Goal: Task Accomplishment & Management: Use online tool/utility

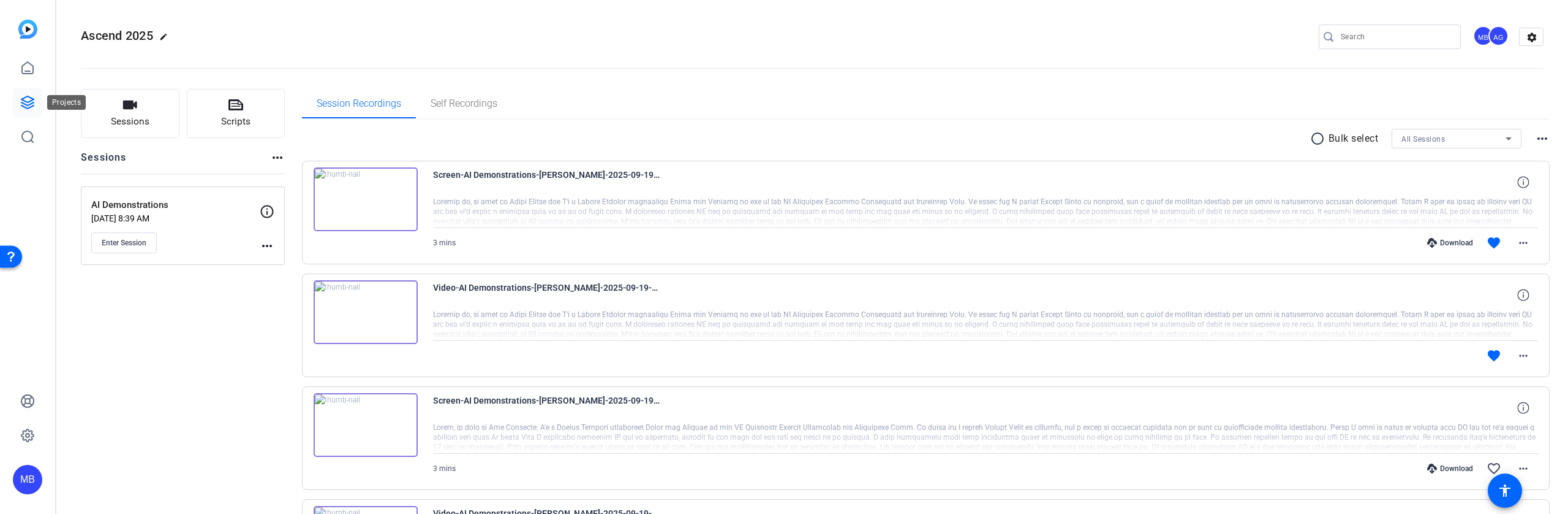
click at [23, 98] on icon at bounding box center [27, 102] width 15 height 15
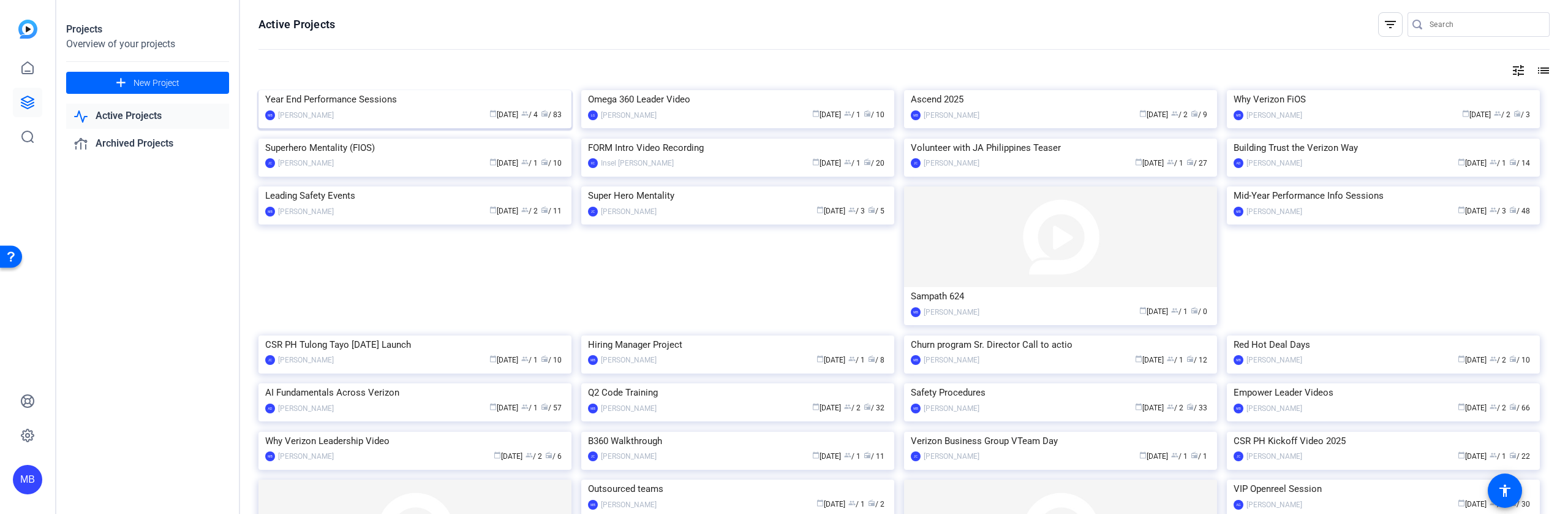
click at [356, 109] on div "Year End Performance Sessions" at bounding box center [414, 99] width 299 height 19
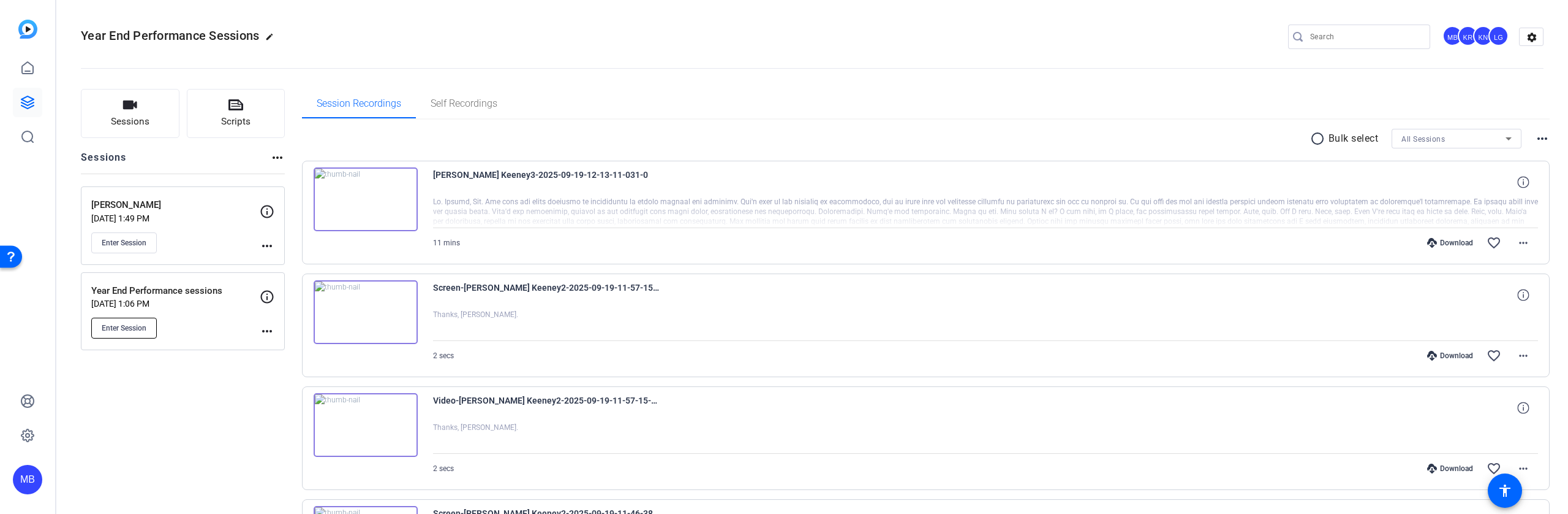
click at [124, 327] on span "Enter Session" at bounding box center [124, 328] width 45 height 10
click at [267, 330] on mat-icon "more_horiz" at bounding box center [267, 331] width 15 height 15
click at [285, 350] on span "Edit Session" at bounding box center [297, 349] width 55 height 15
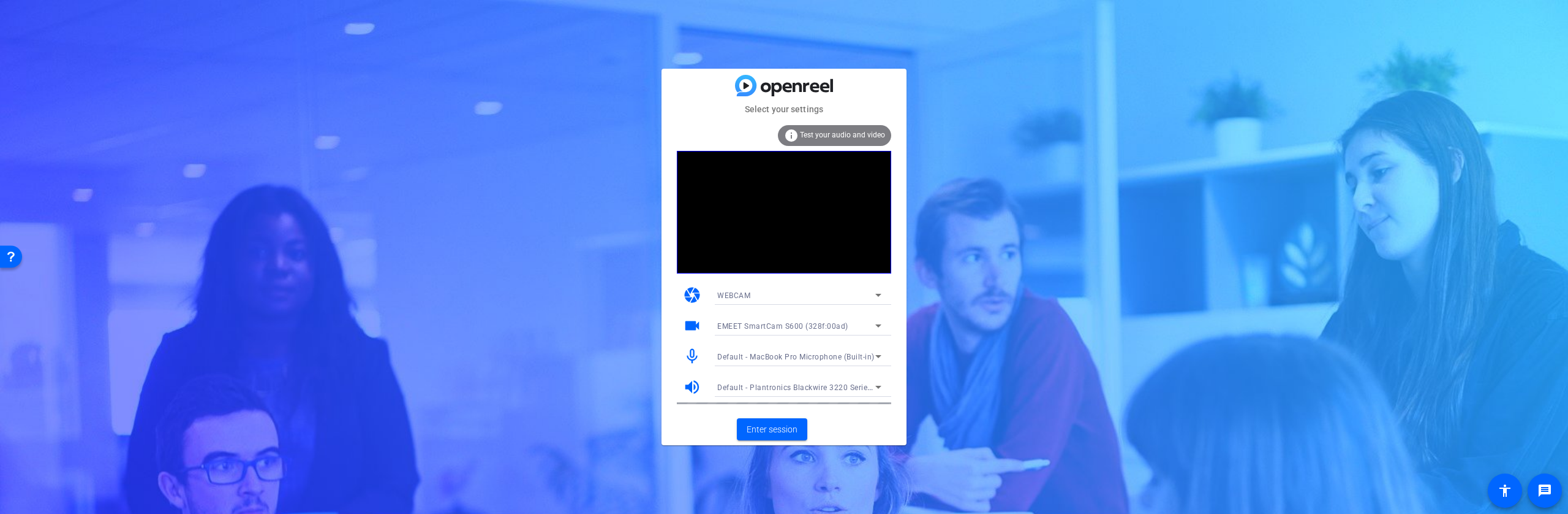
click at [803, 344] on div at bounding box center [799, 342] width 184 height 13
click at [803, 354] on span "Default - MacBook Pro Microphone (Built-in)" at bounding box center [796, 357] width 157 height 9
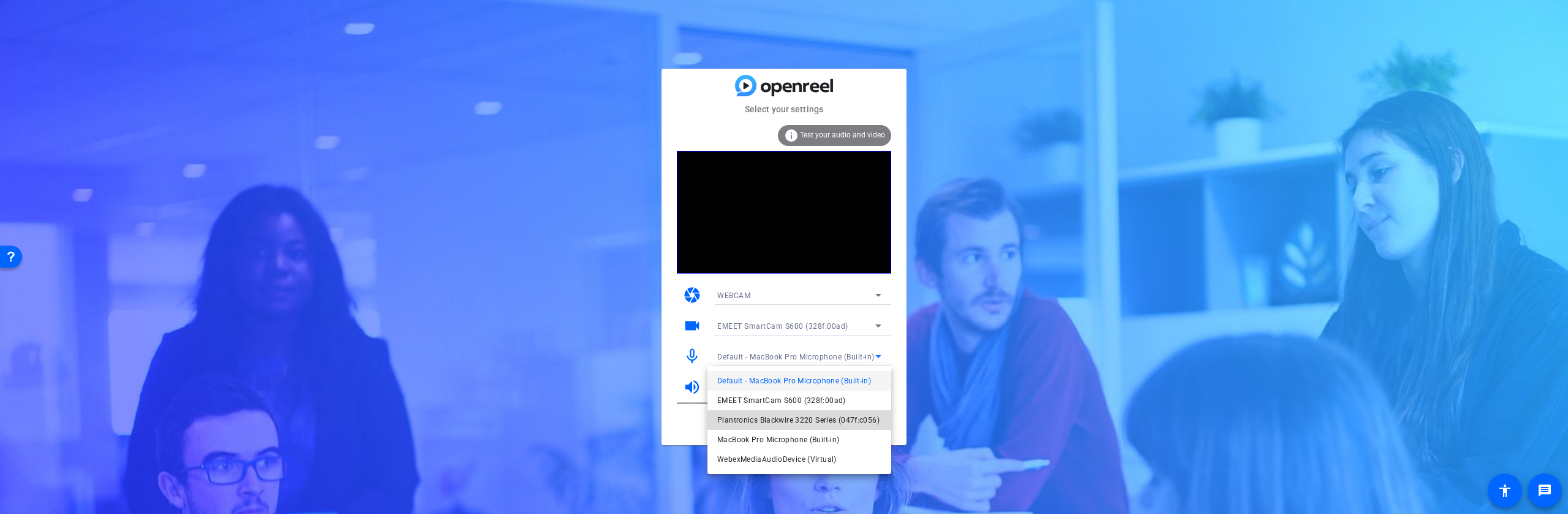
click at [794, 419] on span "Plantronics Blackwire 3220 Series (047f:c056)" at bounding box center [799, 419] width 163 height 15
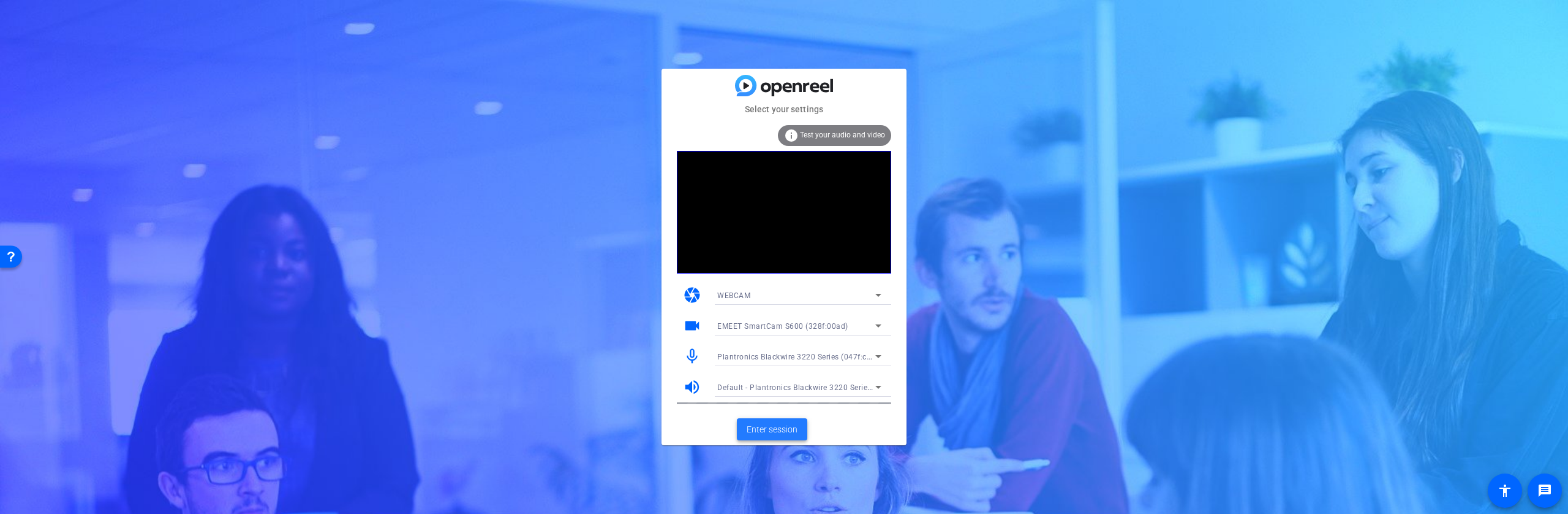
click at [773, 430] on span "Enter session" at bounding box center [771, 430] width 51 height 13
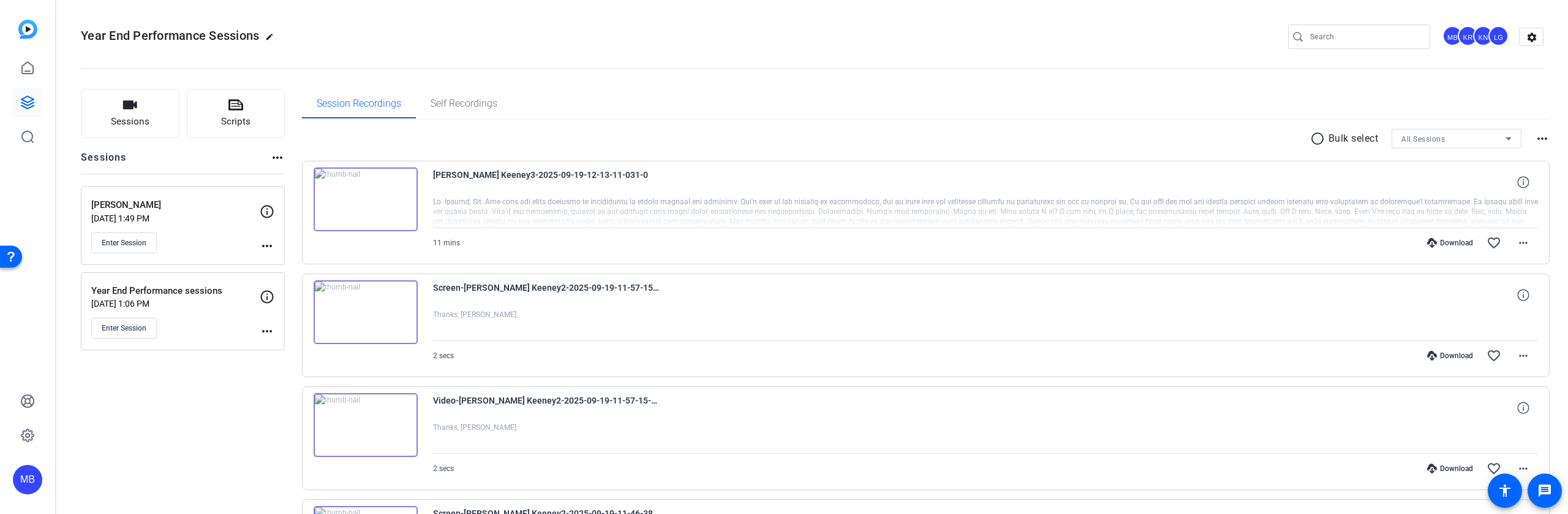
click at [270, 333] on mat-icon "more_horiz" at bounding box center [267, 331] width 15 height 15
click at [131, 330] on div at bounding box center [784, 257] width 1568 height 514
click at [130, 327] on span "Enter Session" at bounding box center [124, 328] width 45 height 10
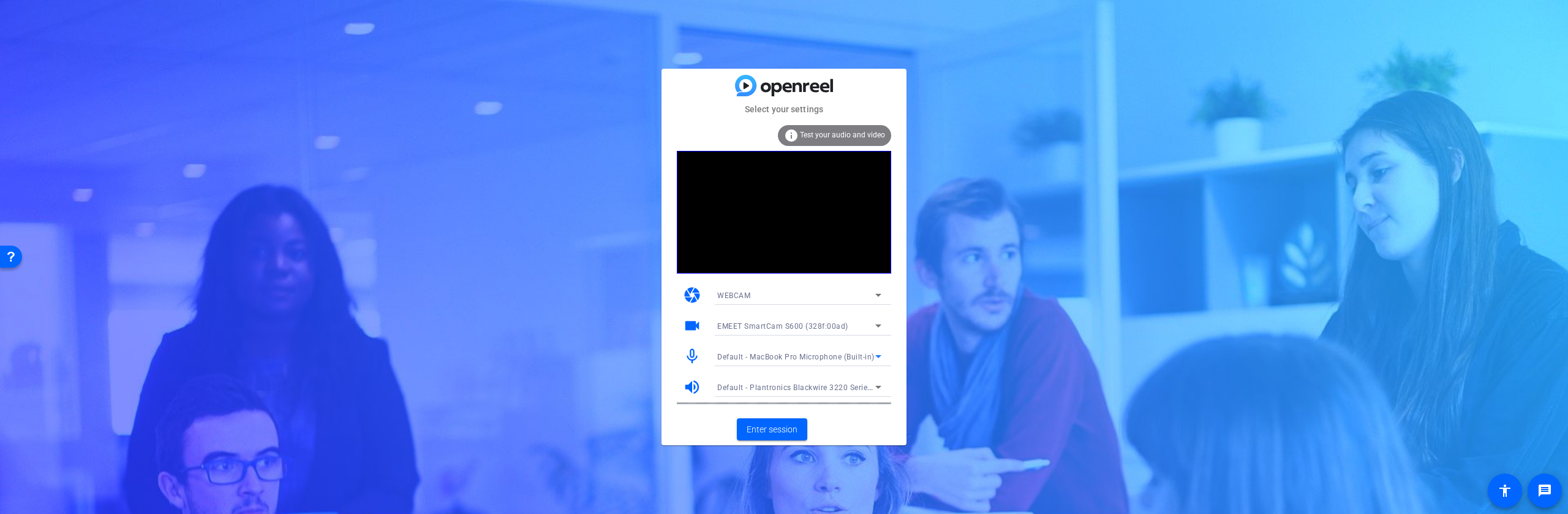
click at [871, 355] on span "Default - MacBook Pro Microphone (Built-in)" at bounding box center [796, 357] width 157 height 9
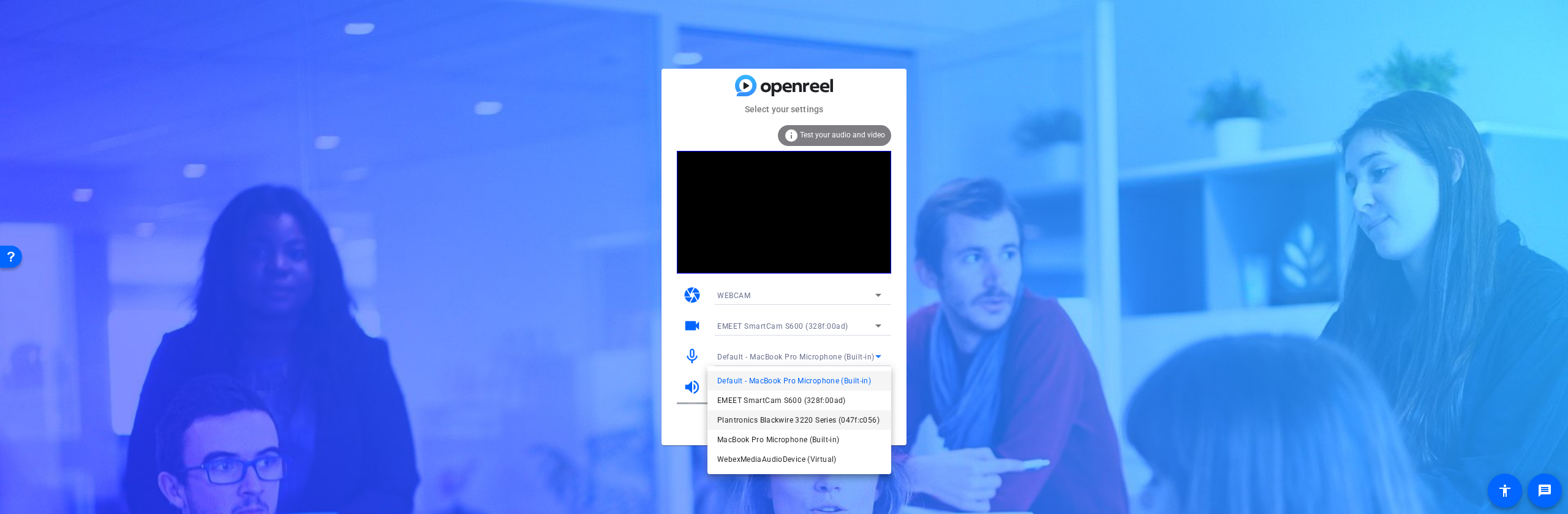
click at [794, 419] on span "Plantronics Blackwire 3220 Series (047f:c056)" at bounding box center [799, 419] width 163 height 15
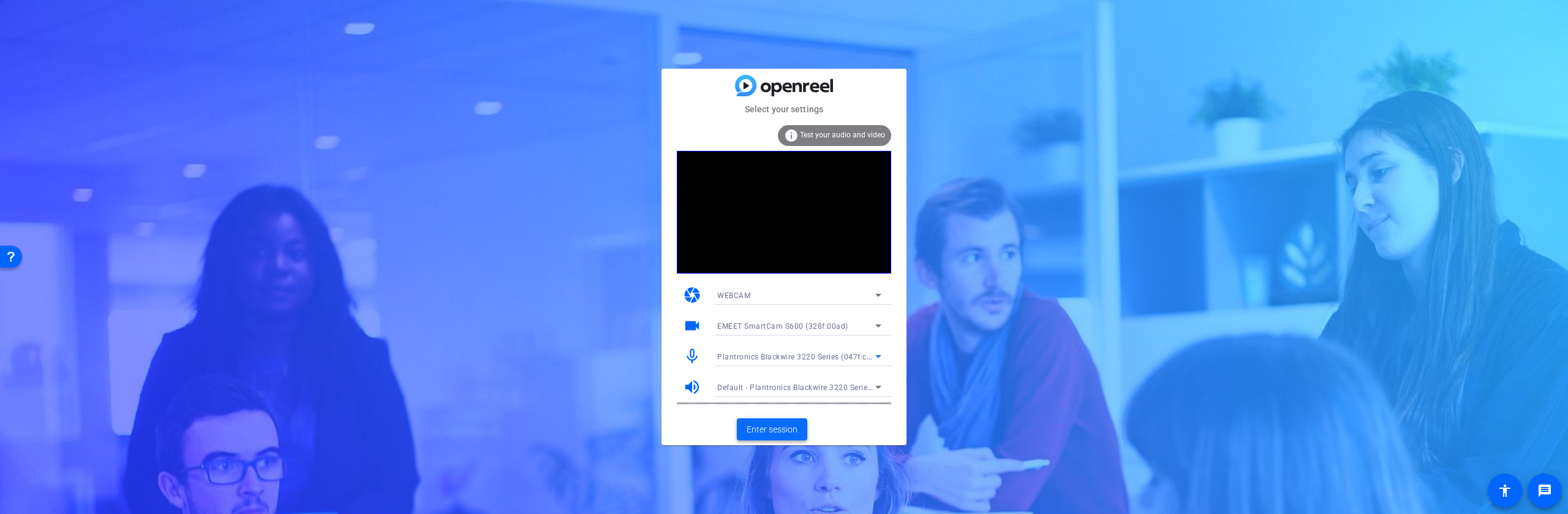
click at [769, 431] on span "Enter session" at bounding box center [771, 430] width 51 height 13
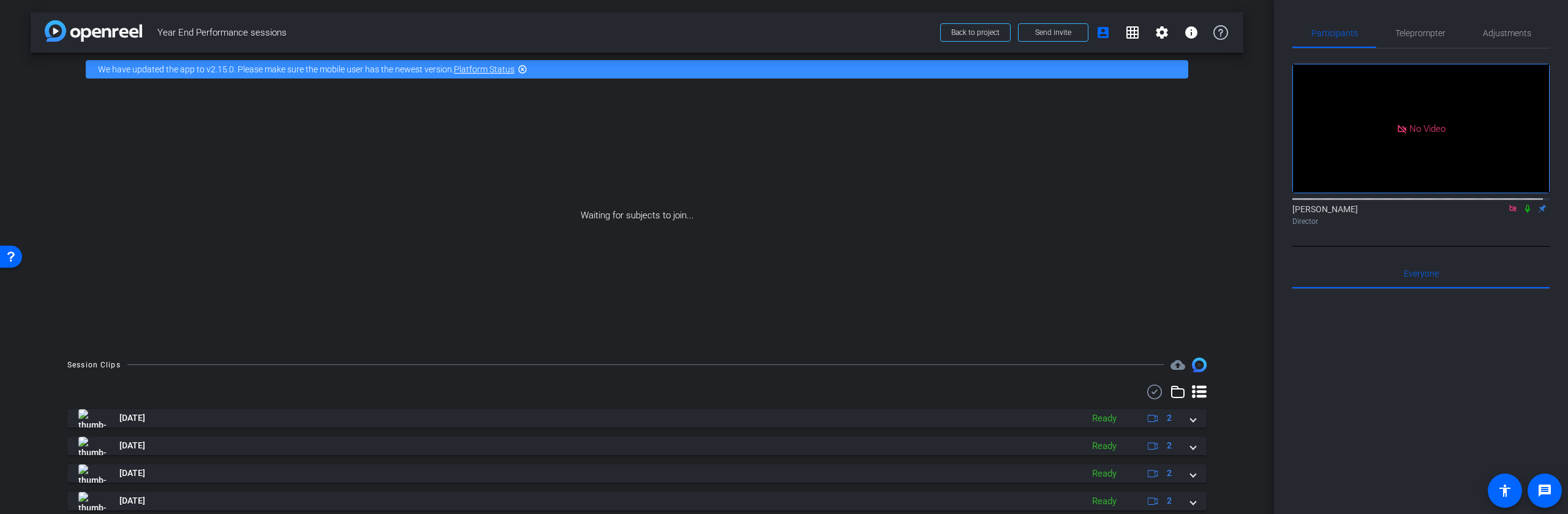
click at [1525, 213] on icon at bounding box center [1527, 209] width 5 height 8
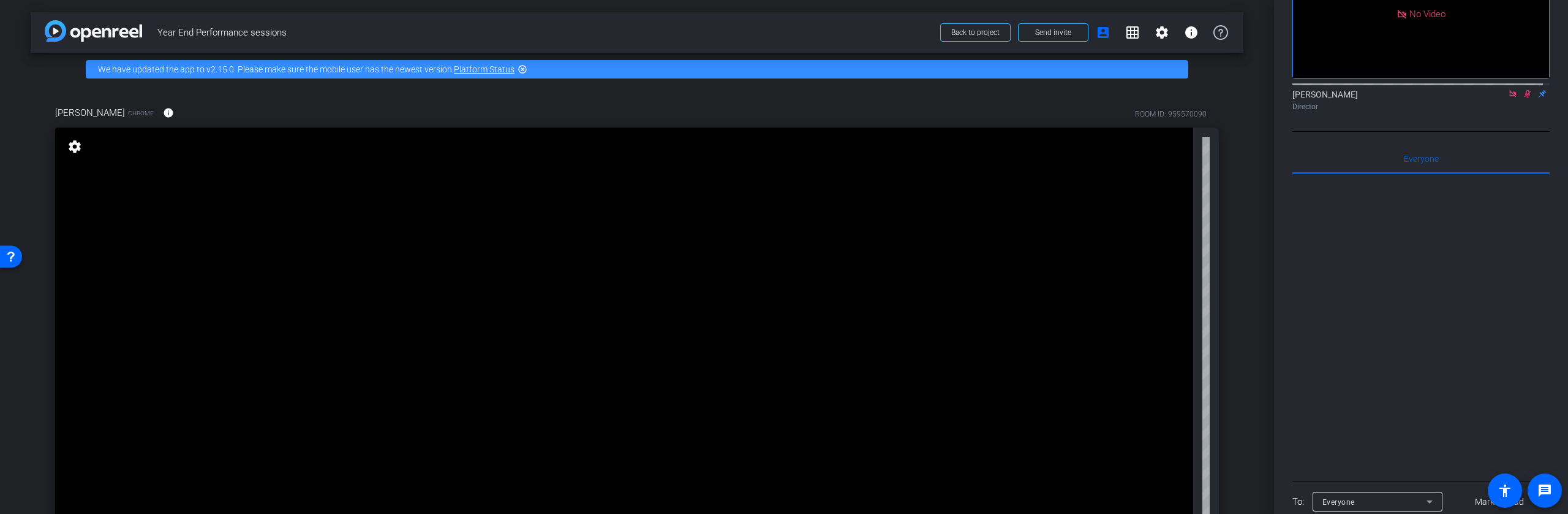
click at [1523, 98] on icon at bounding box center [1527, 93] width 10 height 9
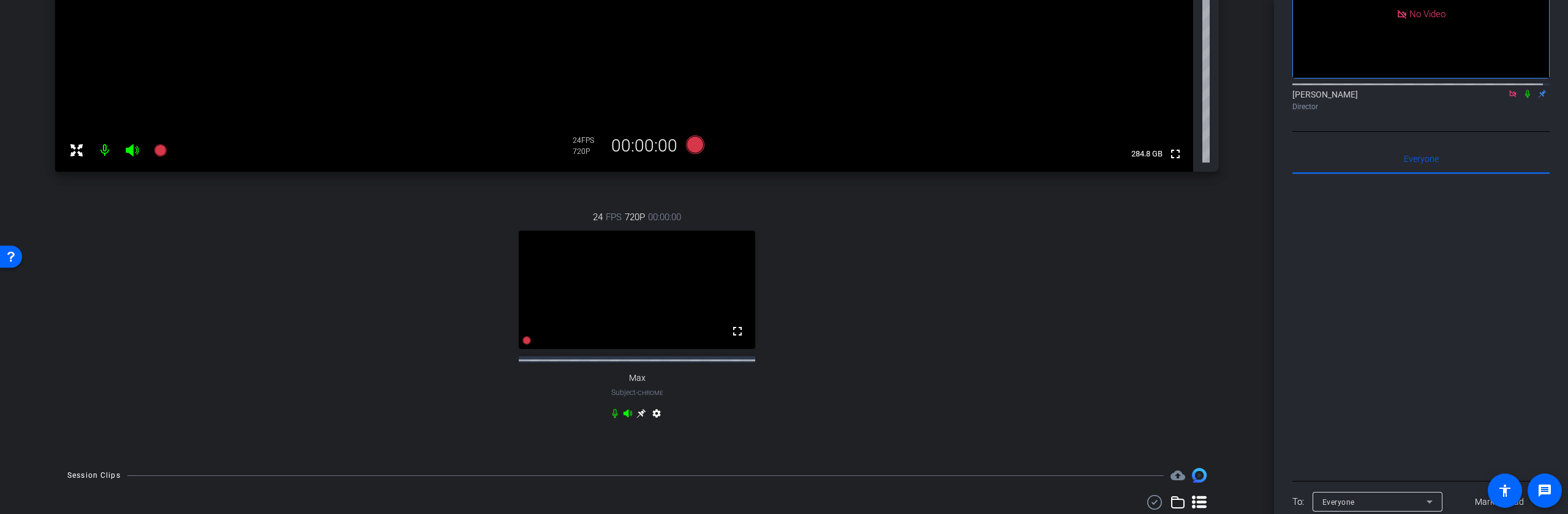
scroll to position [386, 0]
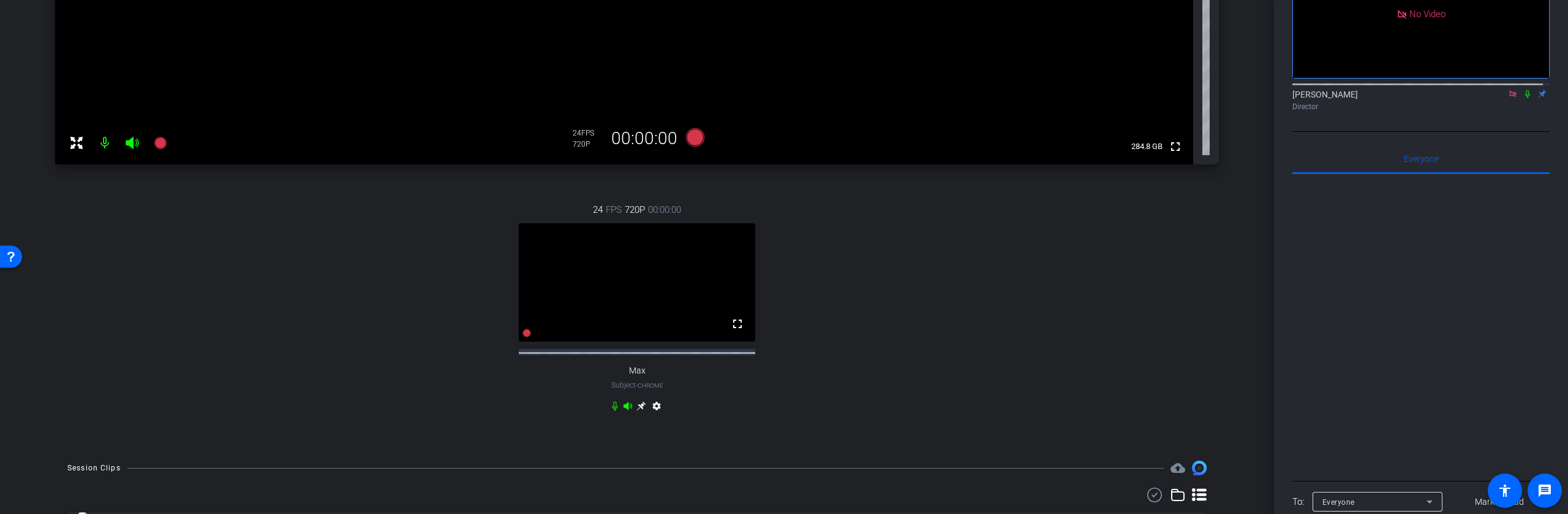
click at [638, 411] on icon at bounding box center [641, 406] width 9 height 9
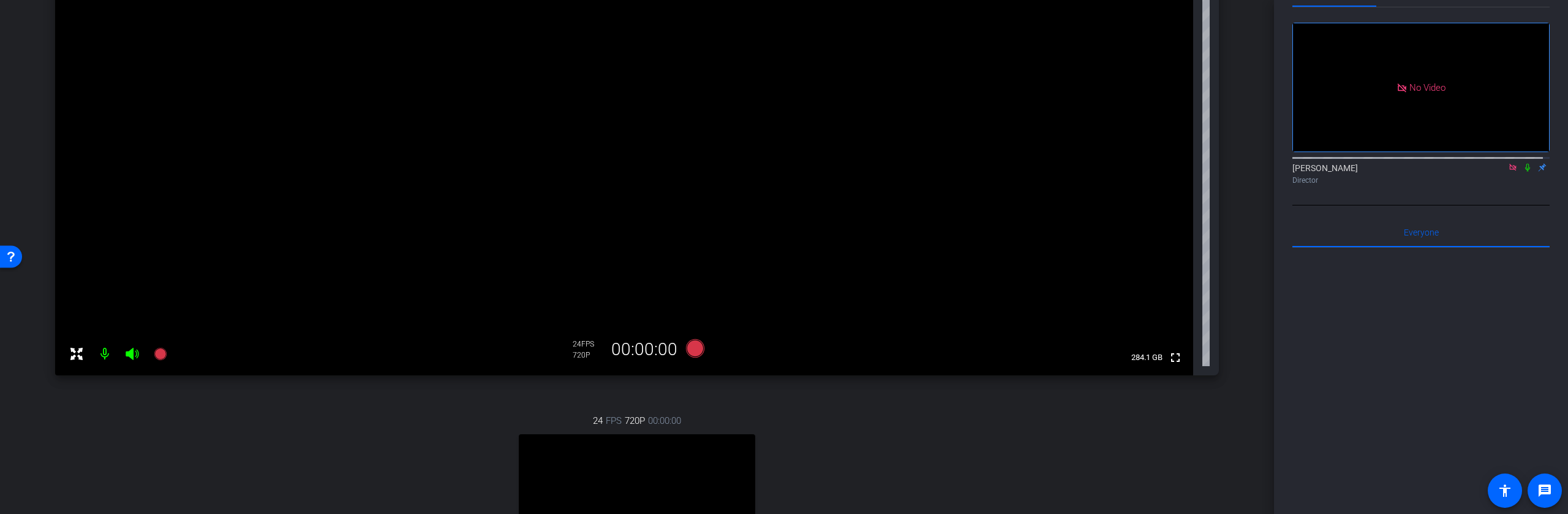
scroll to position [0, 0]
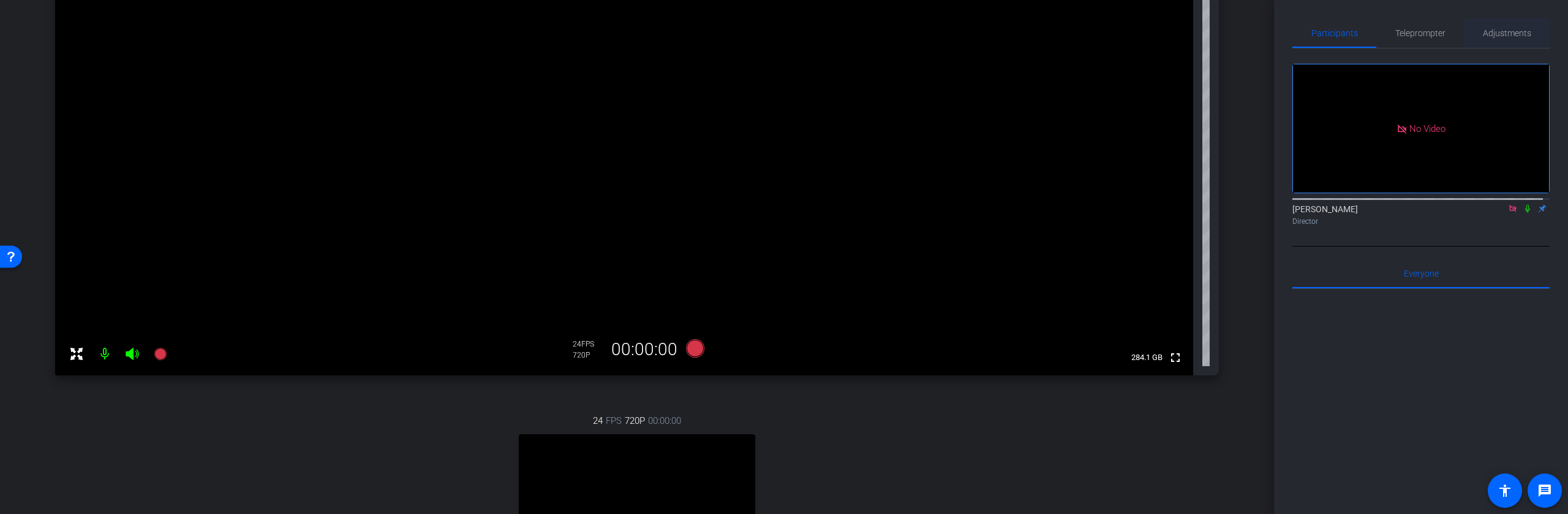
click at [1513, 38] on span "Adjustments" at bounding box center [1507, 33] width 48 height 9
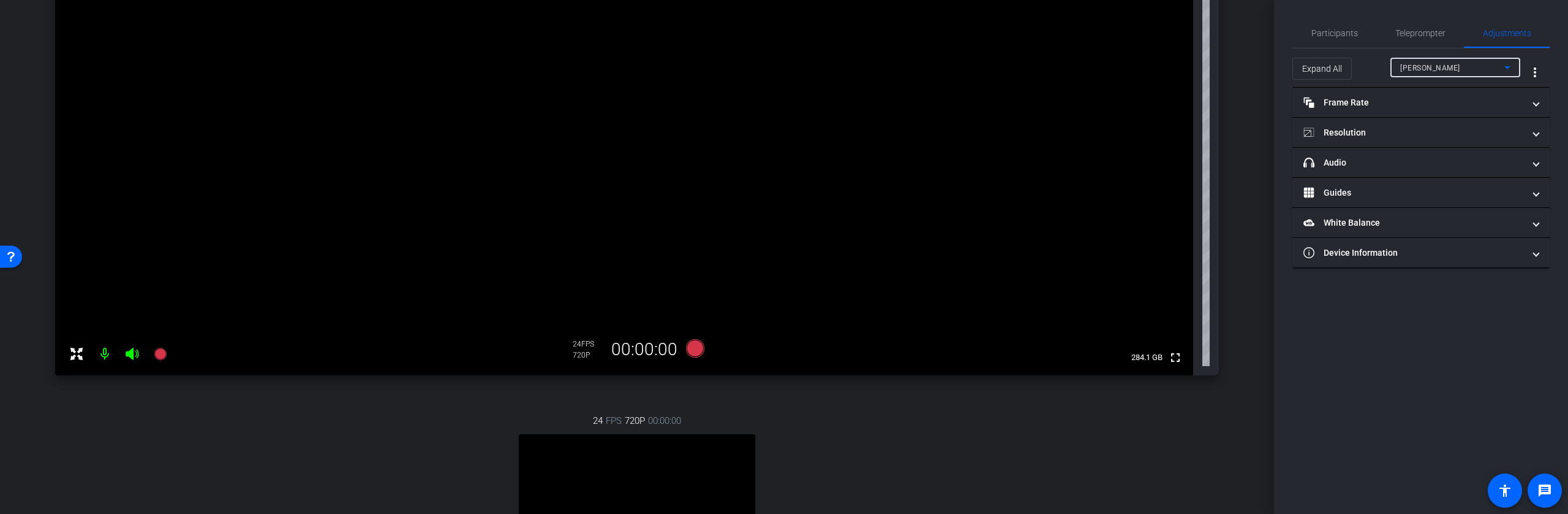
click at [1468, 66] on div "Jenn P" at bounding box center [1452, 68] width 104 height 16
click at [1411, 117] on span "Max" at bounding box center [1408, 111] width 16 height 15
type input "11000"
click at [1405, 127] on mat-panel-title "Resolution" at bounding box center [1414, 132] width 220 height 13
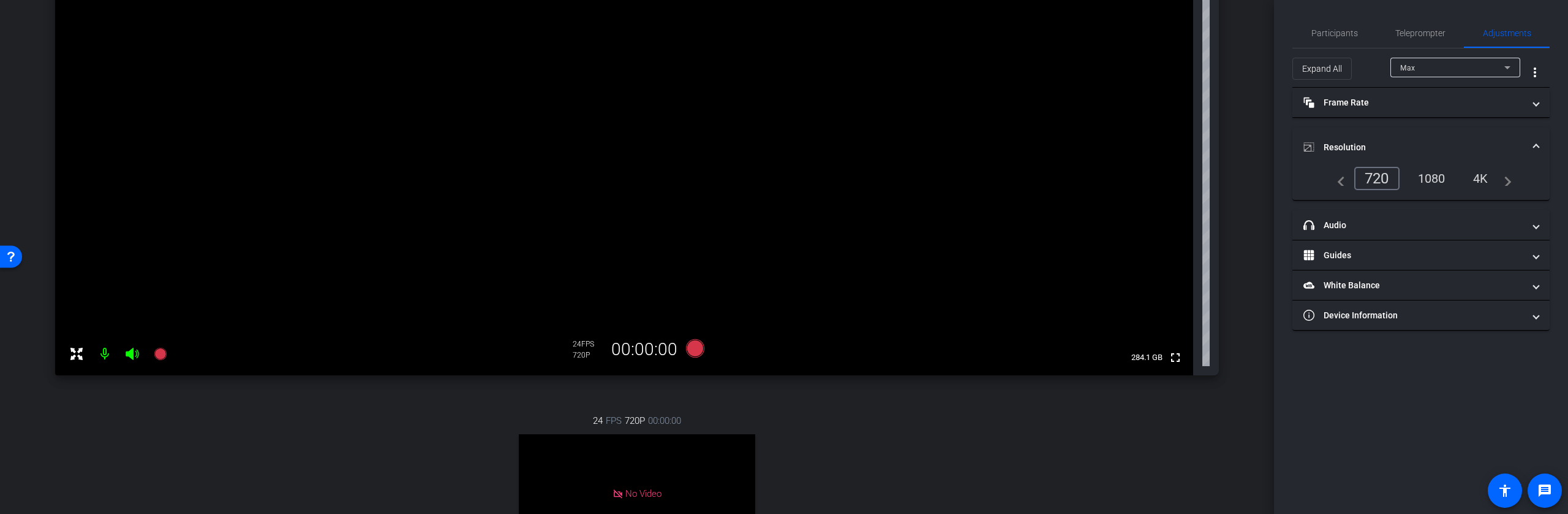
click at [1431, 171] on div "1080" at bounding box center [1431, 178] width 46 height 21
click at [1417, 69] on div "Max" at bounding box center [1452, 68] width 104 height 16
click at [1414, 114] on span "Max" at bounding box center [1408, 111] width 16 height 15
click at [1344, 101] on mat-panel-title "Frame Rate Frame Rate" at bounding box center [1414, 102] width 220 height 13
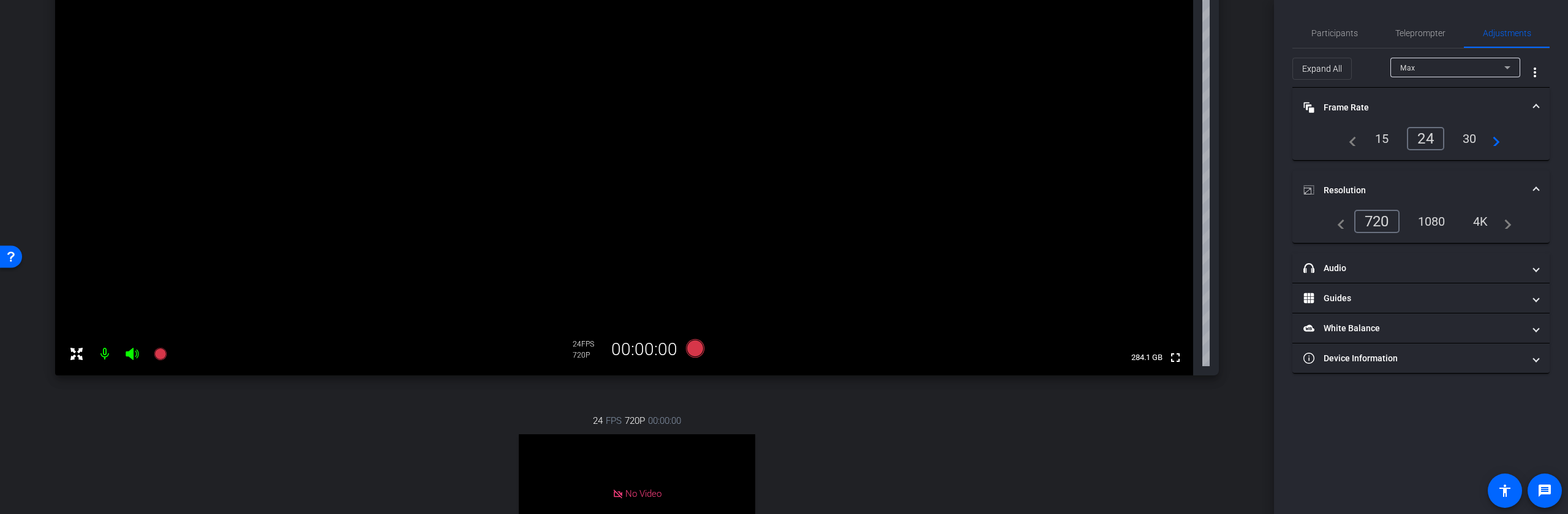
click at [1341, 103] on mat-panel-title "Frame Rate Frame Rate" at bounding box center [1414, 107] width 220 height 13
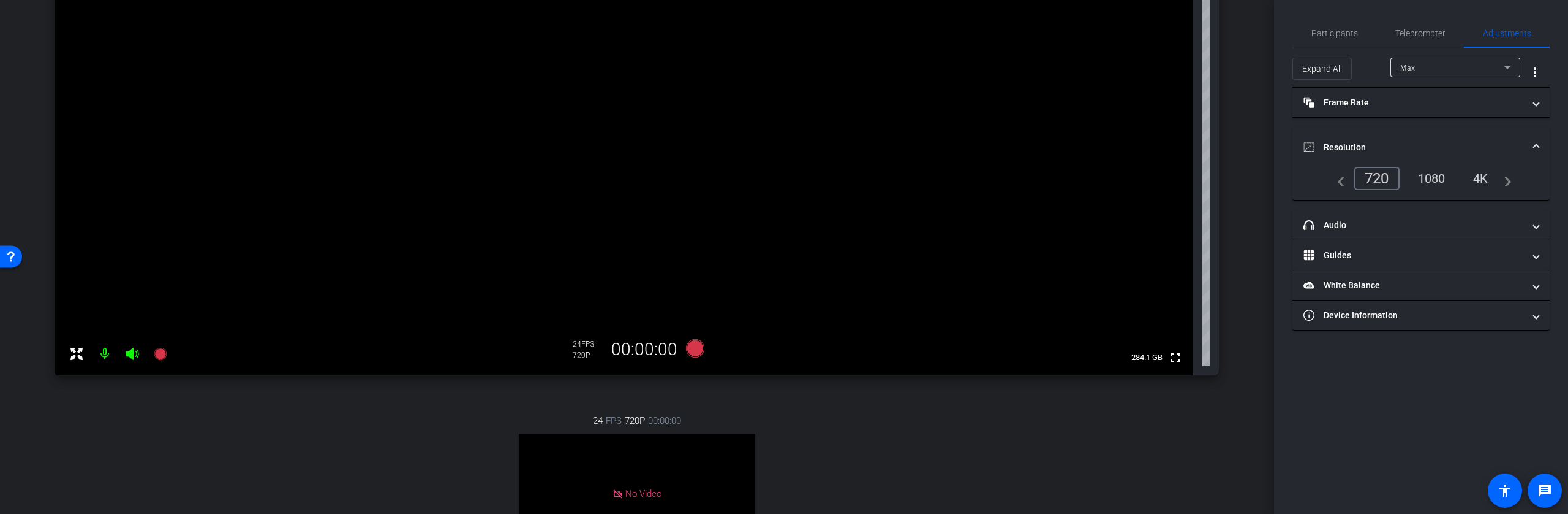
click at [1342, 138] on mat-expansion-panel-header "Resolution" at bounding box center [1420, 147] width 257 height 39
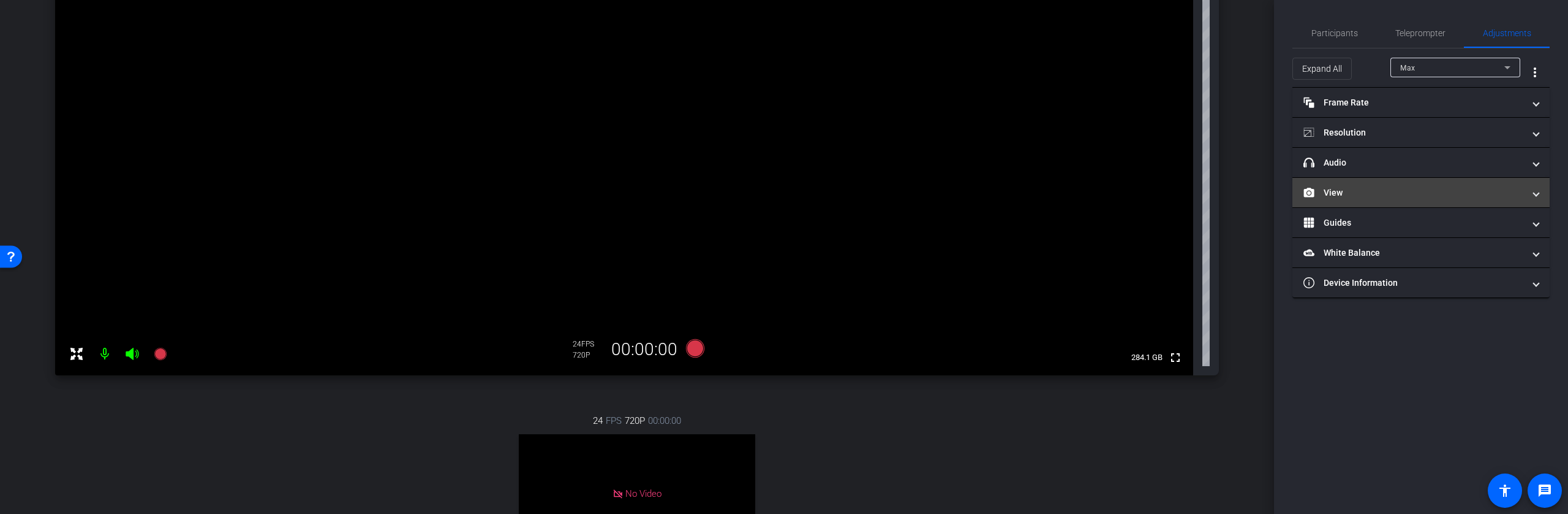
click at [1340, 198] on mat-panel-title "View" at bounding box center [1414, 192] width 220 height 13
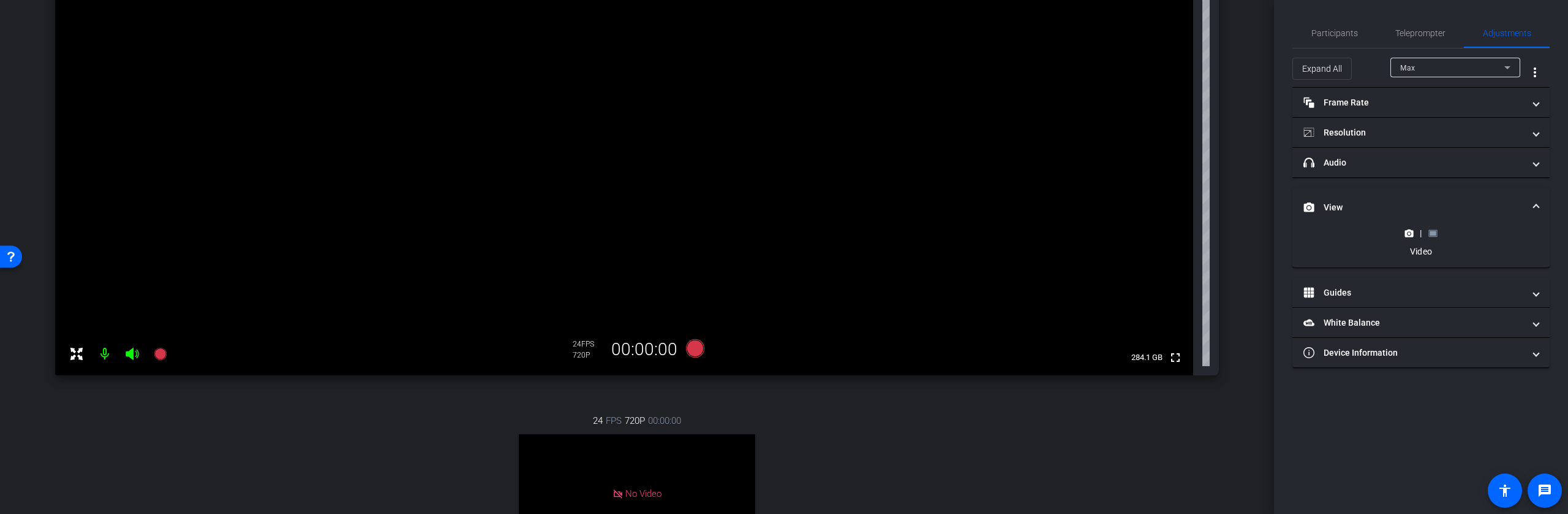
click at [1431, 235] on rect at bounding box center [1433, 233] width 7 height 5
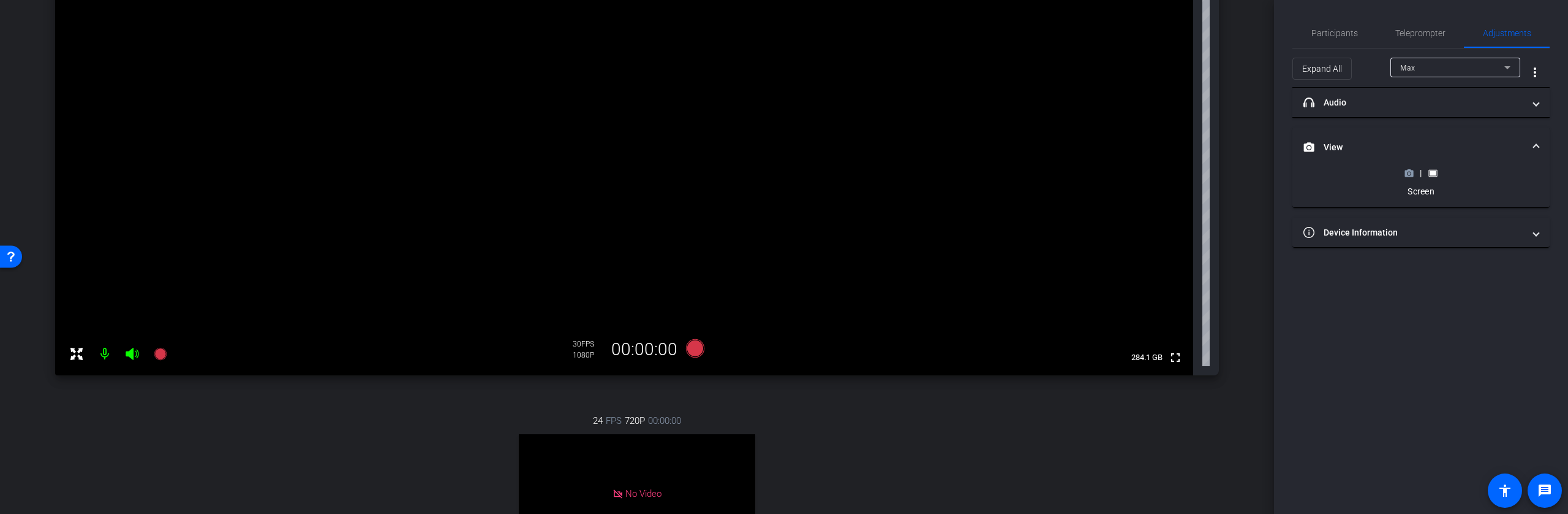
click at [1410, 178] on div "|" at bounding box center [1420, 173] width 45 height 13
click at [1407, 174] on icon at bounding box center [1409, 173] width 9 height 7
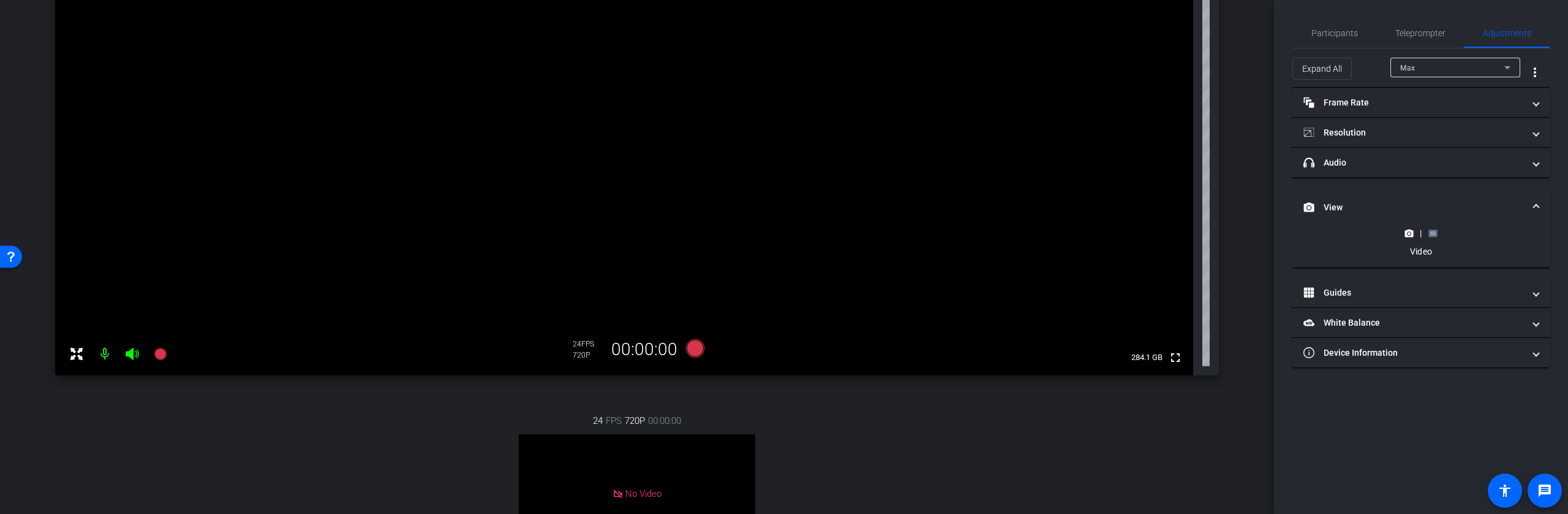
click at [1437, 234] on icon at bounding box center [1433, 233] width 9 height 9
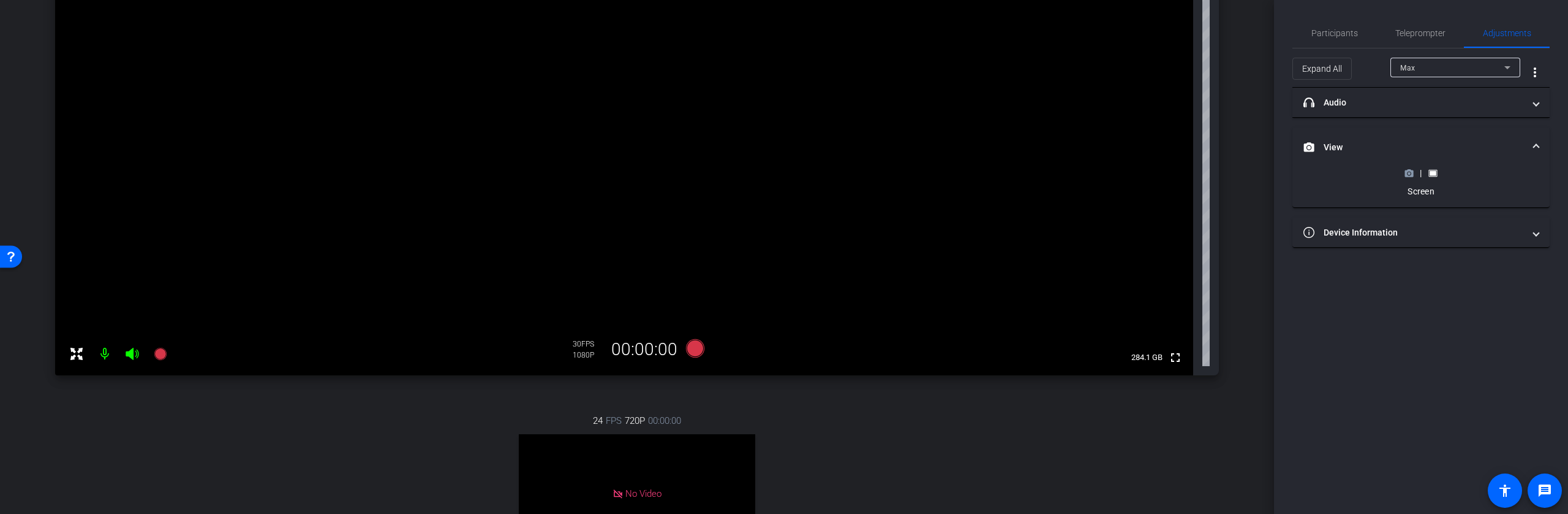
click at [1408, 175] on icon at bounding box center [1409, 173] width 9 height 7
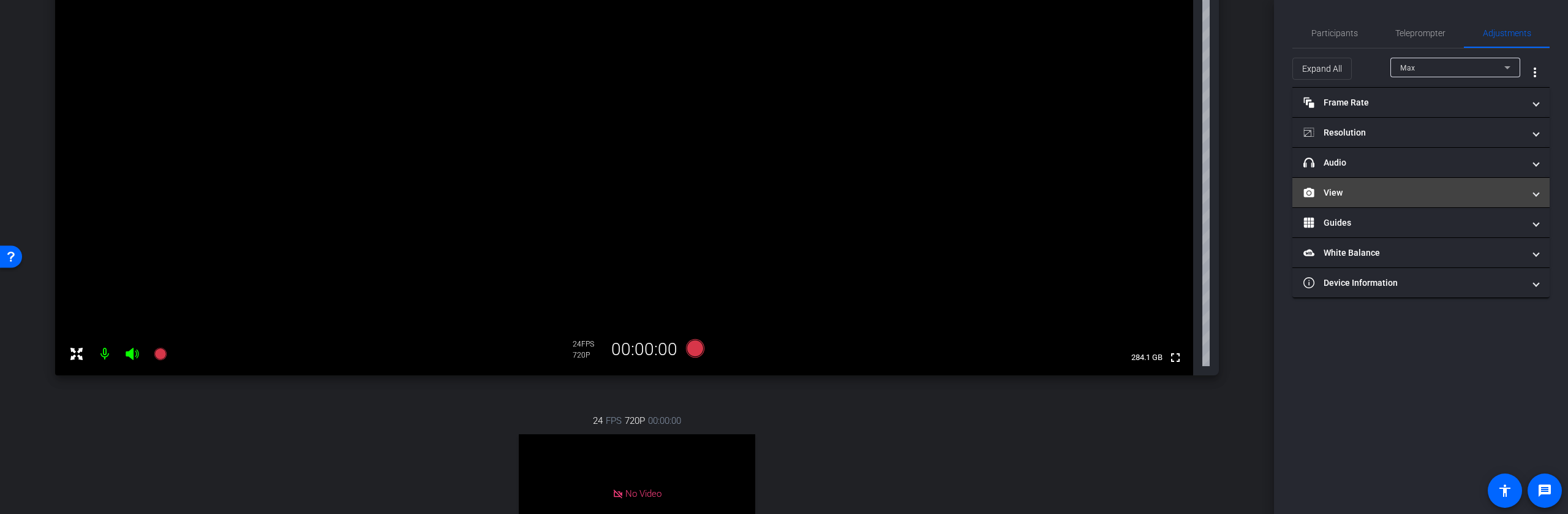
click at [1343, 192] on mat-panel-title "View" at bounding box center [1414, 192] width 220 height 13
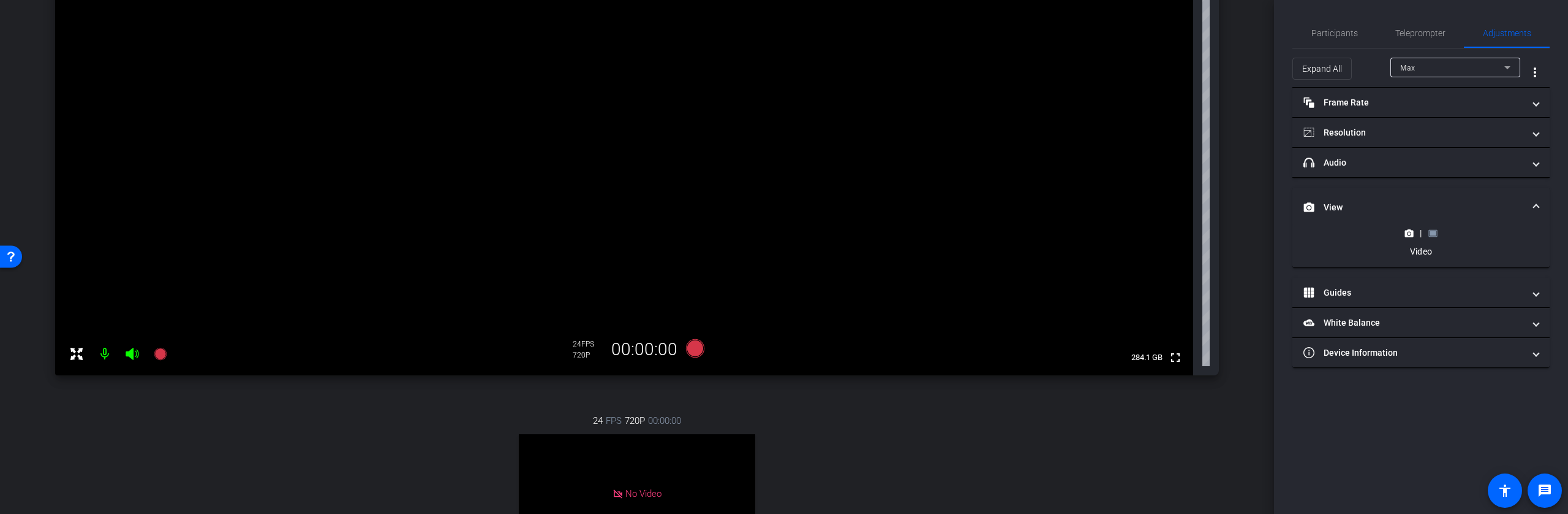
click at [1431, 231] on rect at bounding box center [1433, 233] width 7 height 5
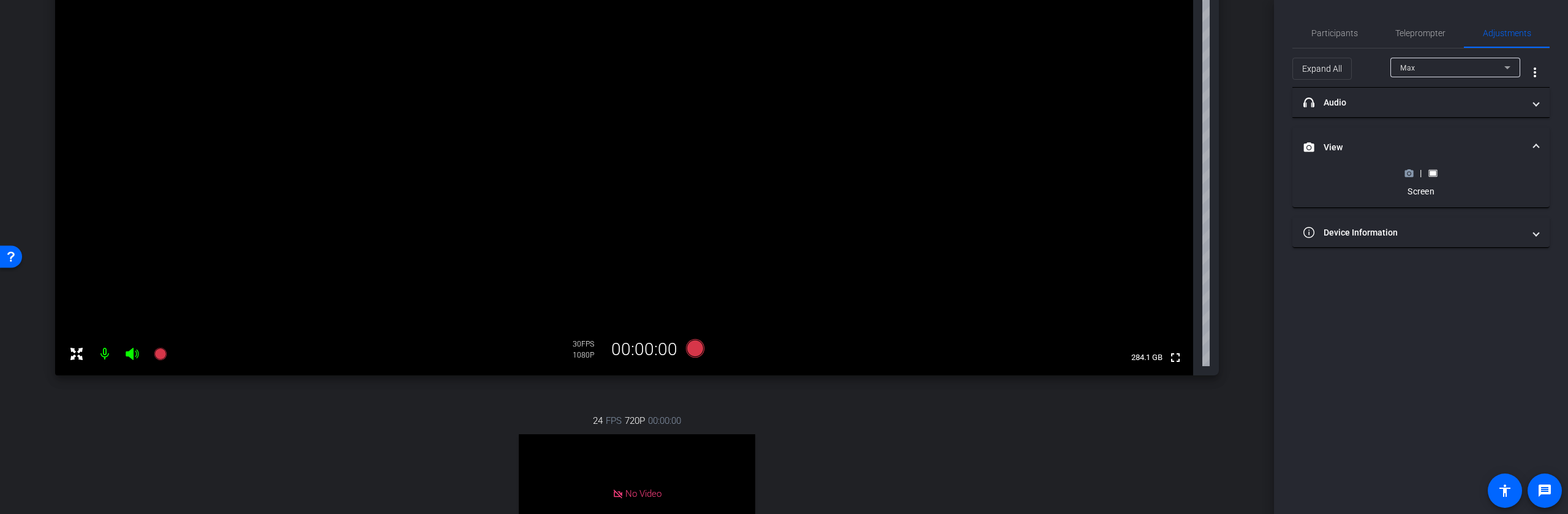
click at [1410, 173] on circle at bounding box center [1409, 173] width 3 height 3
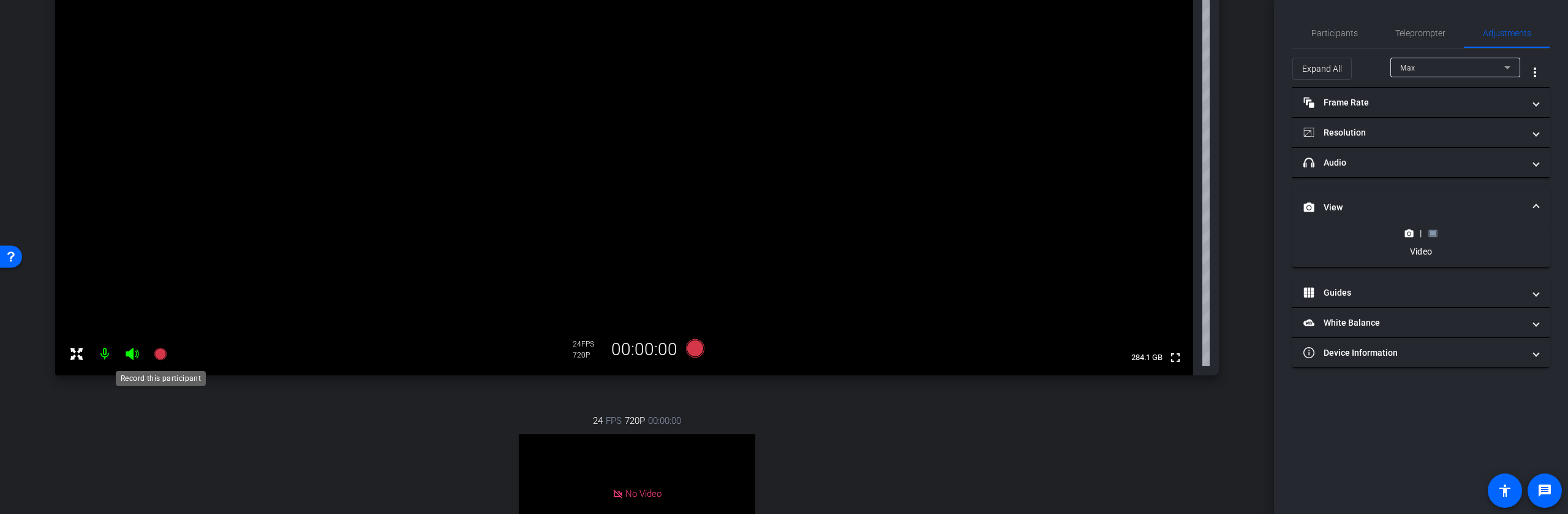
click at [159, 357] on icon at bounding box center [160, 354] width 13 height 13
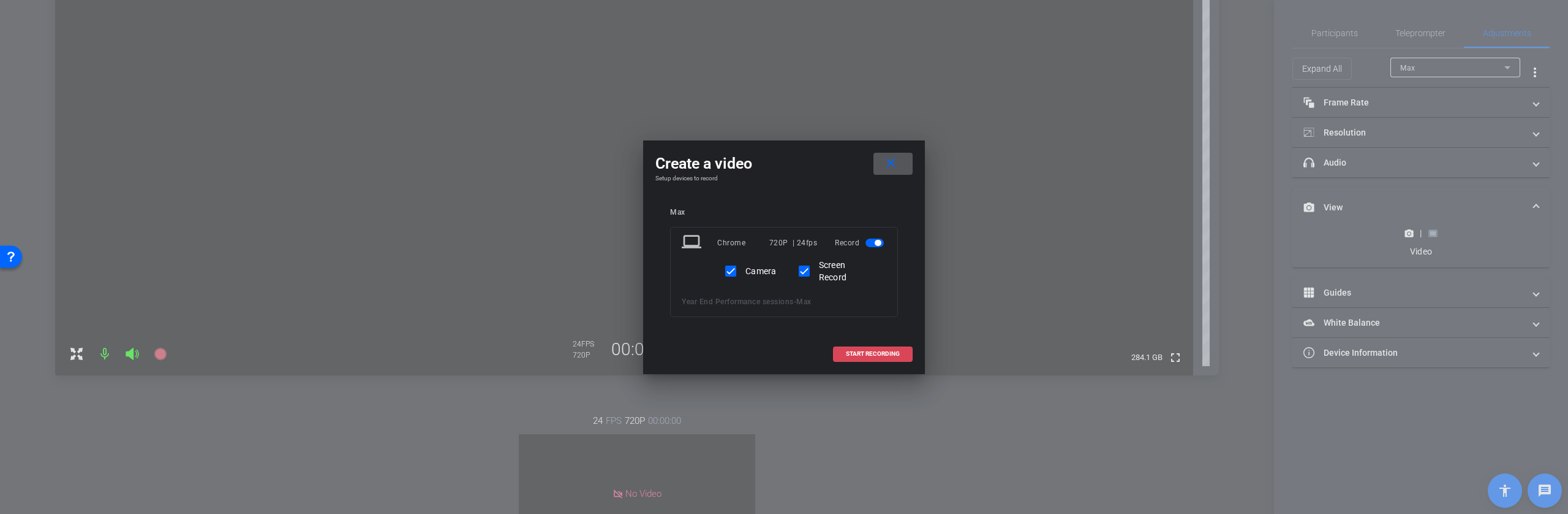
click at [877, 353] on span "START RECORDING" at bounding box center [872, 354] width 54 height 6
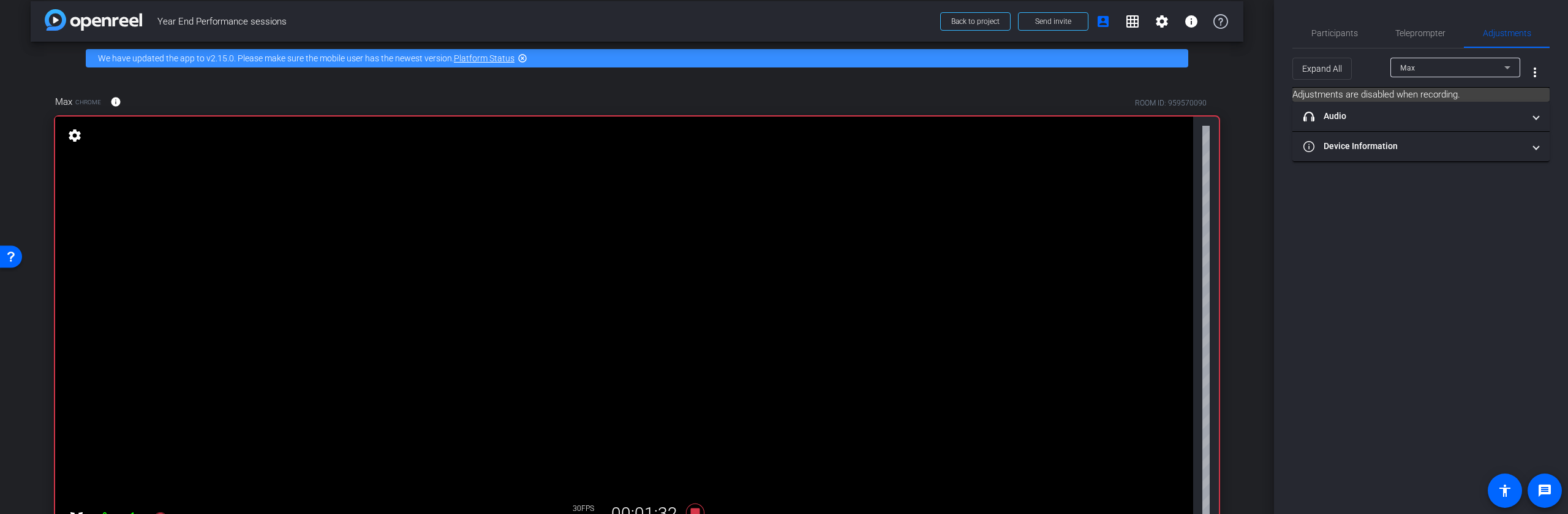
scroll to position [20, 0]
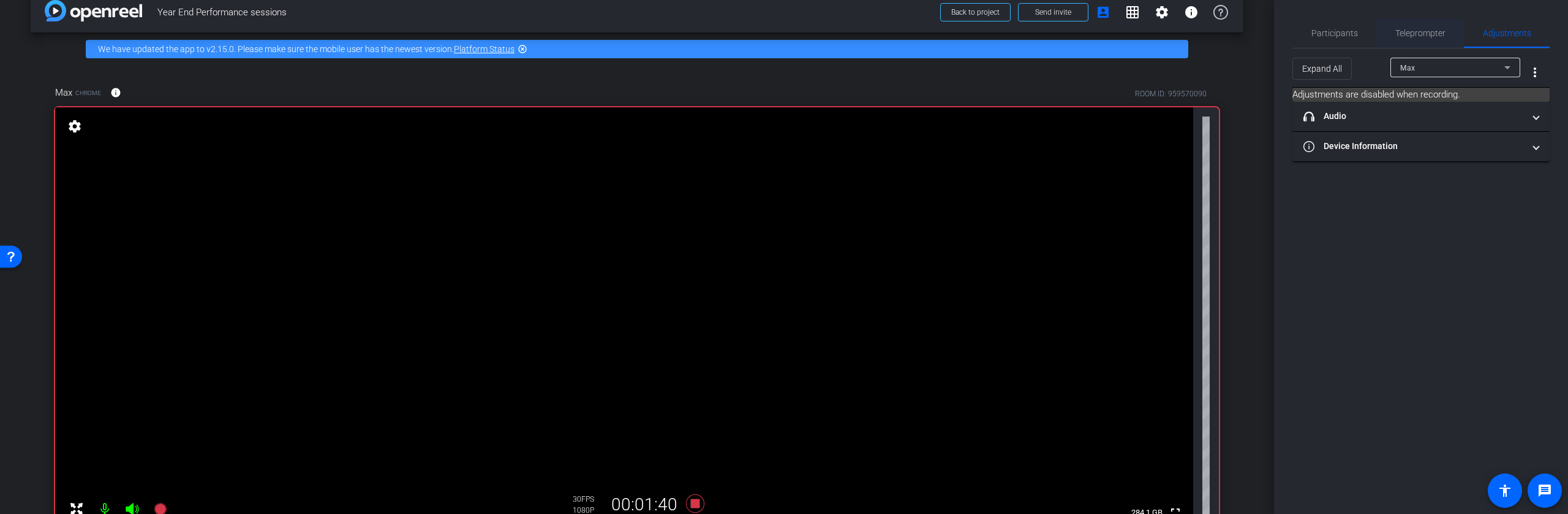
click at [1421, 42] on span "Teleprompter" at bounding box center [1420, 34] width 50 height 30
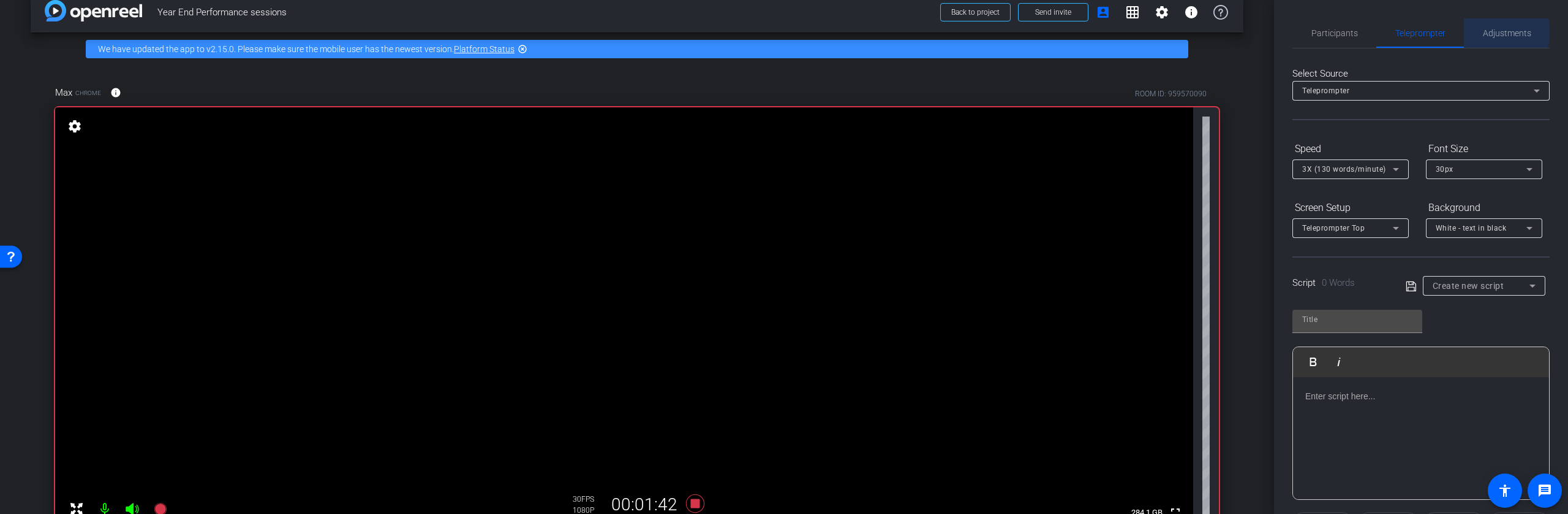
click at [1501, 32] on span "Adjustments" at bounding box center [1507, 33] width 48 height 9
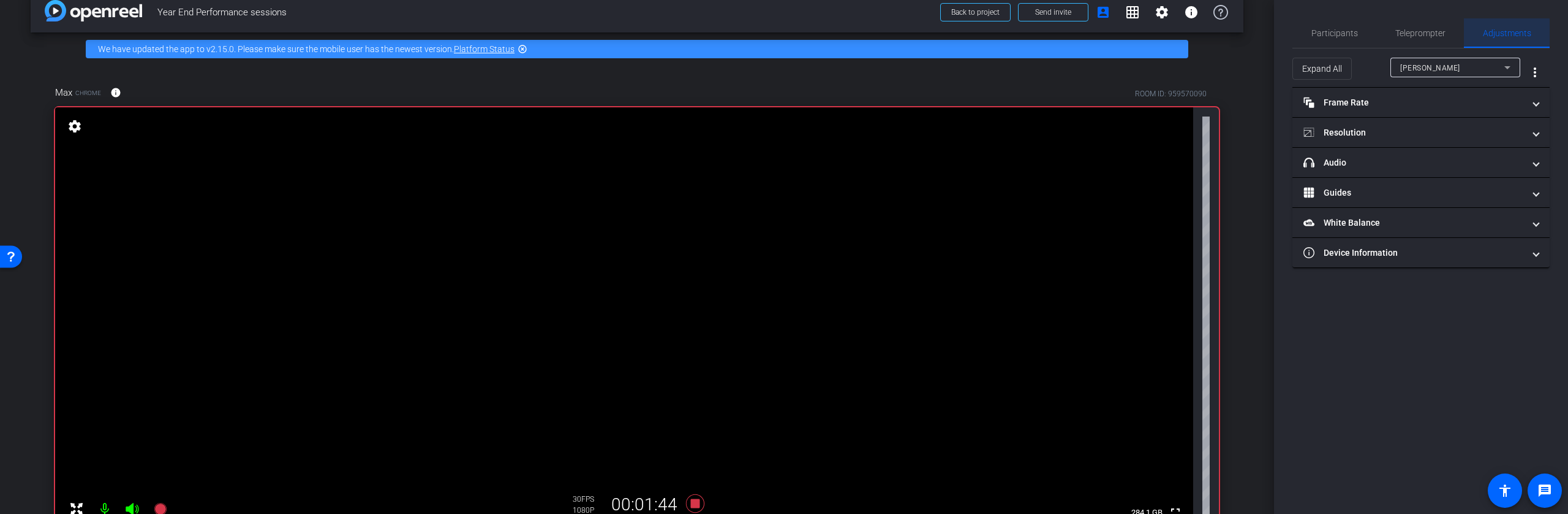
click at [1475, 45] on div "Adjustments" at bounding box center [1507, 34] width 86 height 30
click at [1474, 69] on div "Jenn P" at bounding box center [1452, 68] width 104 height 16
click at [1435, 113] on mat-option "Max" at bounding box center [1455, 111] width 130 height 20
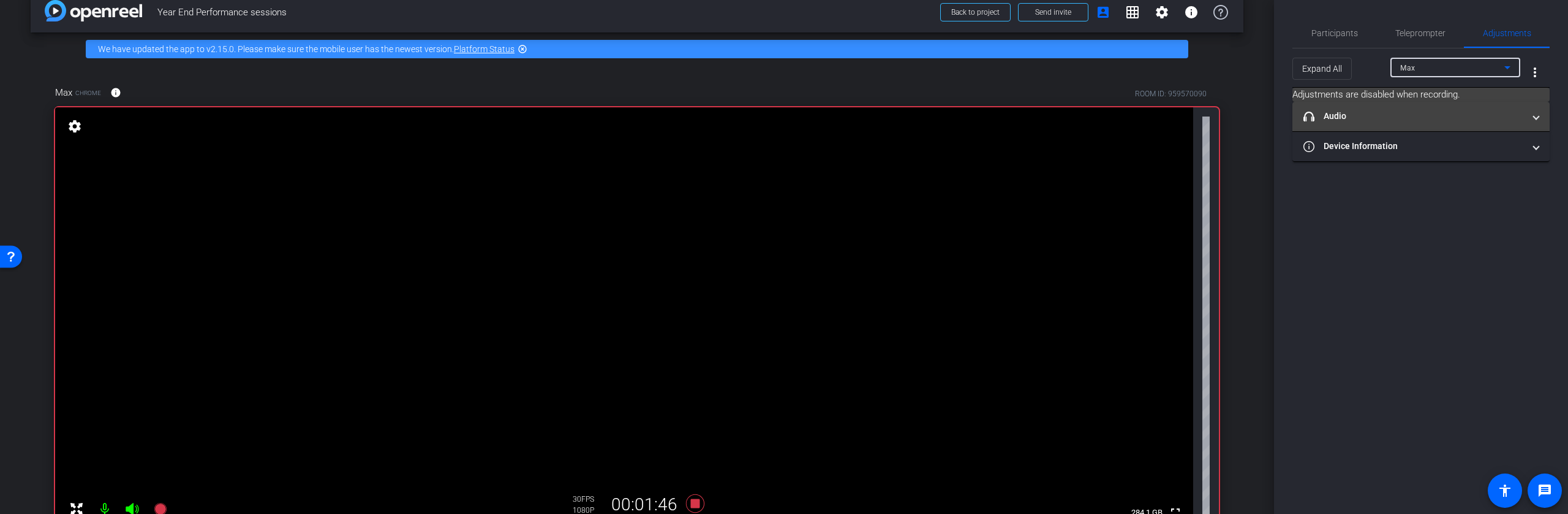
click at [1403, 119] on mat-panel-title "headphone icon Audio" at bounding box center [1414, 116] width 220 height 13
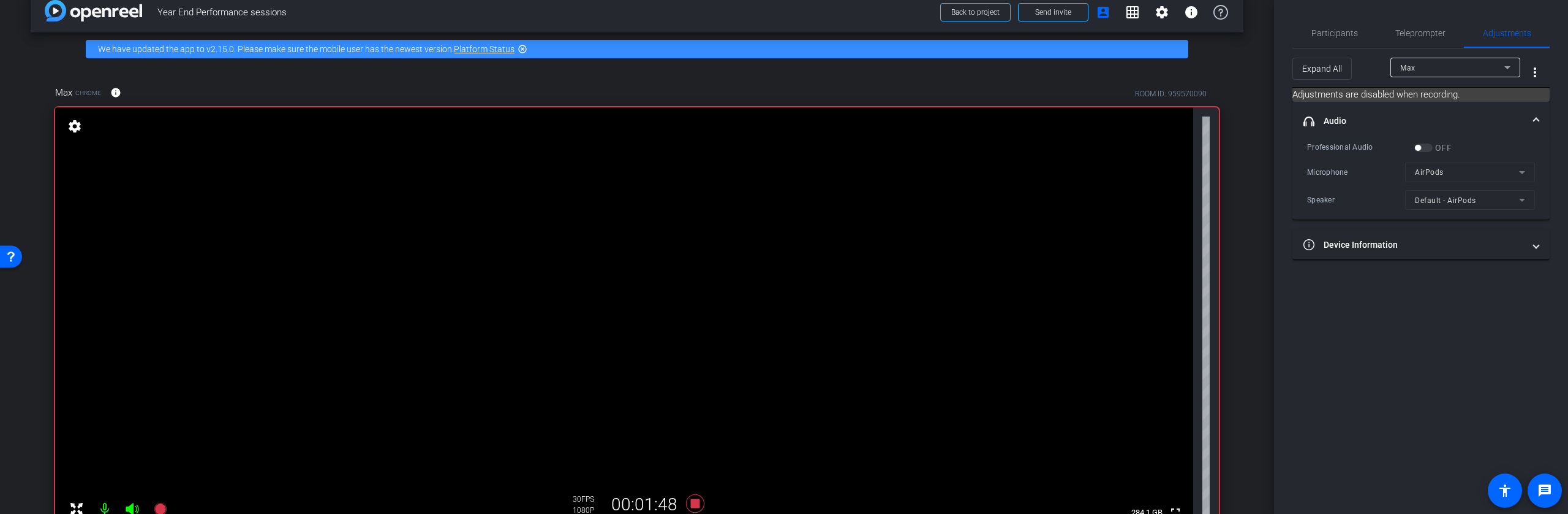
click at [1403, 119] on mat-panel-title "headphone icon Audio" at bounding box center [1414, 121] width 220 height 13
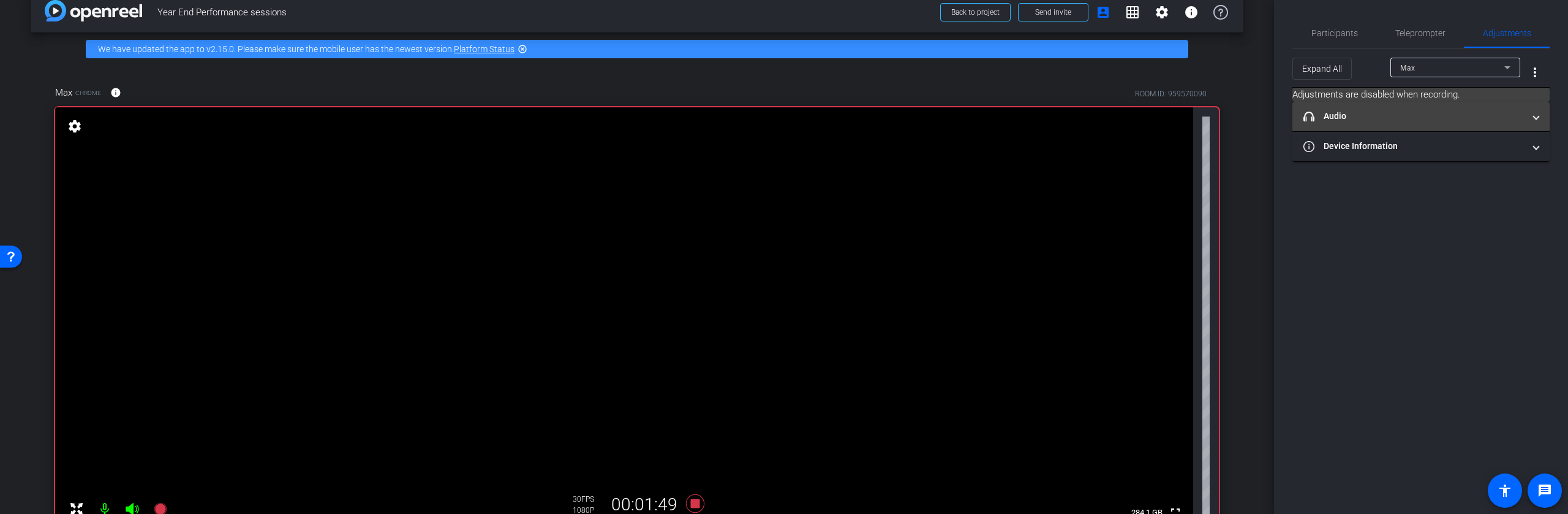
click at [1403, 119] on mat-panel-title "headphone icon Audio" at bounding box center [1414, 116] width 220 height 13
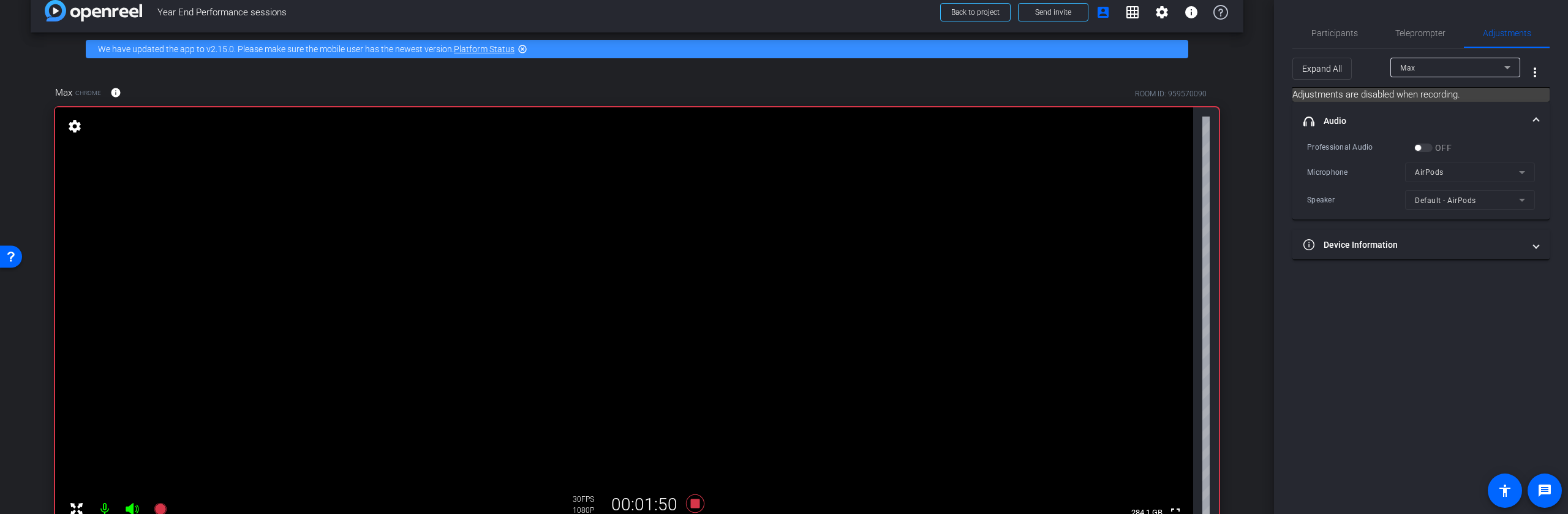
click at [1403, 119] on mat-panel-title "headphone icon Audio" at bounding box center [1414, 121] width 220 height 13
click at [1397, 155] on mat-expansion-panel-header "Device Information" at bounding box center [1420, 146] width 257 height 30
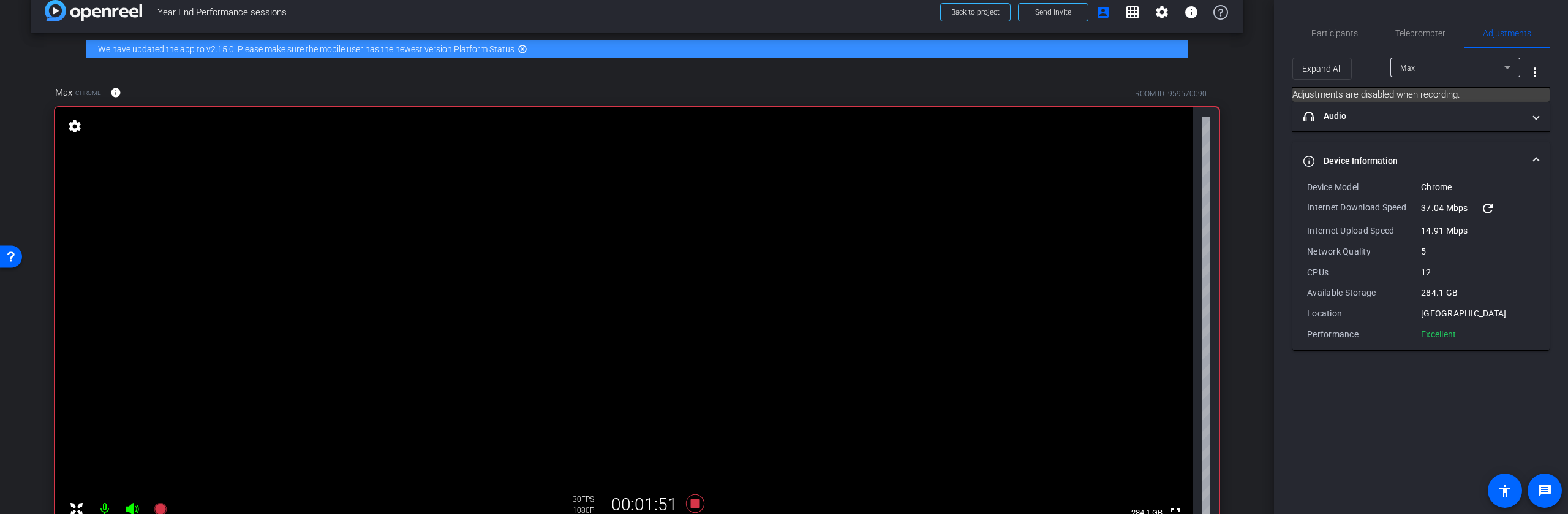
click at [1397, 155] on mat-panel-title "Device Information" at bounding box center [1414, 160] width 220 height 13
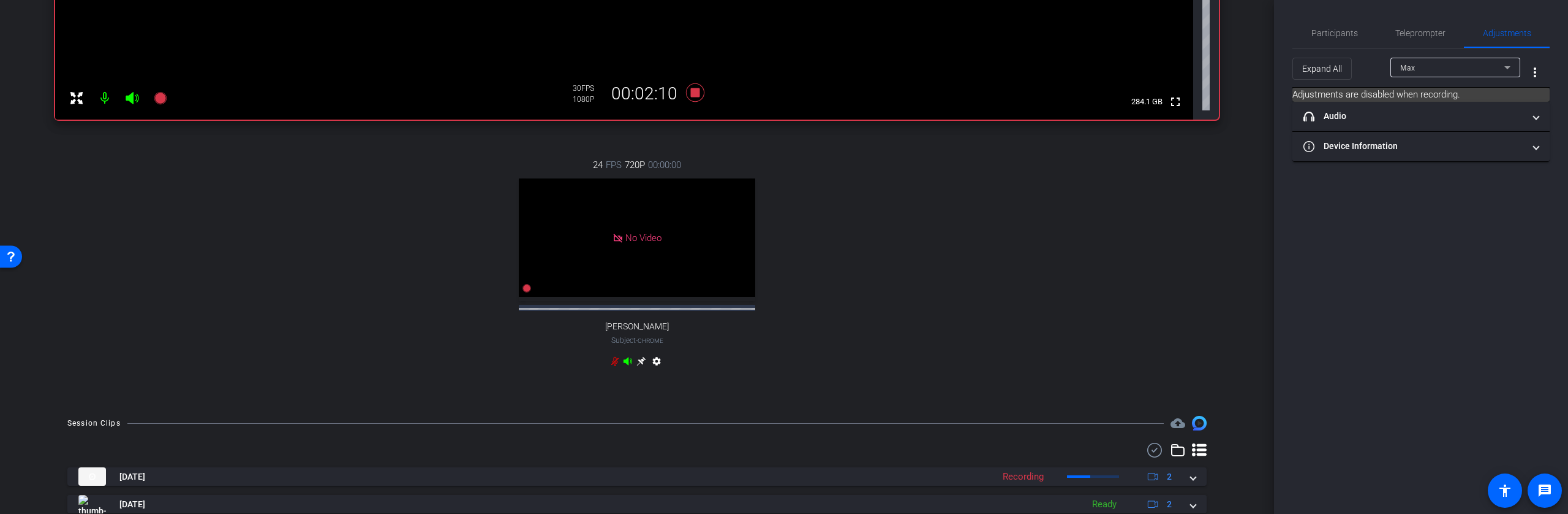
scroll to position [706, 0]
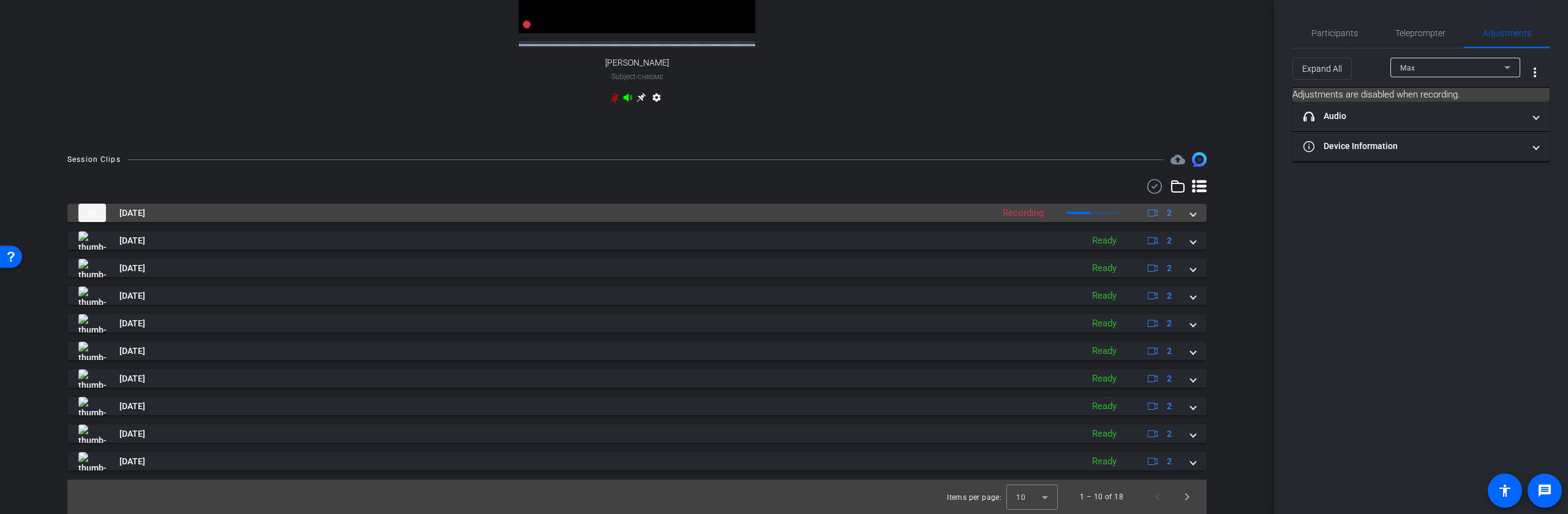
click at [997, 213] on div "Recording" at bounding box center [1023, 213] width 53 height 14
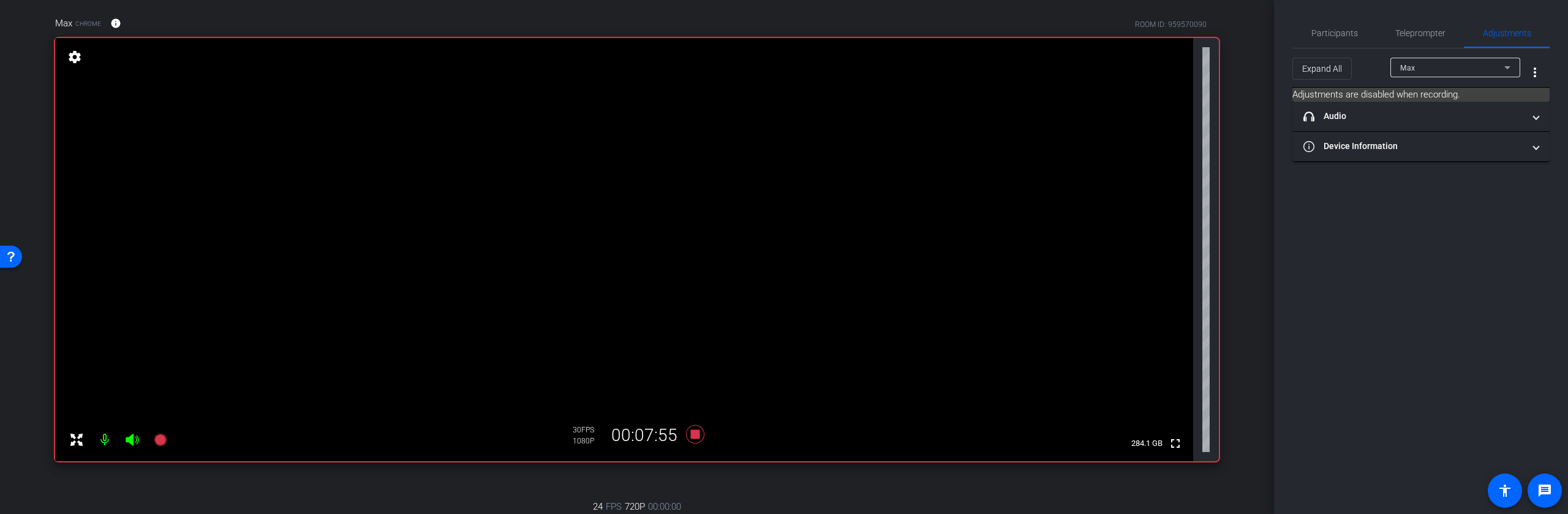
scroll to position [92, 0]
click at [692, 430] on icon at bounding box center [696, 432] width 19 height 19
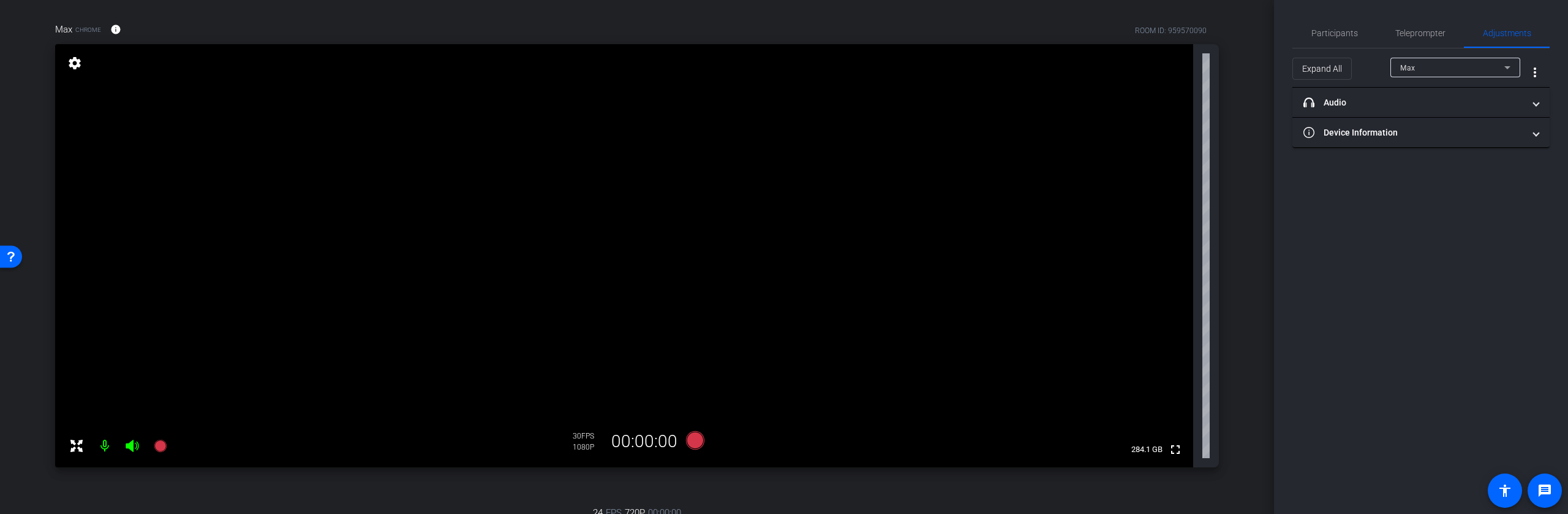
scroll to position [83, 0]
click at [1422, 104] on mat-panel-title "headphone icon Audio" at bounding box center [1414, 102] width 220 height 13
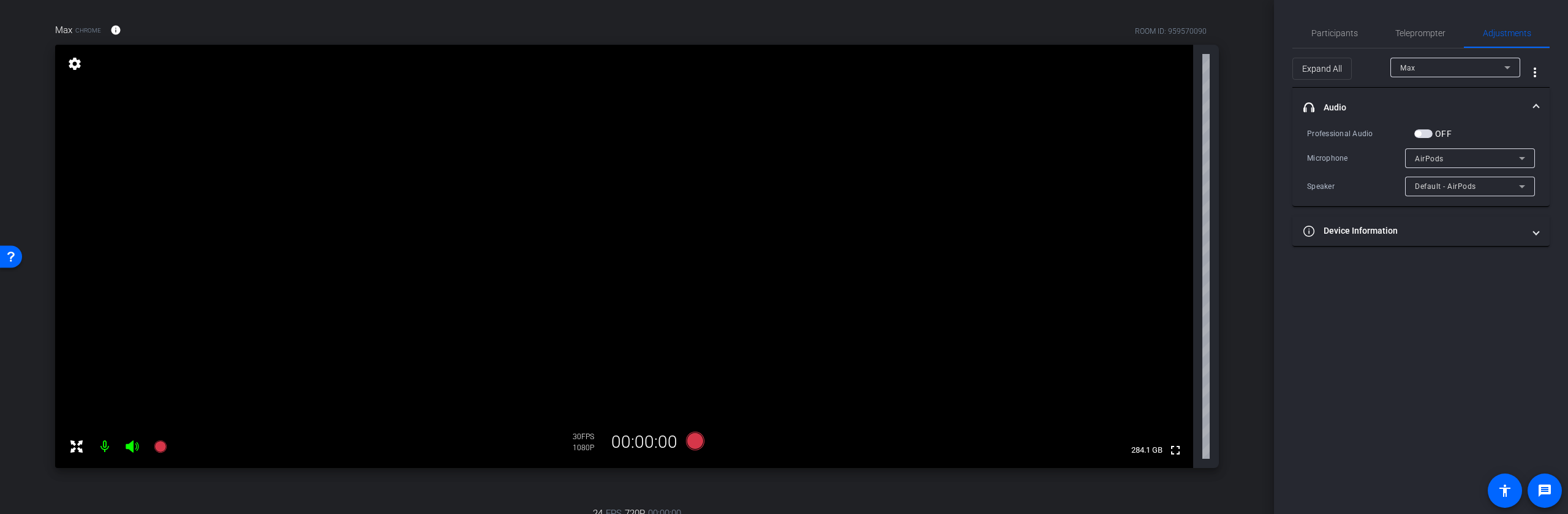
click at [1422, 104] on mat-panel-title "headphone icon Audio" at bounding box center [1414, 107] width 220 height 13
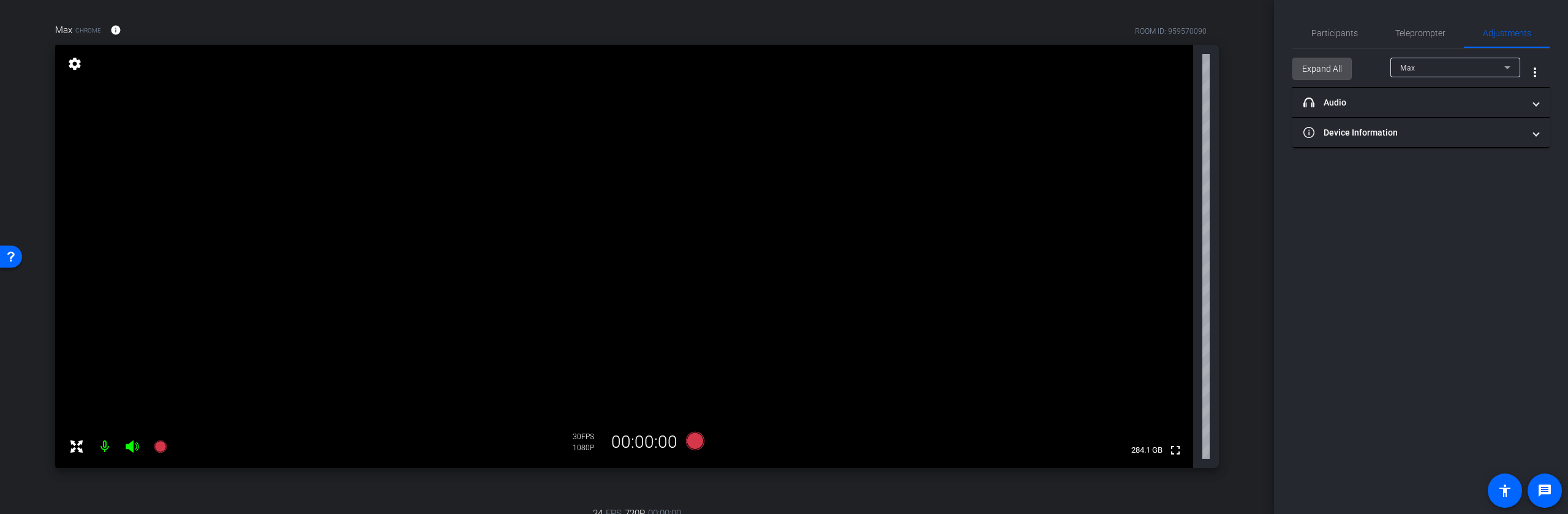
click at [1310, 70] on span "Expand All" at bounding box center [1322, 69] width 40 height 23
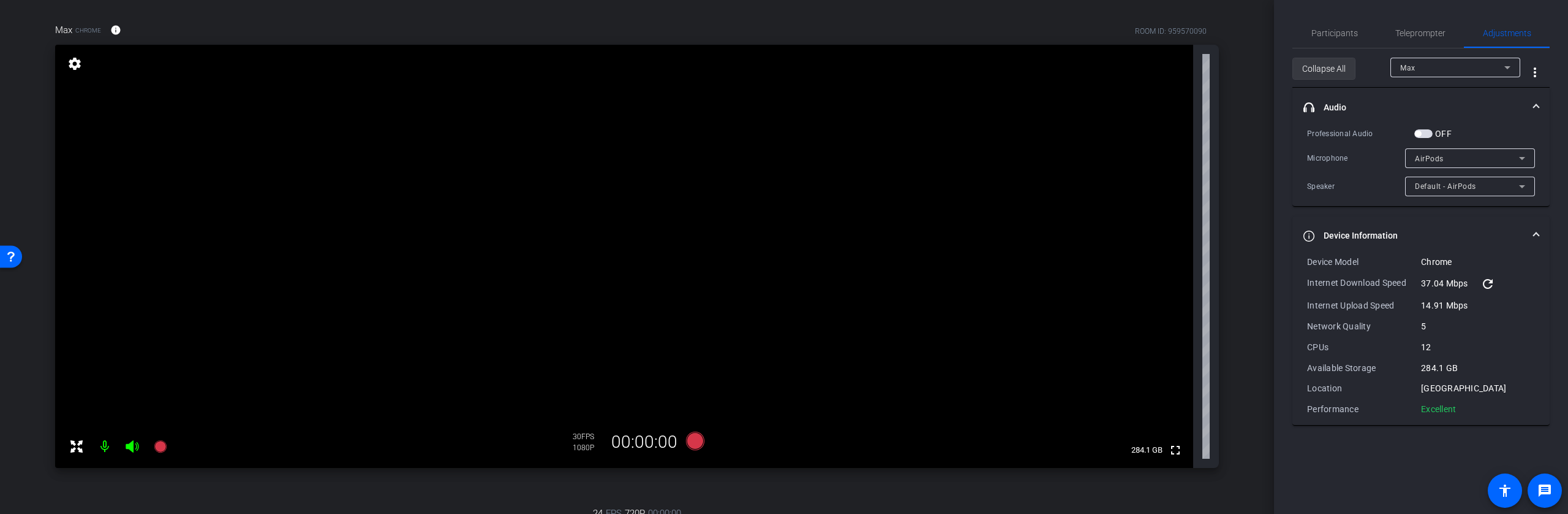
click at [1312, 71] on span "Collapse All" at bounding box center [1324, 69] width 44 height 23
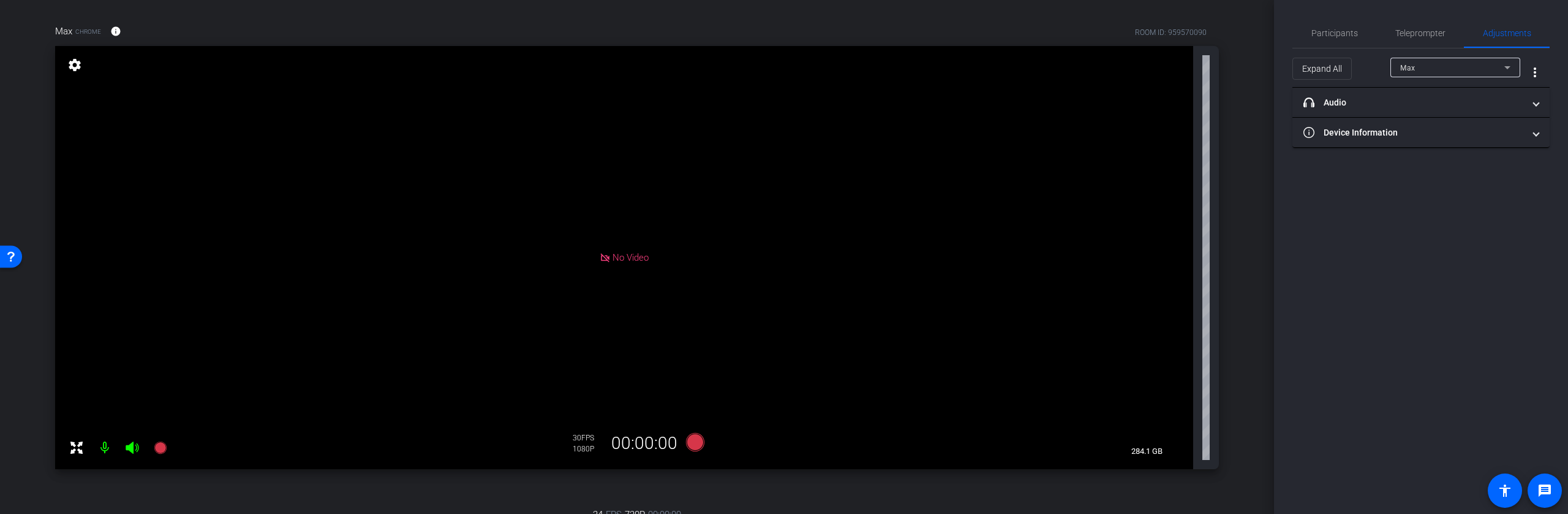
scroll to position [82, 0]
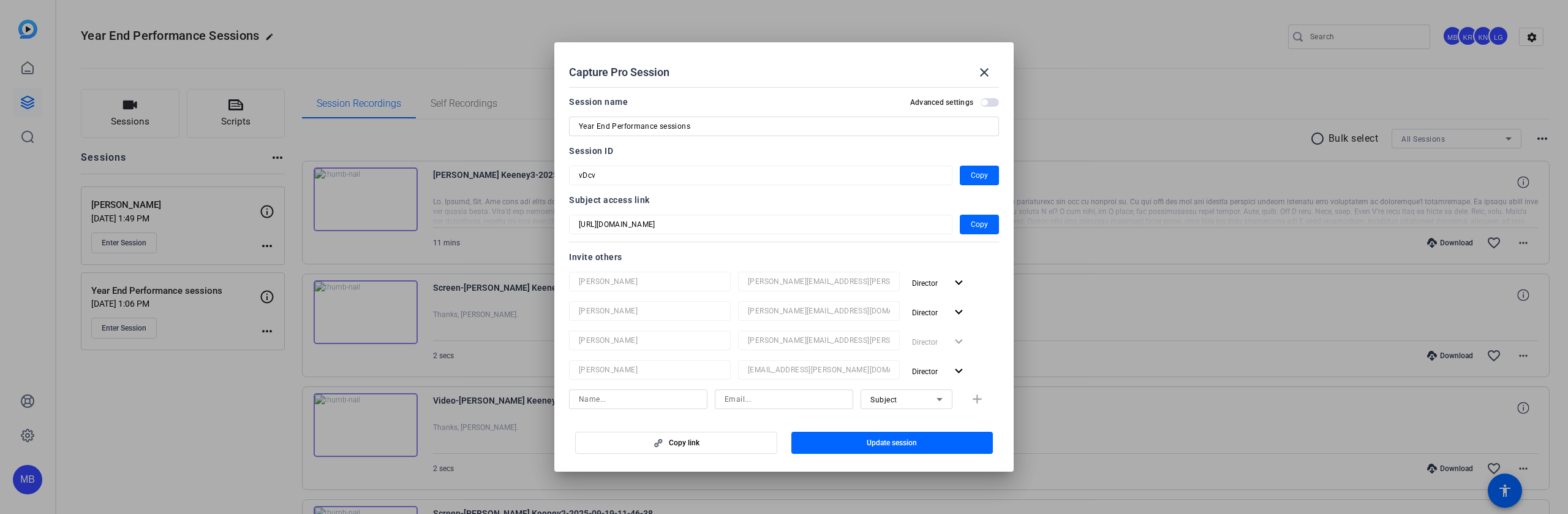
click at [517, 217] on div at bounding box center [784, 257] width 1568 height 514
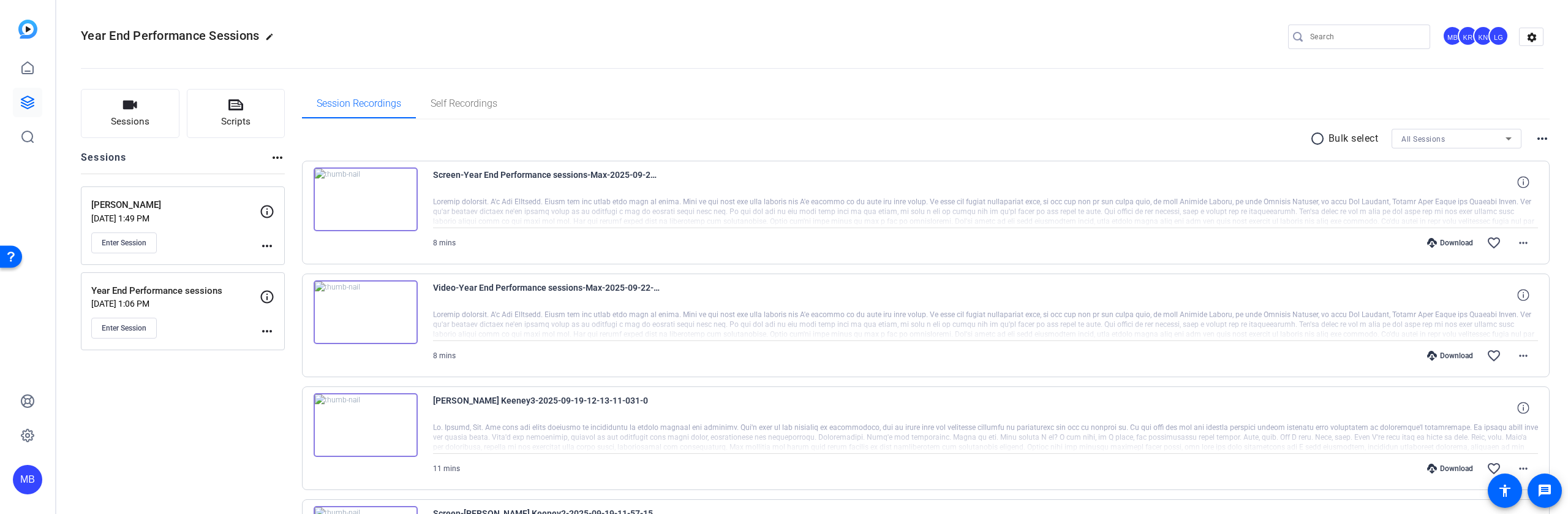
click at [367, 316] on img at bounding box center [365, 311] width 104 height 63
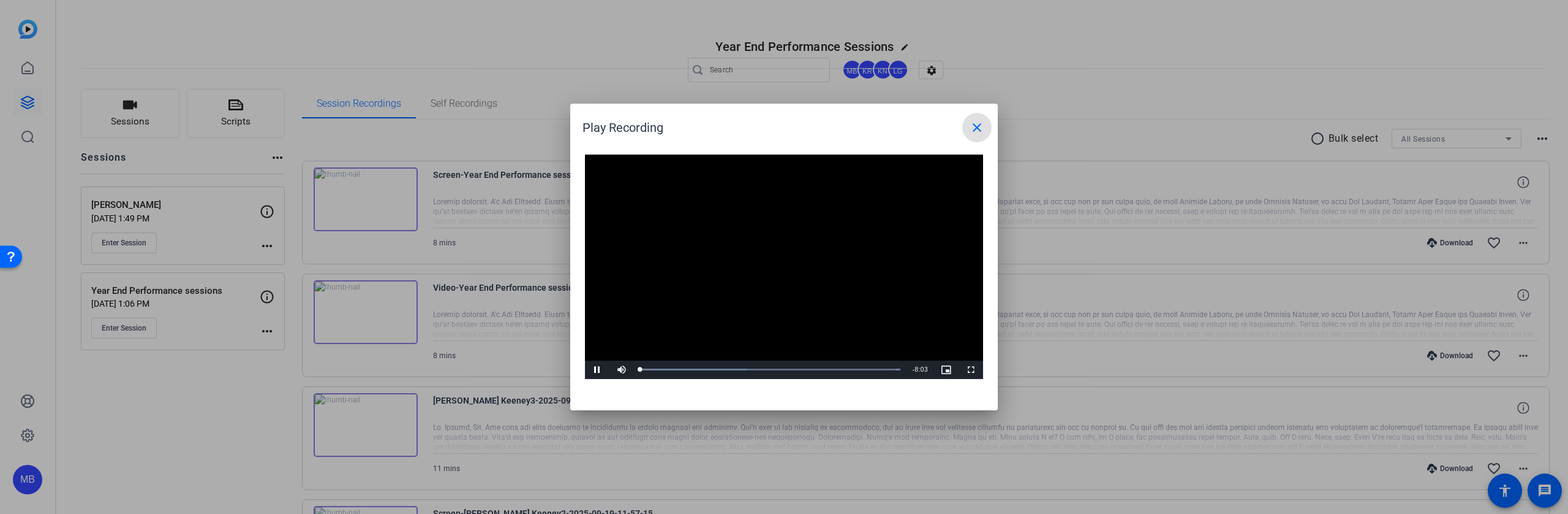
click at [779, 258] on video "Video Player" at bounding box center [783, 266] width 398 height 225
click at [732, 371] on div "Loaded : 100.00% 2:51 0:00" at bounding box center [770, 370] width 273 height 19
click at [770, 366] on div "Loaded : 100.00% 4:02 2:50" at bounding box center [770, 370] width 273 height 19
click at [817, 367] on div "Loaded : 100.00% 5:29 4:02" at bounding box center [770, 370] width 273 height 19
click at [600, 370] on span "Video Player" at bounding box center [596, 370] width 24 height 0
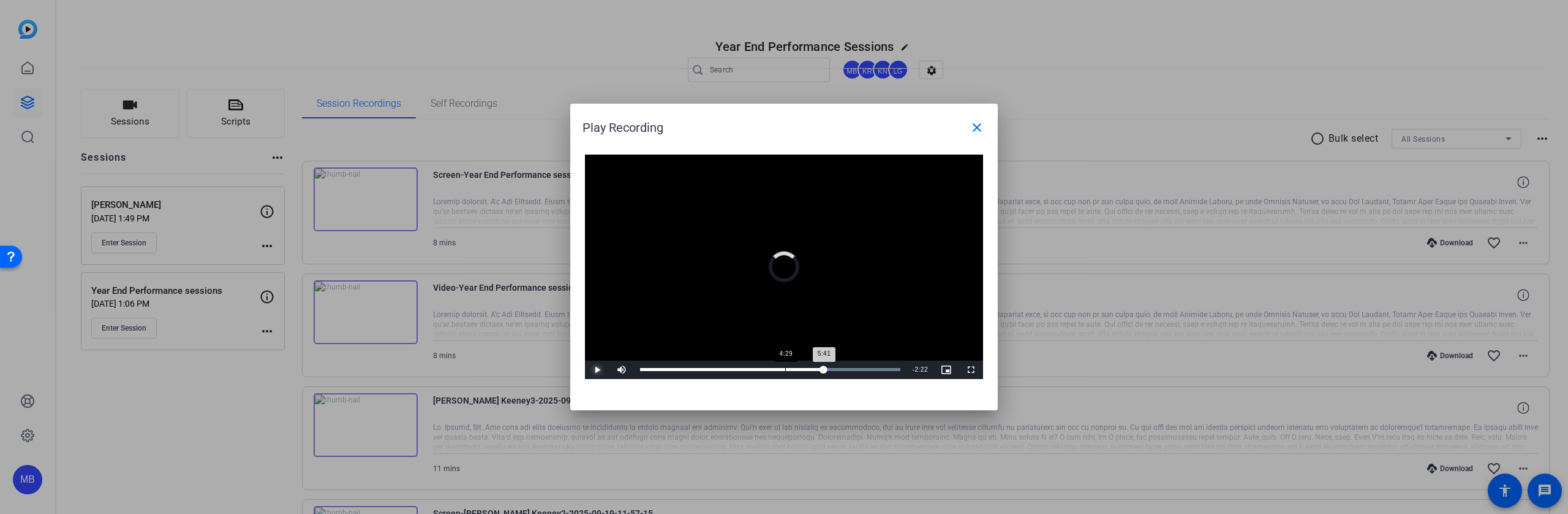
click at [784, 368] on div "Loaded : 100.00% 4:29 5:41" at bounding box center [770, 369] width 260 height 3
click at [746, 364] on div "Loaded : 100.00% 3:17 4:32" at bounding box center [770, 370] width 273 height 19
click at [596, 370] on span "Video Player" at bounding box center [596, 370] width 24 height 0
click at [973, 128] on mat-icon "close" at bounding box center [976, 128] width 15 height 15
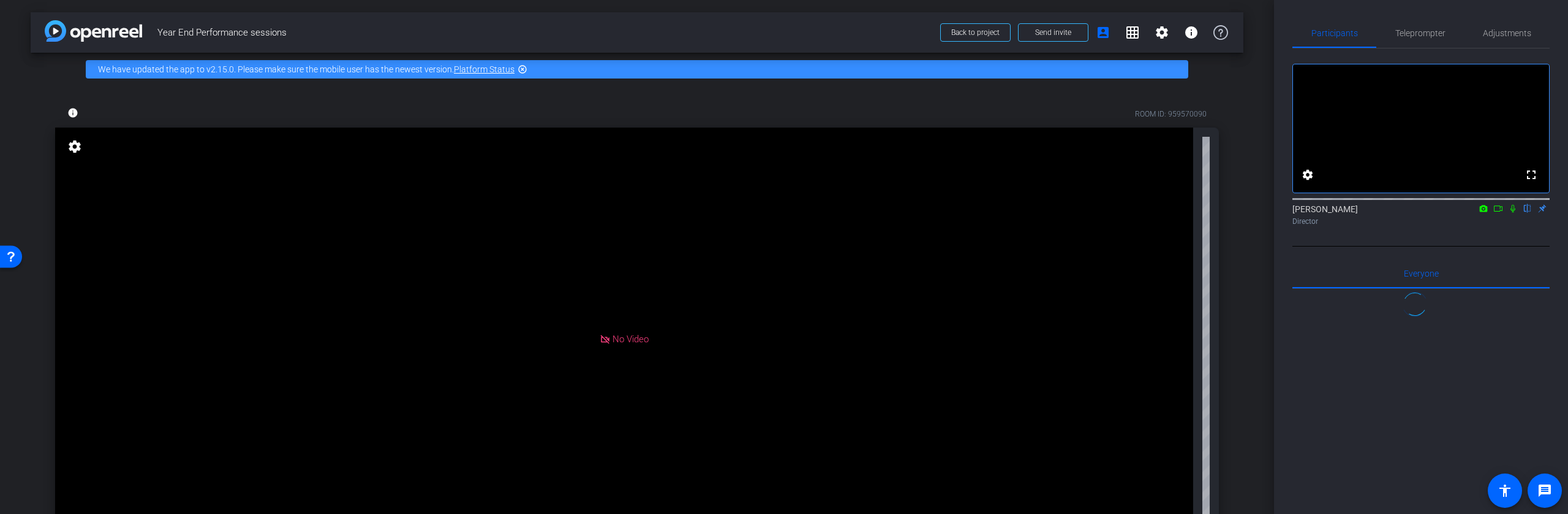
click at [1483, 33] on span "Adjustments" at bounding box center [1507, 33] width 48 height 9
click at [1496, 33] on span "Adjustments" at bounding box center [1507, 33] width 48 height 9
click at [1508, 34] on span "Adjustments" at bounding box center [1507, 33] width 48 height 9
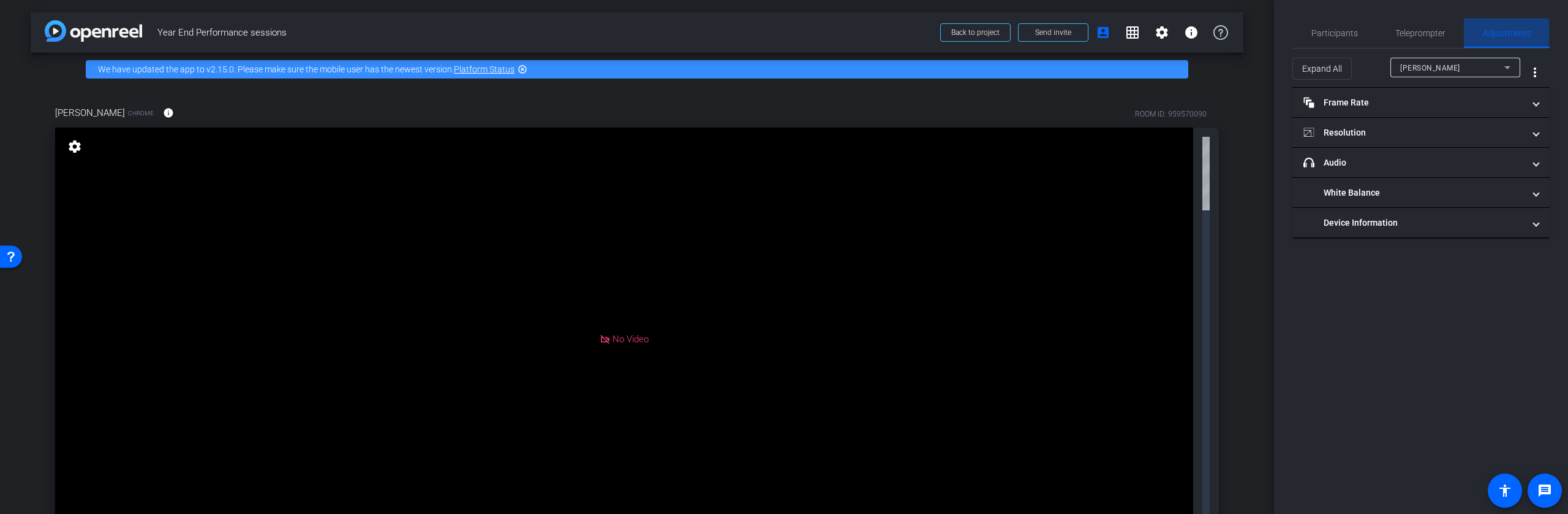
click at [1505, 63] on icon at bounding box center [1507, 67] width 15 height 15
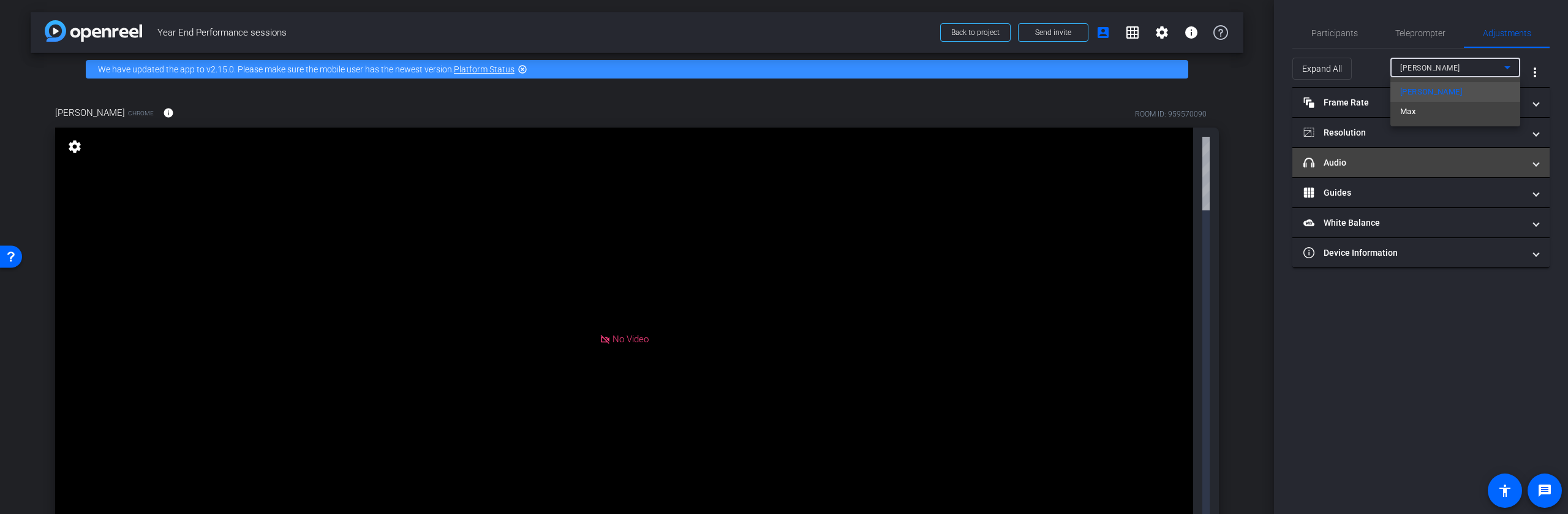
click at [1473, 105] on mat-option "Max" at bounding box center [1455, 111] width 130 height 20
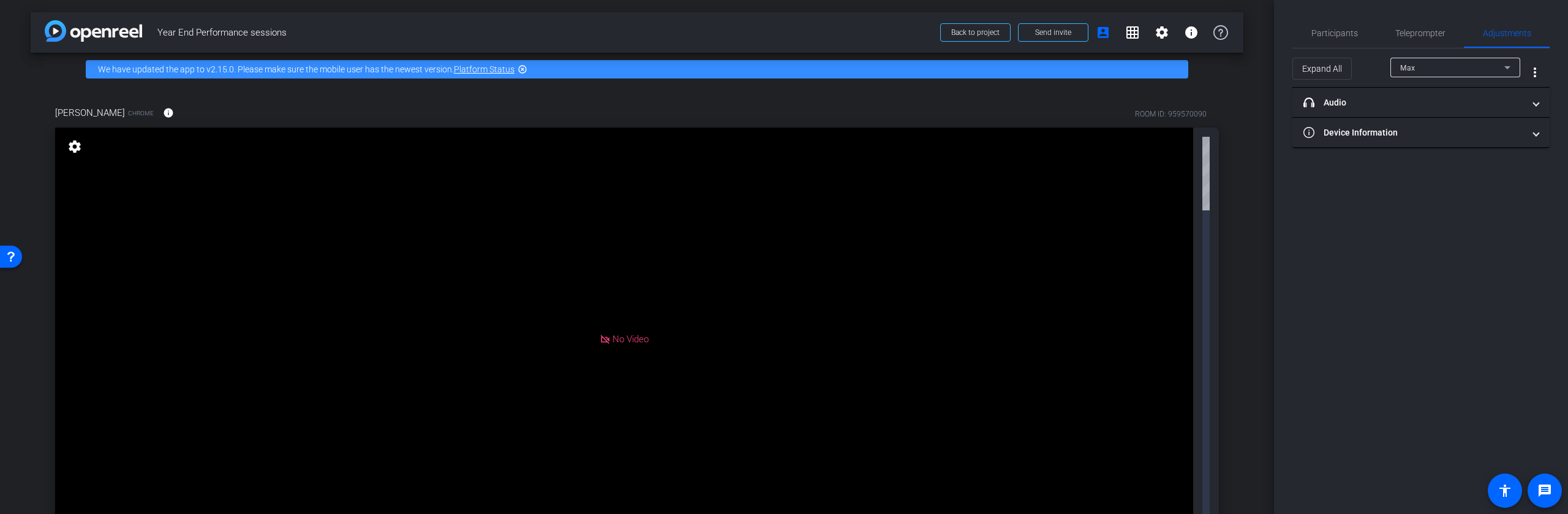
click at [1460, 65] on div "Jenn P" at bounding box center [1452, 68] width 104 height 16
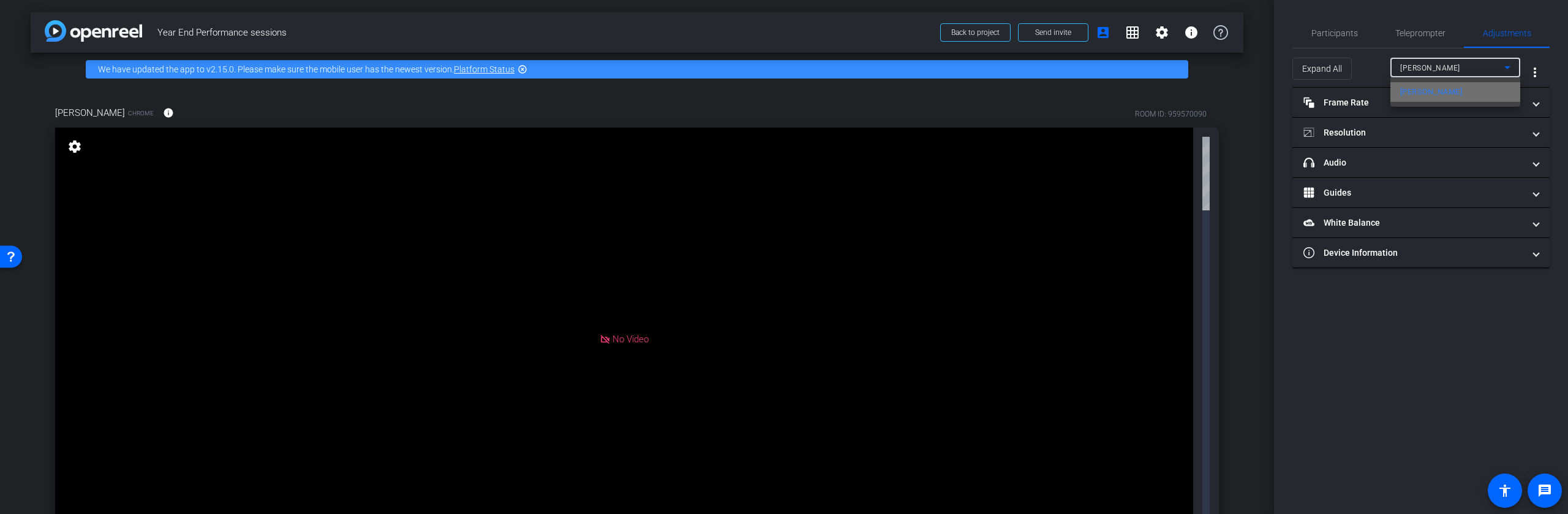
click at [1441, 89] on mat-option "Jenn P" at bounding box center [1455, 92] width 130 height 20
click at [1422, 37] on span "Teleprompter" at bounding box center [1420, 33] width 50 height 9
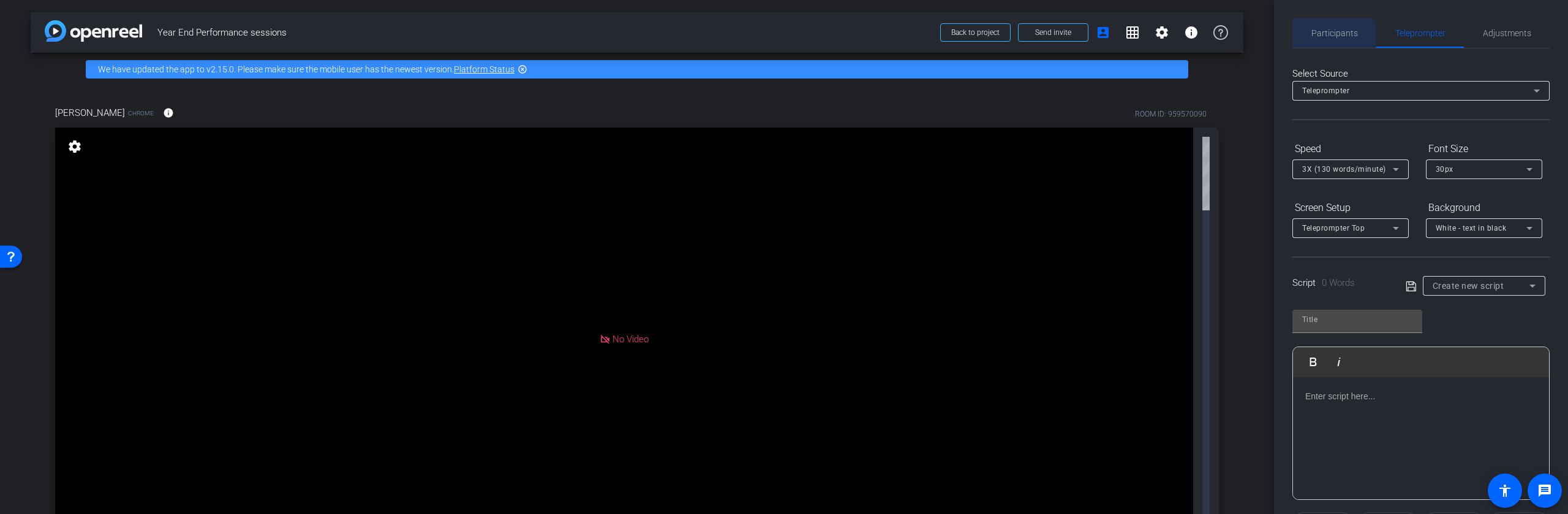
click at [1327, 38] on span "Participants" at bounding box center [1335, 33] width 47 height 9
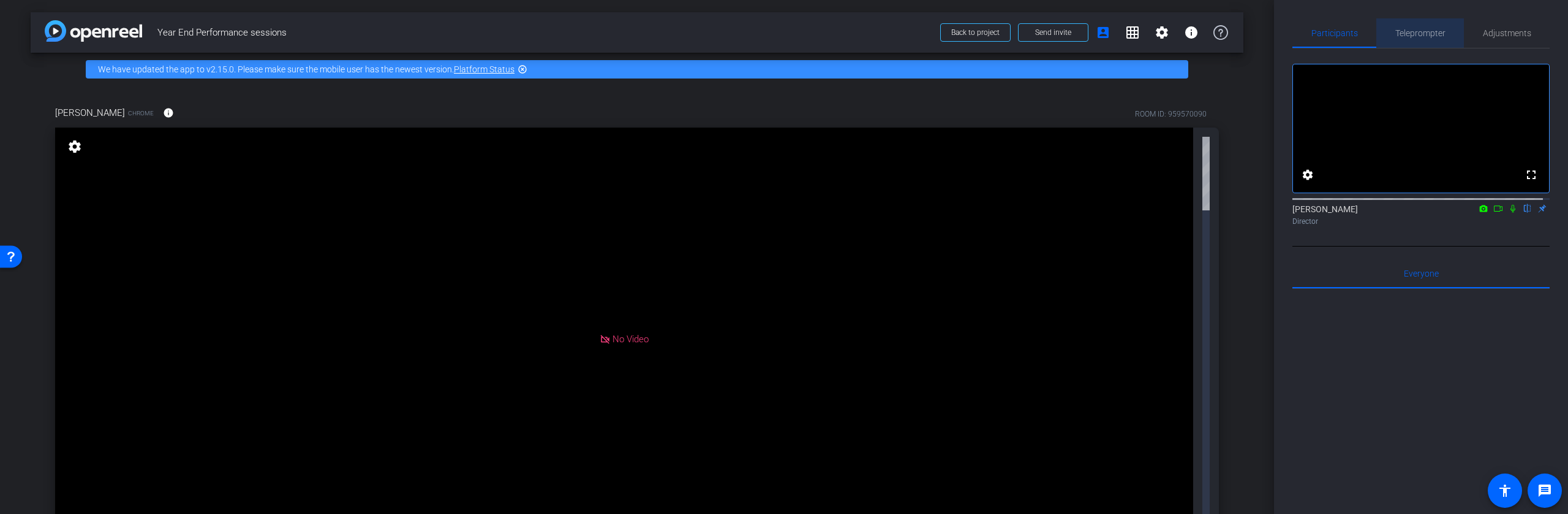
click at [1417, 34] on span "Teleprompter" at bounding box center [1420, 33] width 50 height 9
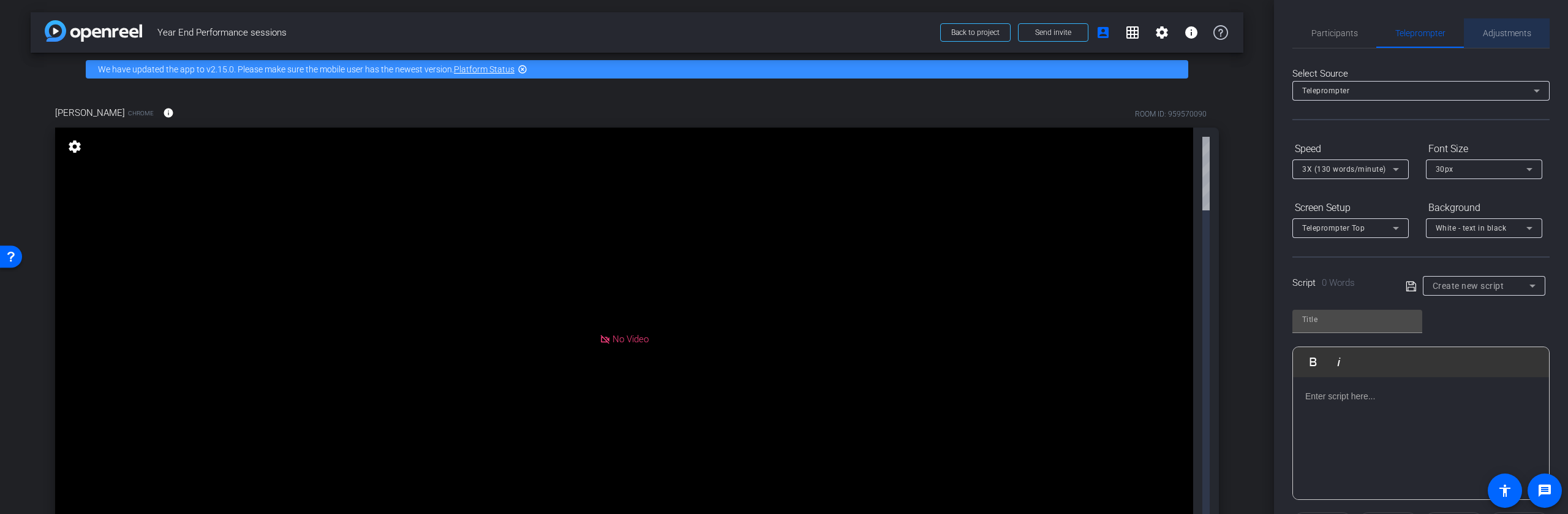
click at [1504, 31] on span "Adjustments" at bounding box center [1507, 33] width 48 height 9
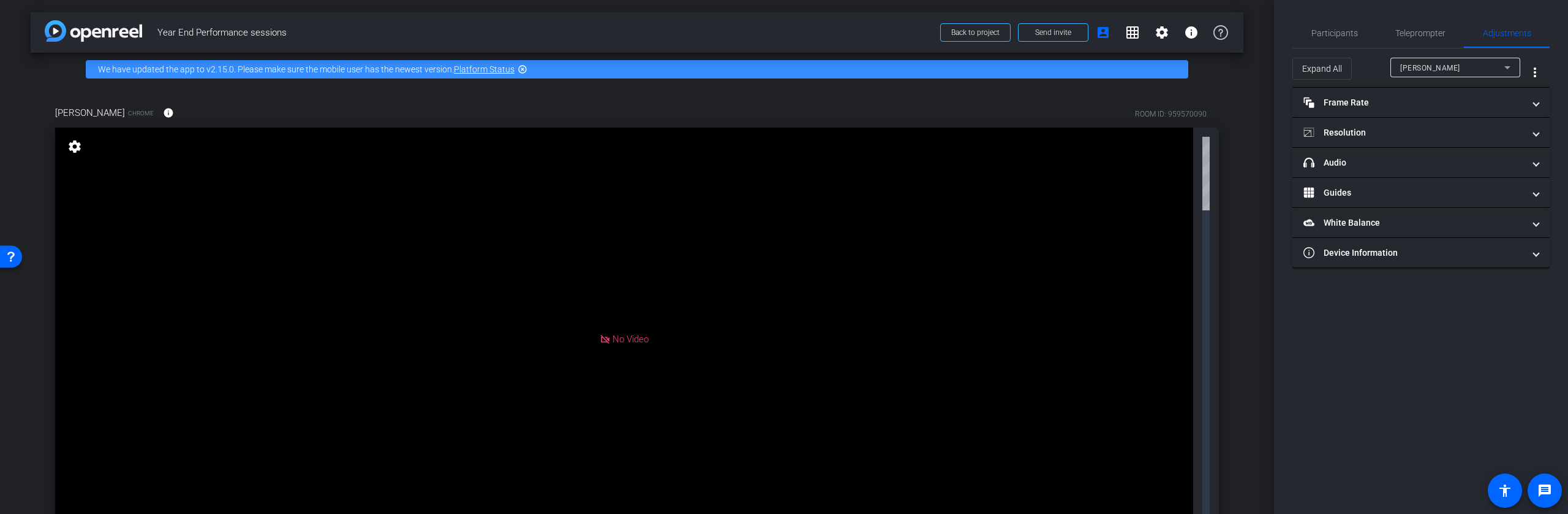
click at [1227, 179] on div "Jenn P Chrome info ROOM ID: 959570090 No Video settings 284.8 GB 24 FPS 720P 00…" at bounding box center [637, 325] width 1213 height 477
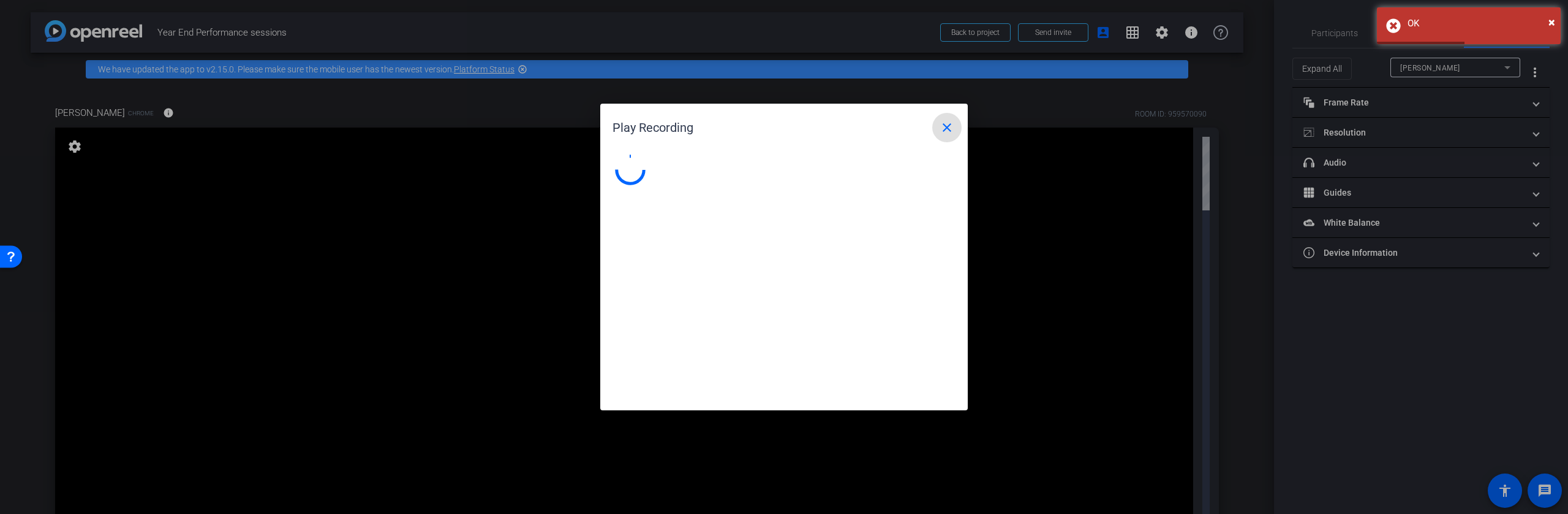
click at [947, 127] on mat-icon "close" at bounding box center [947, 128] width 15 height 15
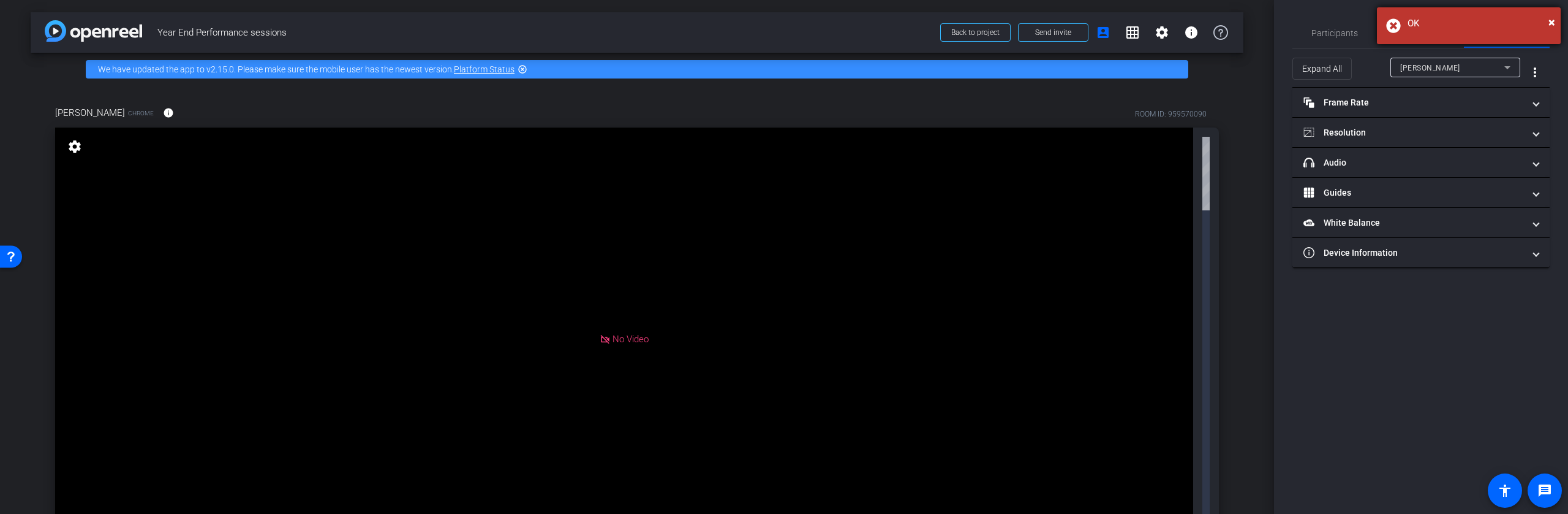
click at [1547, 19] on div "OK" at bounding box center [1480, 23] width 144 height 14
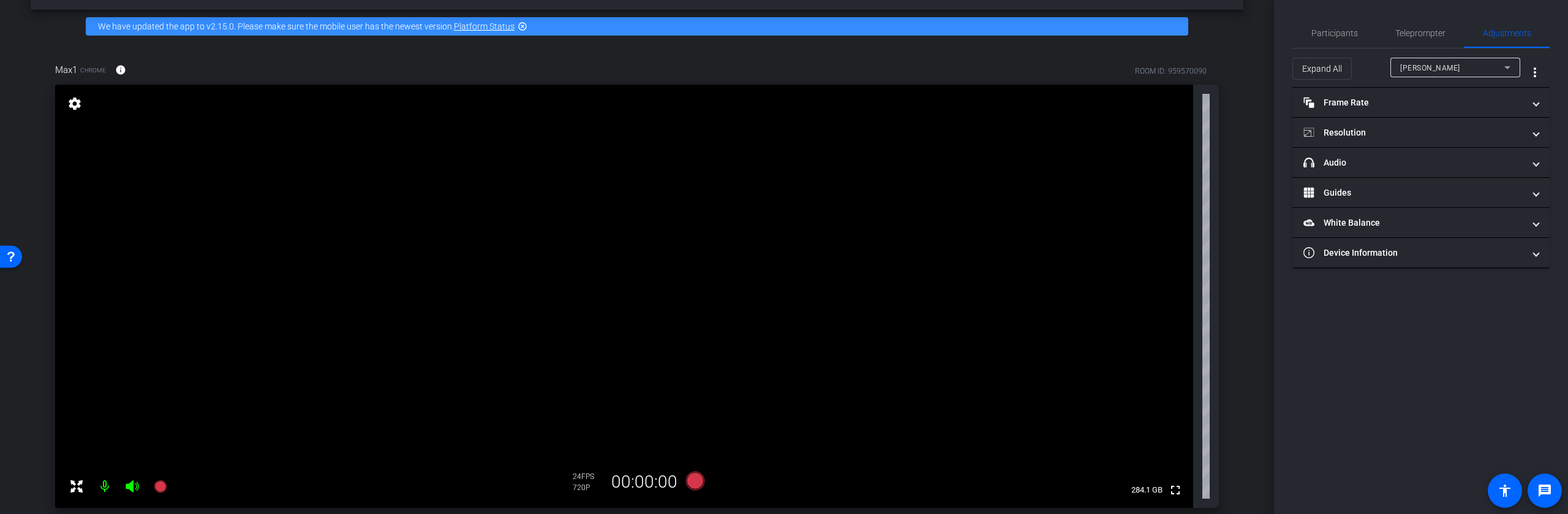
scroll to position [58, 0]
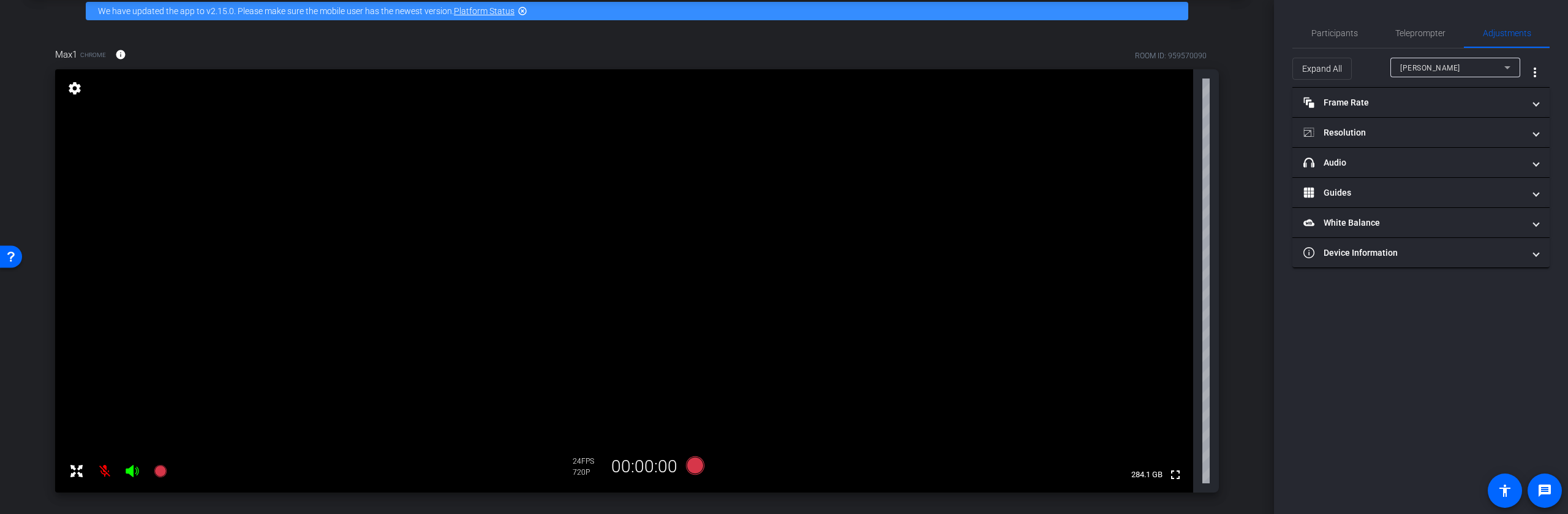
click at [1448, 66] on div "Jenn P" at bounding box center [1452, 68] width 104 height 16
click at [1432, 111] on mat-option "Max1" at bounding box center [1455, 111] width 130 height 20
type input "11000"
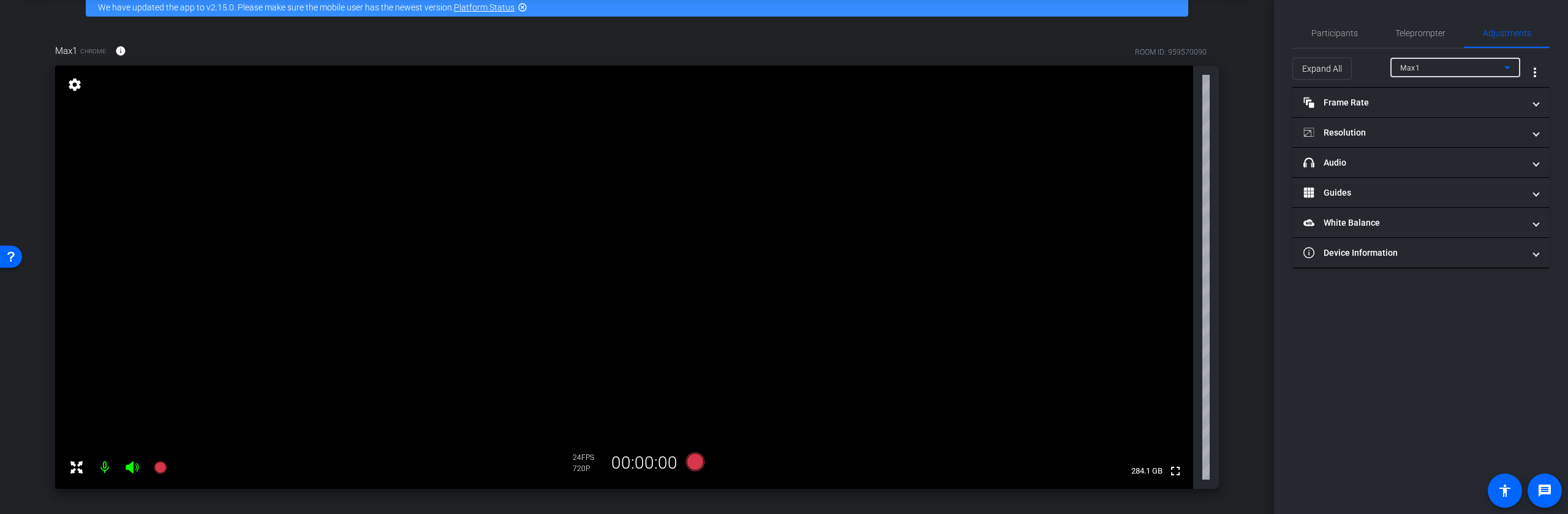
scroll to position [75, 0]
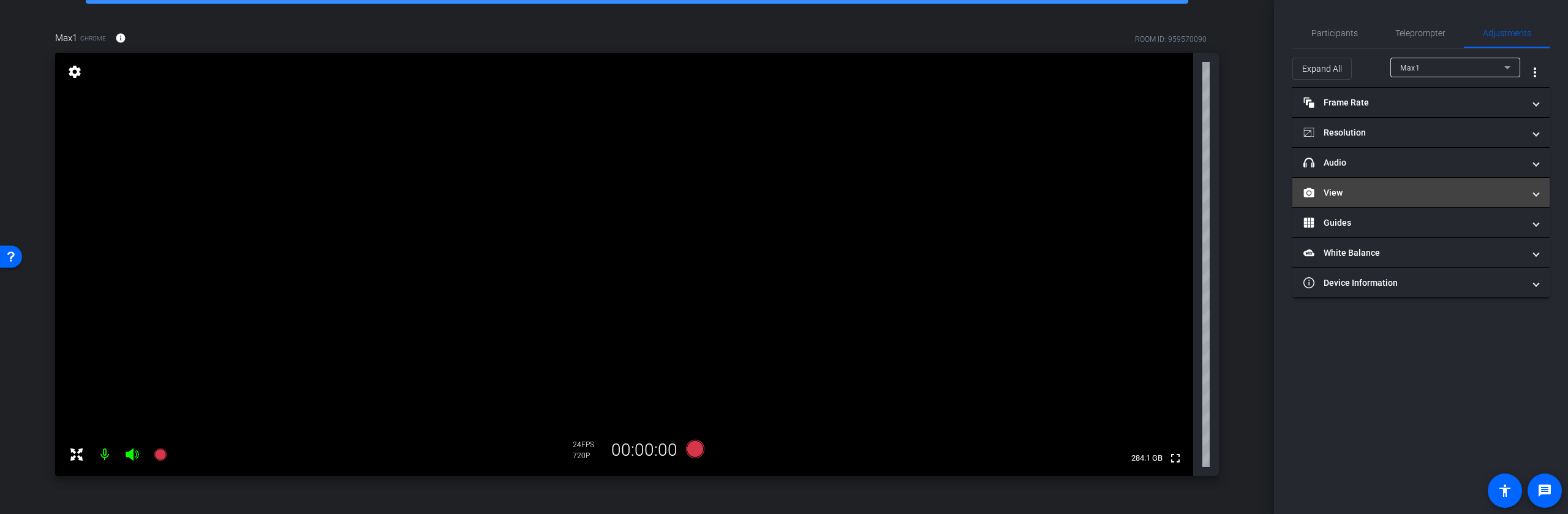
click at [1341, 192] on mat-panel-title "View" at bounding box center [1414, 192] width 220 height 13
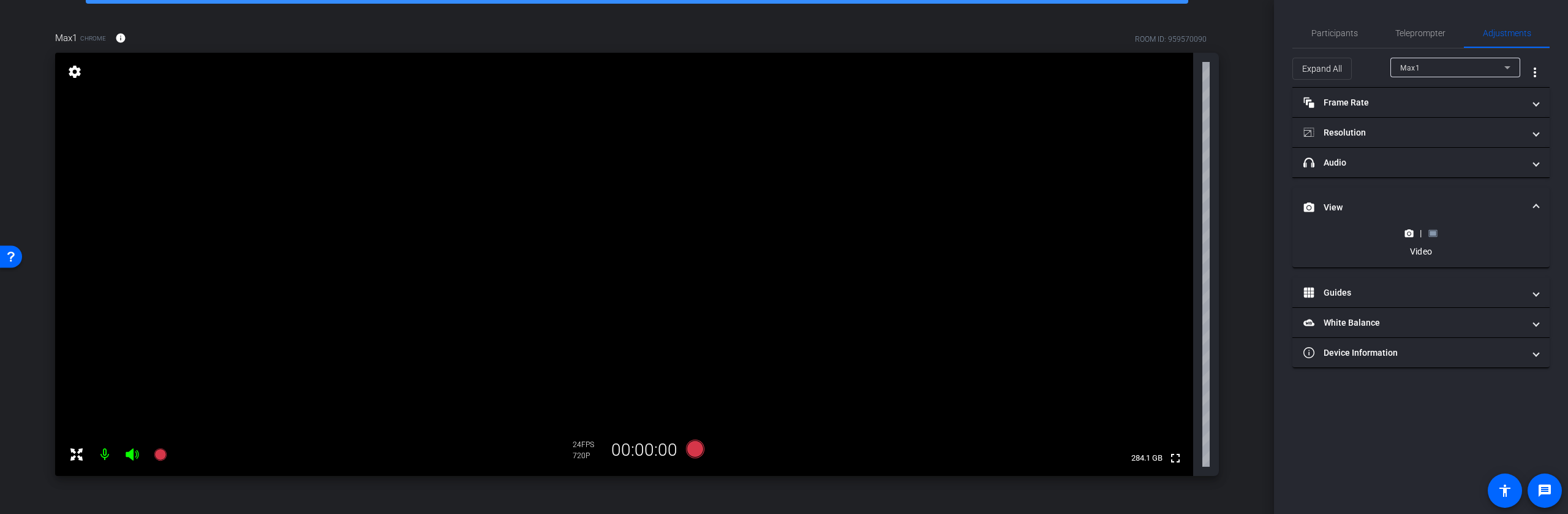
click at [1429, 236] on icon at bounding box center [1433, 233] width 9 height 9
click at [1434, 235] on rect at bounding box center [1433, 233] width 7 height 5
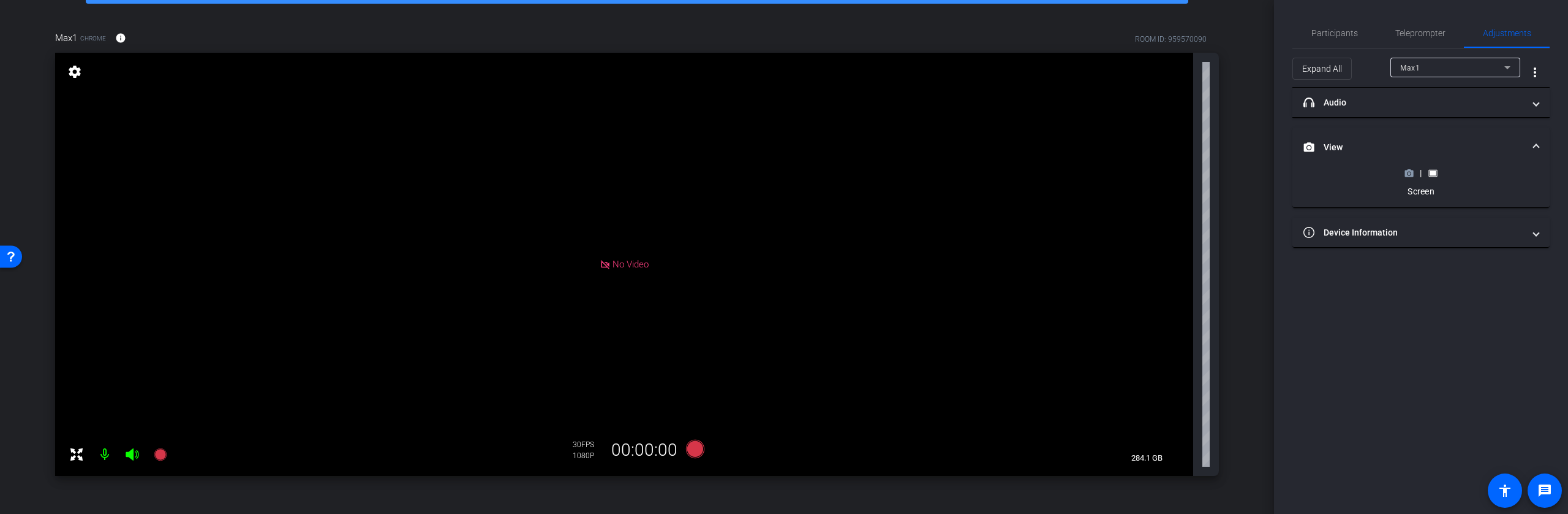
click at [1410, 176] on icon at bounding box center [1409, 173] width 9 height 7
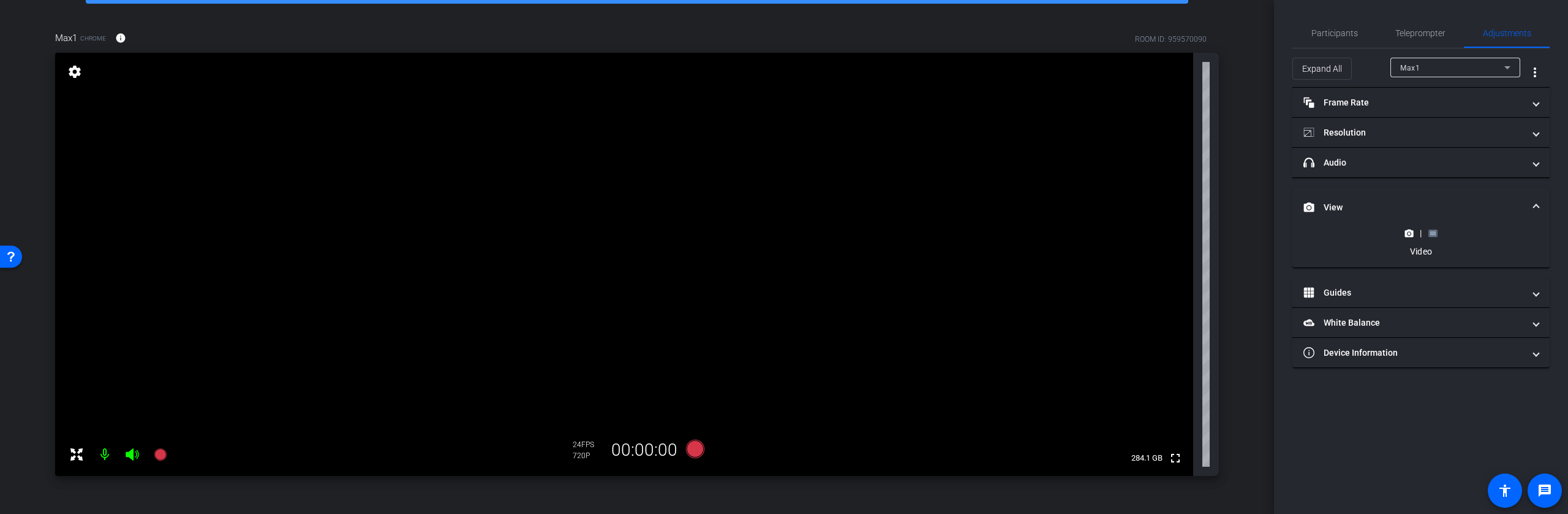
click at [1433, 232] on rect at bounding box center [1433, 233] width 7 height 5
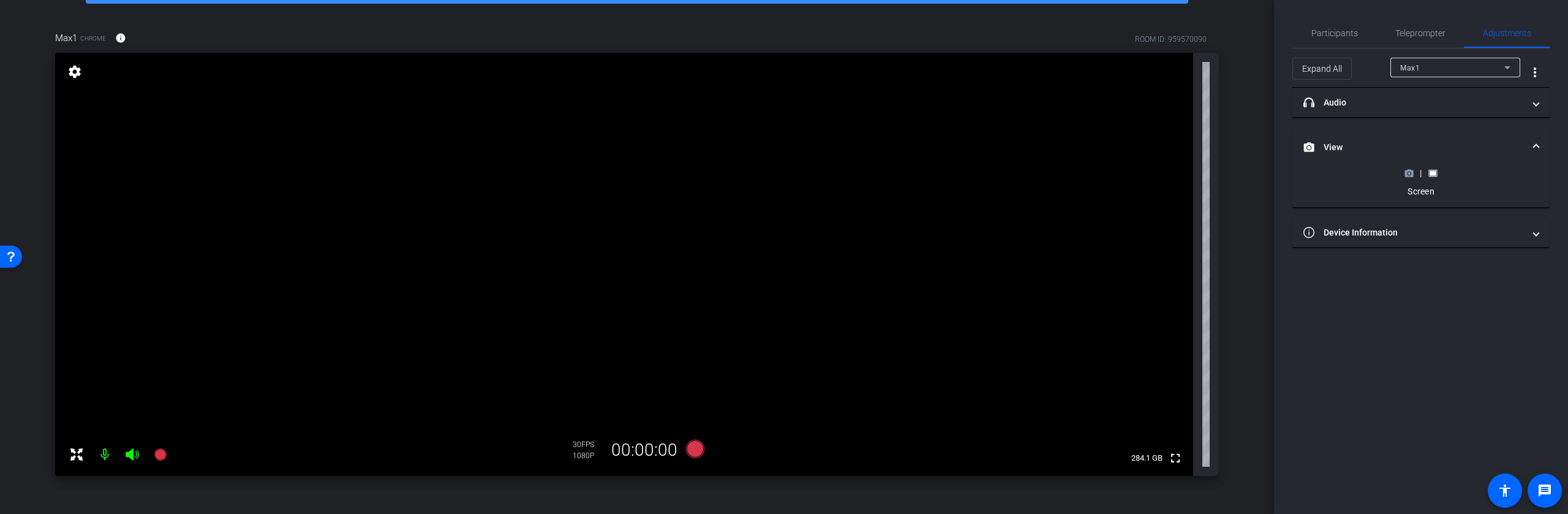
click at [1409, 174] on icon at bounding box center [1409, 173] width 9 height 9
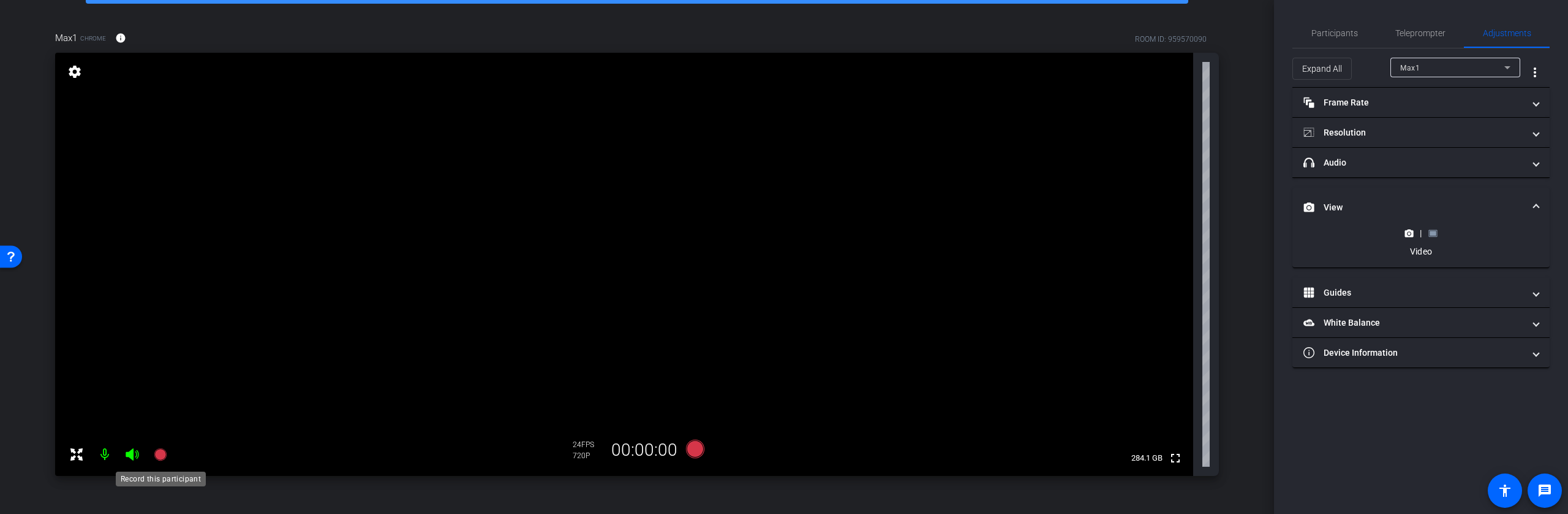
click at [163, 454] on icon at bounding box center [160, 455] width 13 height 13
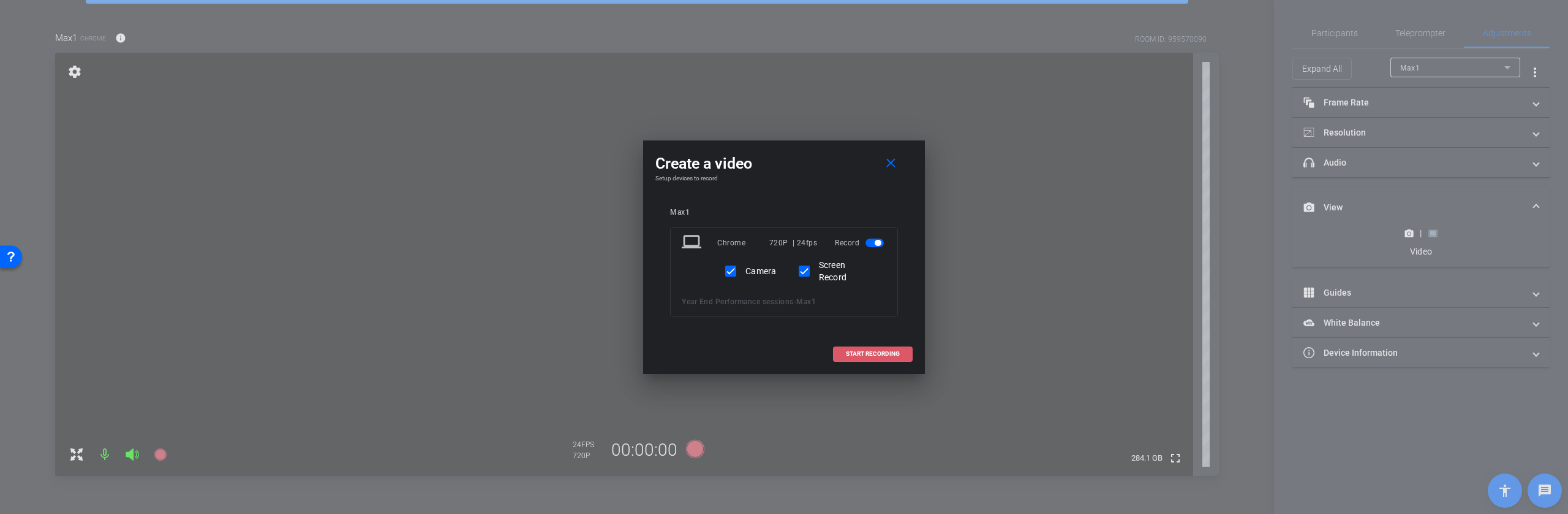
click at [871, 356] on span "START RECORDING" at bounding box center [872, 354] width 54 height 6
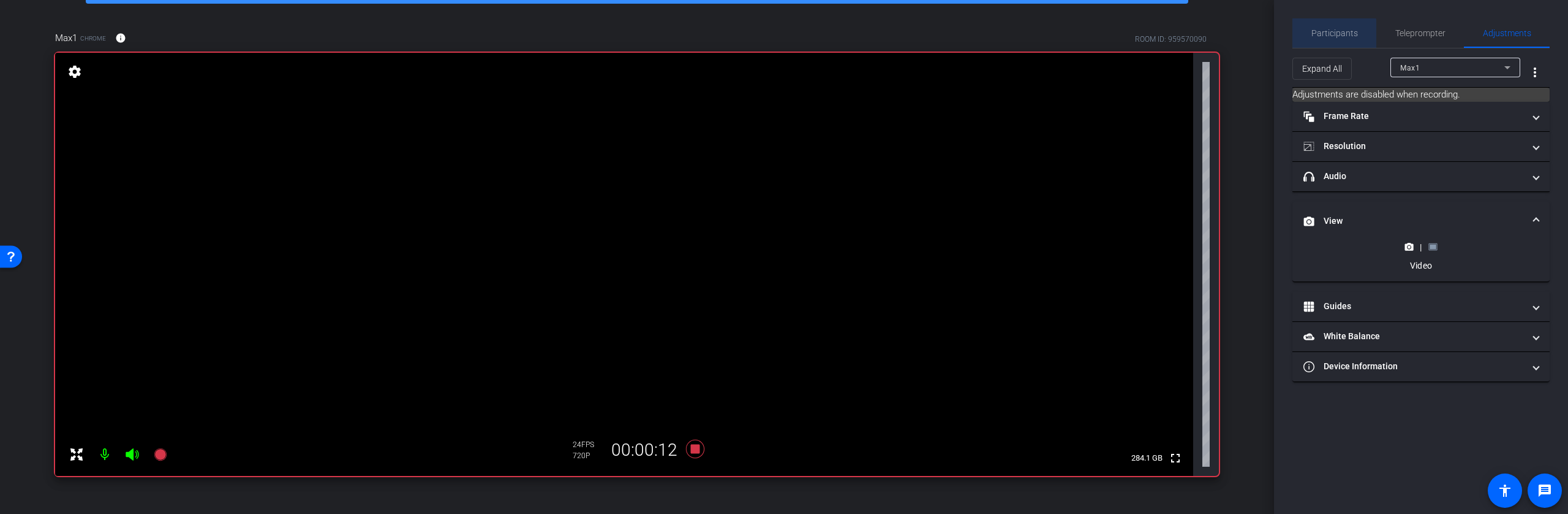
click at [1320, 37] on span "Participants" at bounding box center [1335, 33] width 47 height 9
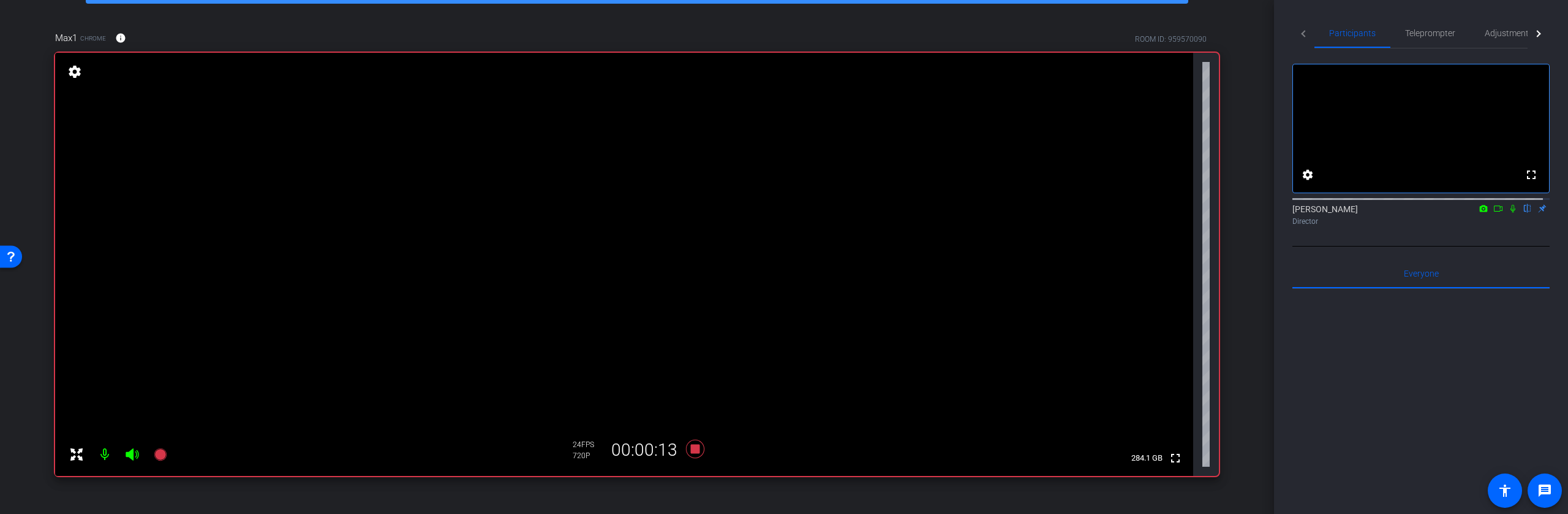
click at [1510, 213] on icon at bounding box center [1513, 209] width 5 height 8
click at [1493, 213] on icon at bounding box center [1498, 208] width 10 height 9
click at [1494, 29] on span "Adjustments" at bounding box center [1509, 33] width 48 height 9
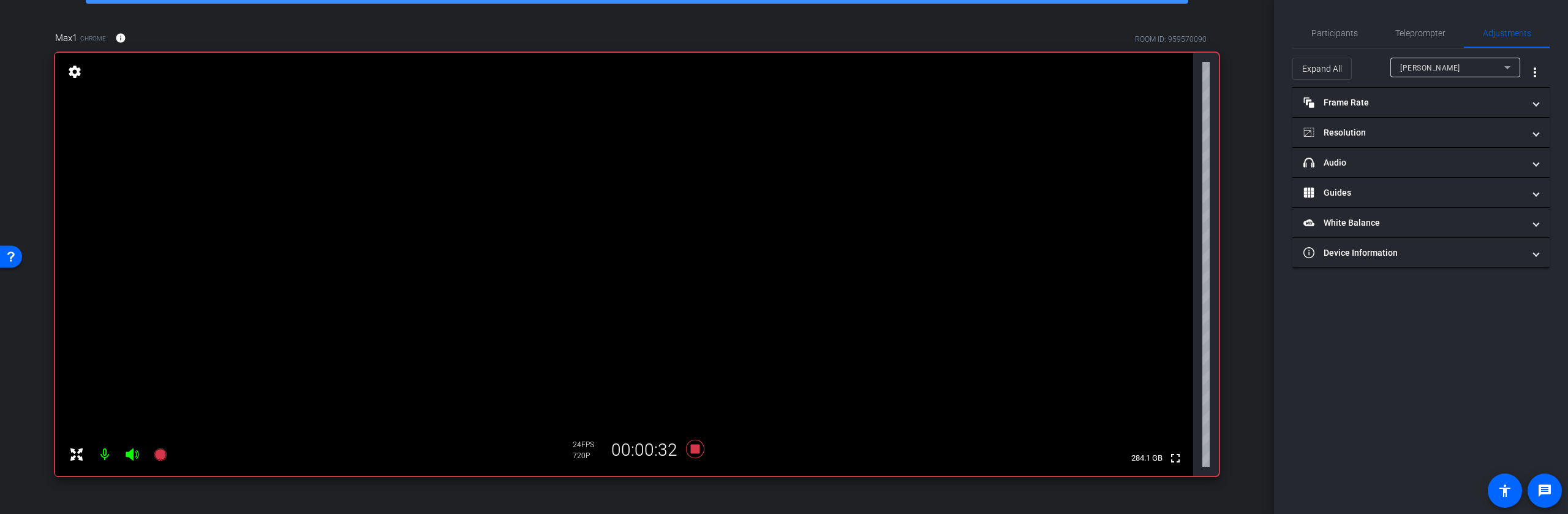
click at [1458, 63] on div "Jenn P" at bounding box center [1452, 68] width 104 height 16
click at [1411, 113] on span "Max1" at bounding box center [1410, 111] width 20 height 15
type input "11000"
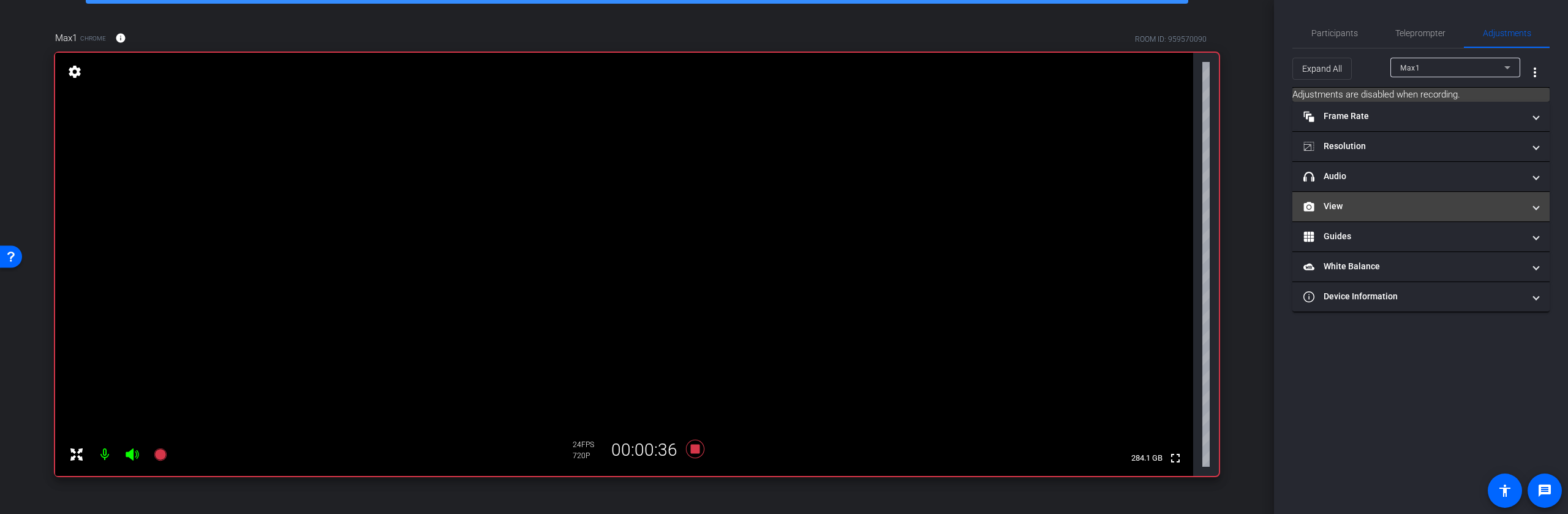
click at [1381, 203] on mat-panel-title "View" at bounding box center [1414, 206] width 220 height 13
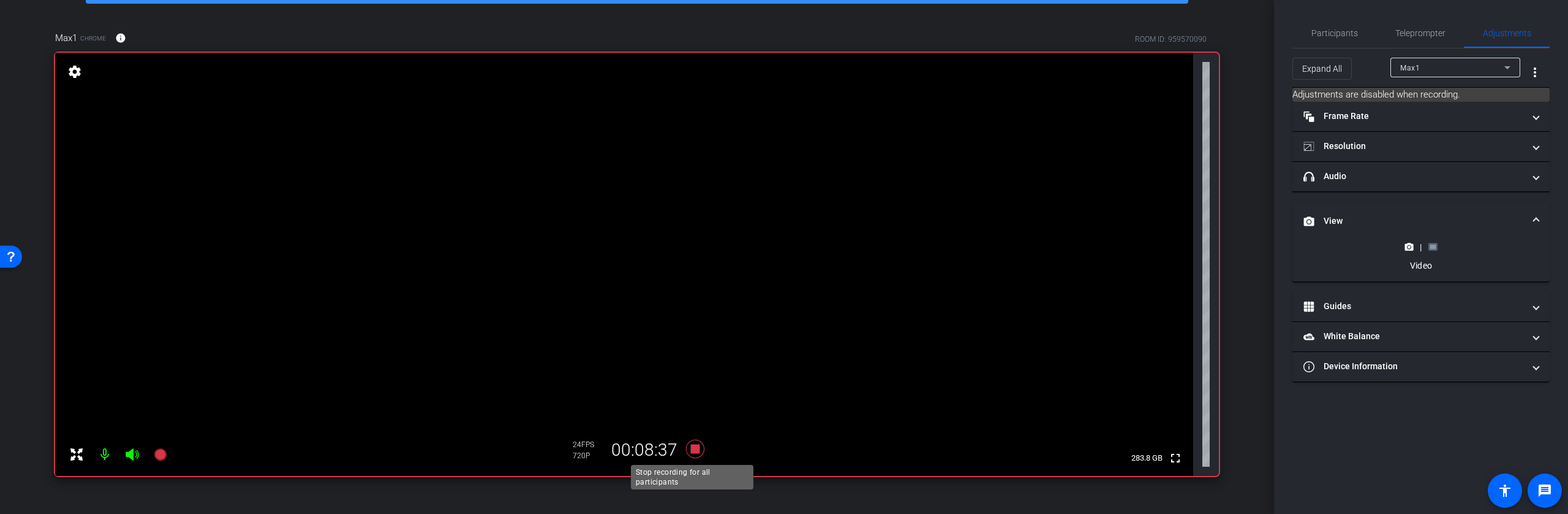
click at [693, 449] on icon at bounding box center [696, 449] width 19 height 19
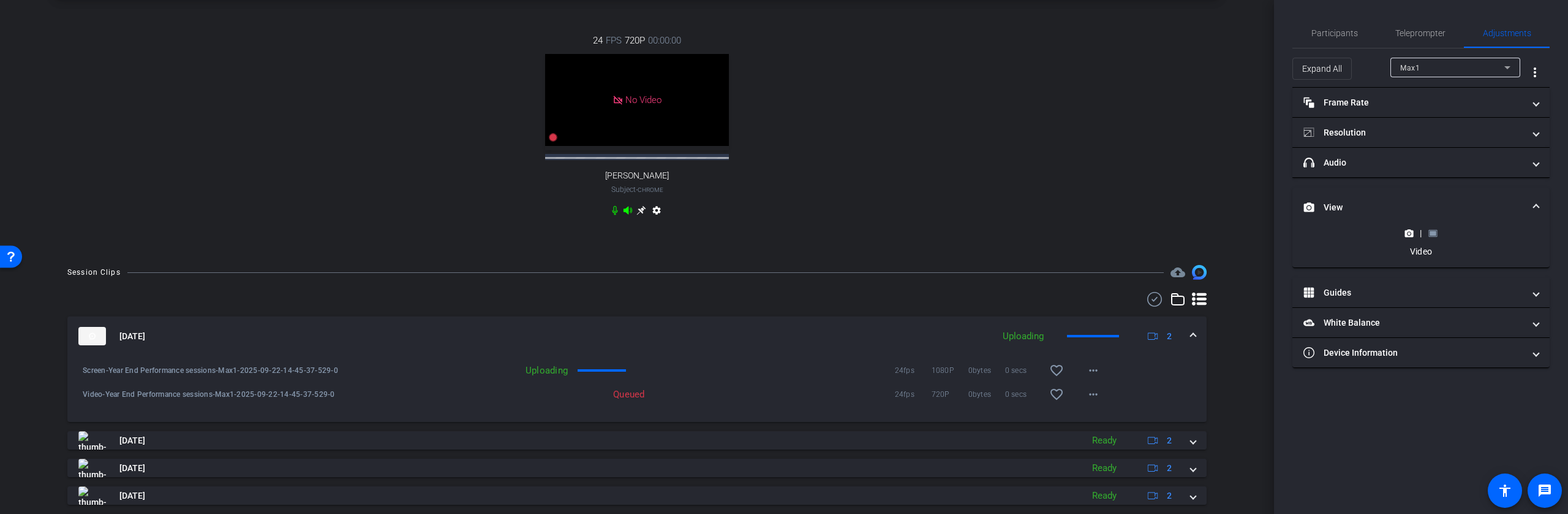
scroll to position [560, 0]
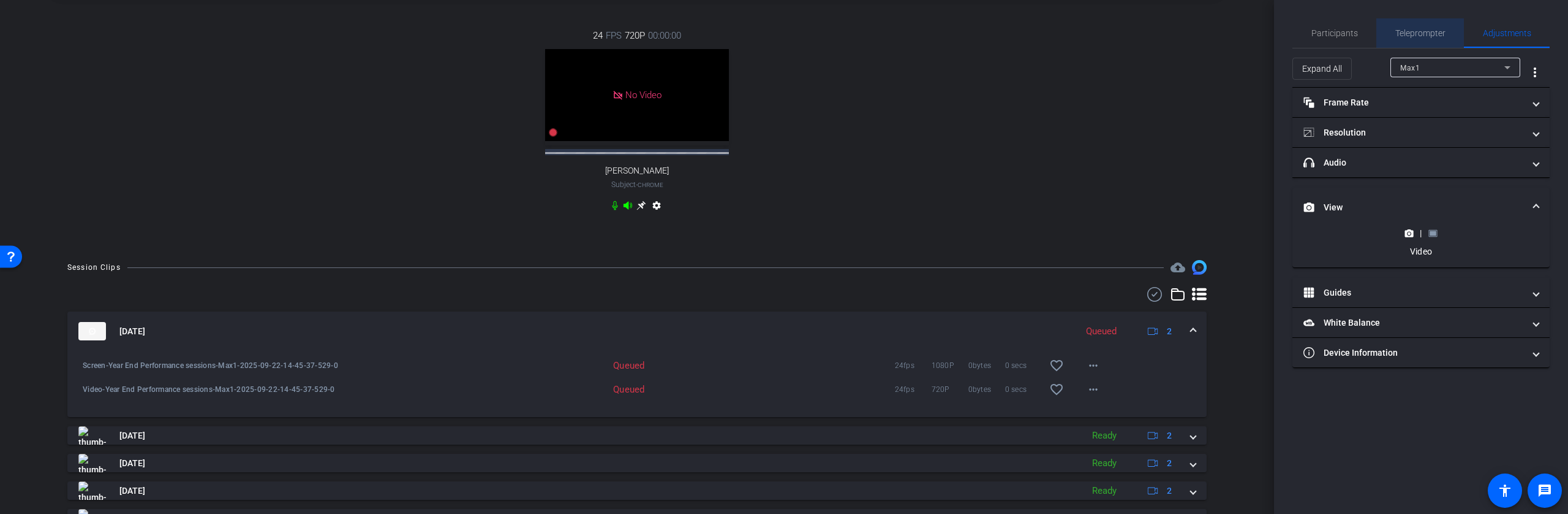
click at [1423, 37] on span "Teleprompter" at bounding box center [1420, 33] width 50 height 9
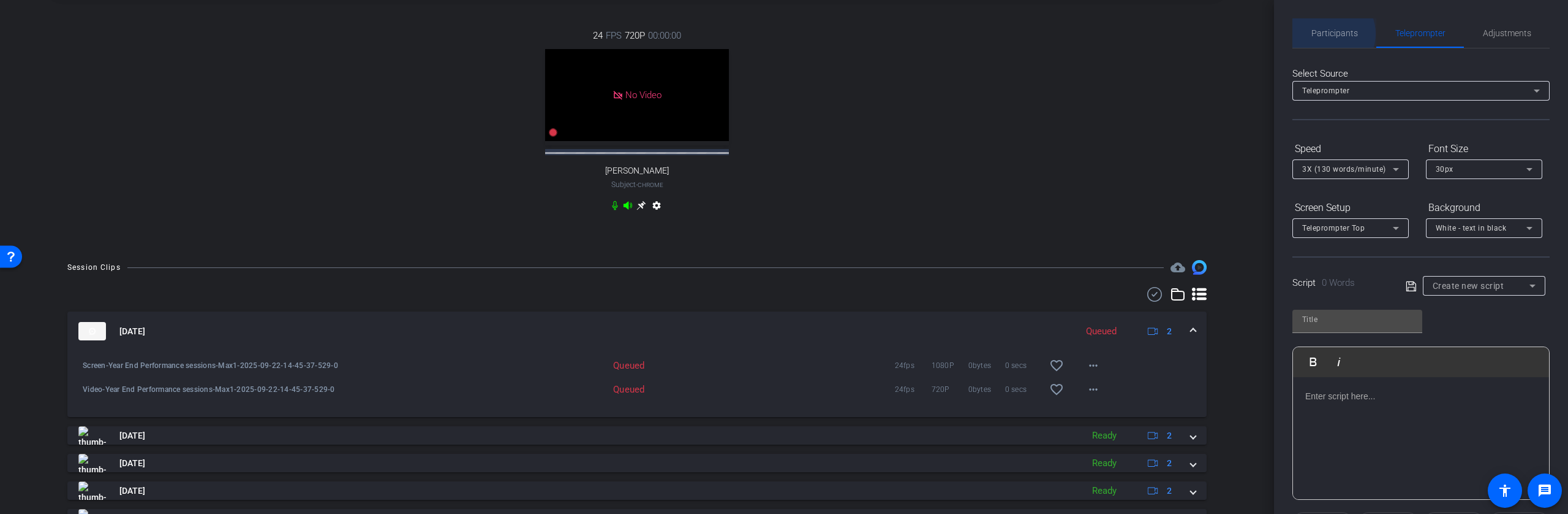
click at [1326, 34] on span "Participants" at bounding box center [1335, 33] width 47 height 9
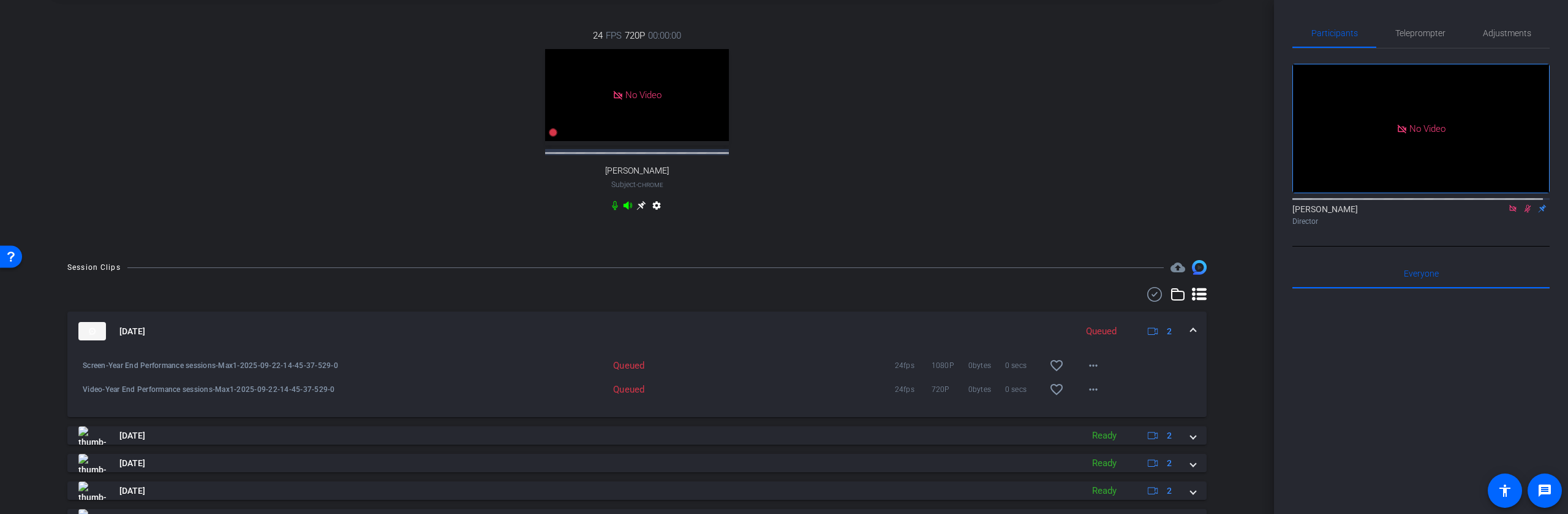
click at [1524, 205] on icon at bounding box center [1527, 209] width 7 height 8
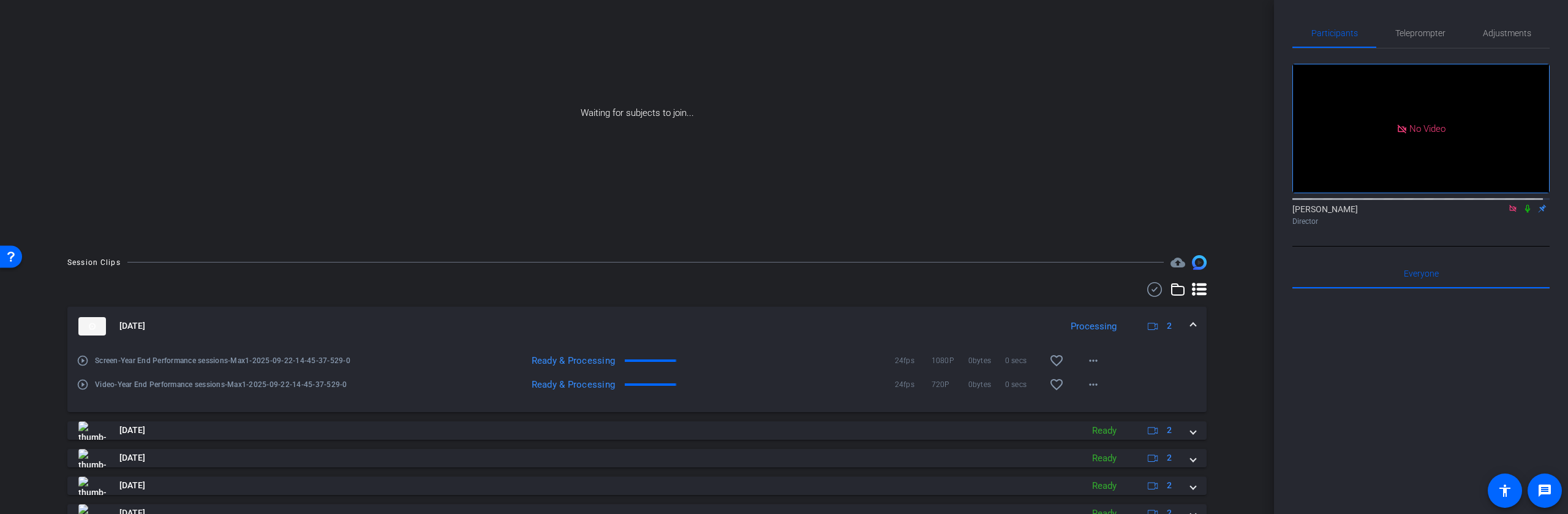
scroll to position [103, 0]
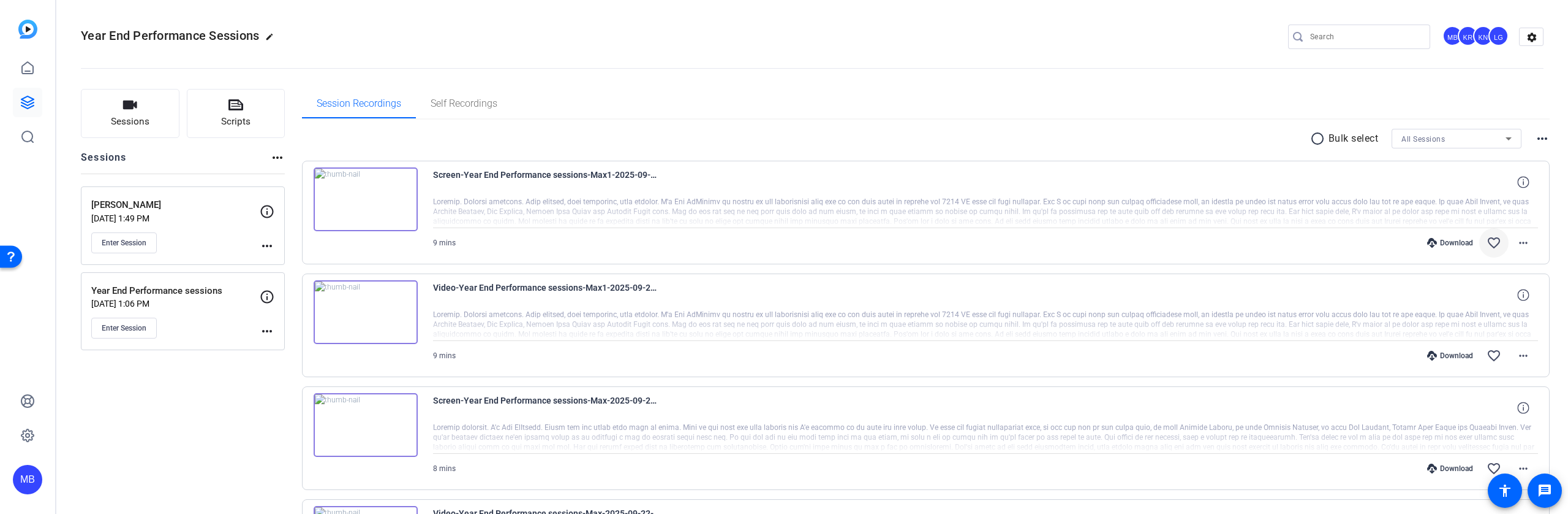
click at [1493, 236] on mat-icon "favorite_border" at bounding box center [1494, 243] width 15 height 15
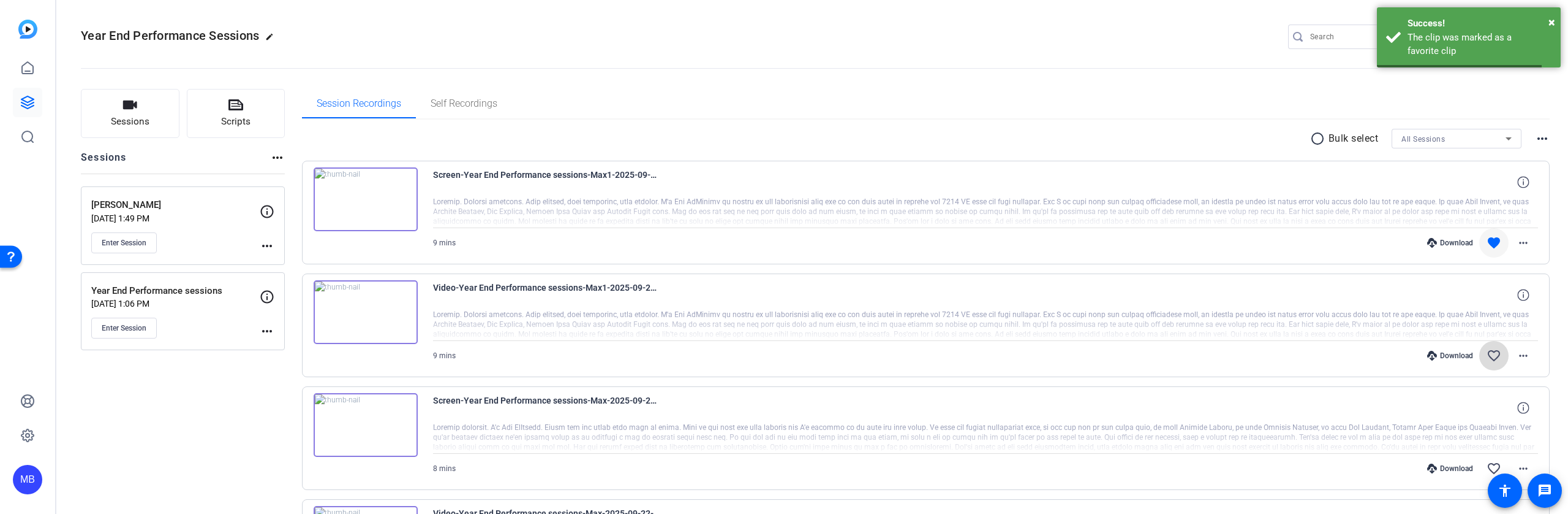
click at [1491, 353] on mat-icon "favorite_border" at bounding box center [1494, 355] width 15 height 15
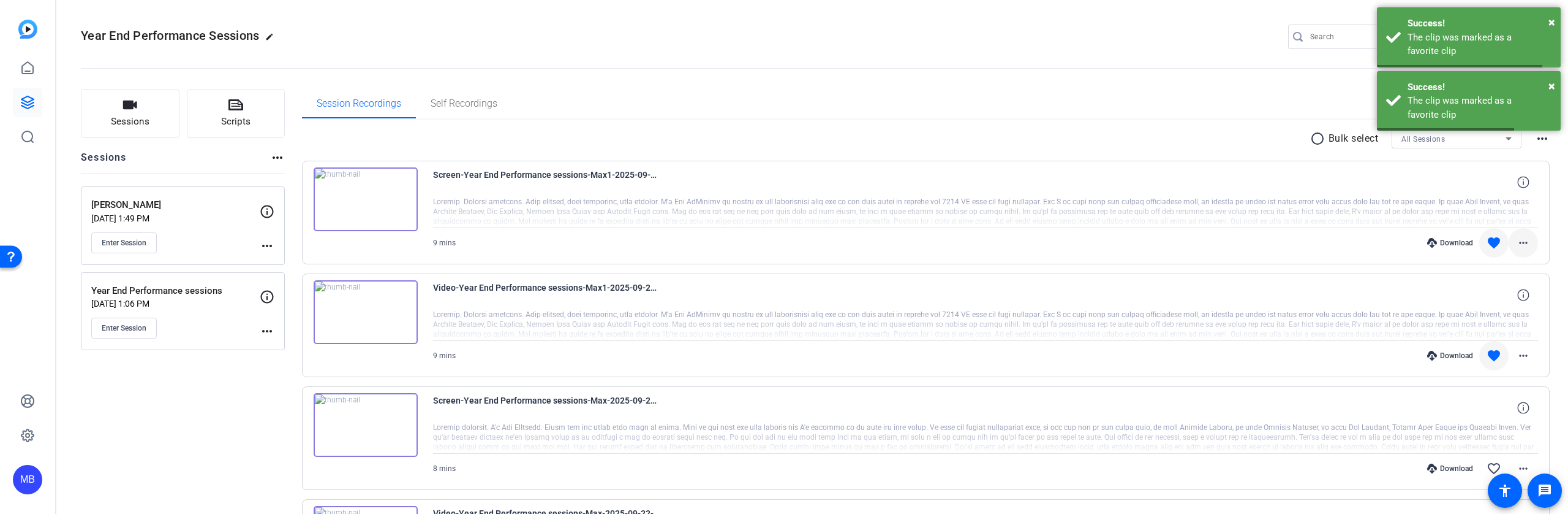
click at [1518, 242] on mat-icon "more_horiz" at bounding box center [1523, 243] width 15 height 15
click at [1496, 298] on span "Download MP4" at bounding box center [1484, 299] width 73 height 15
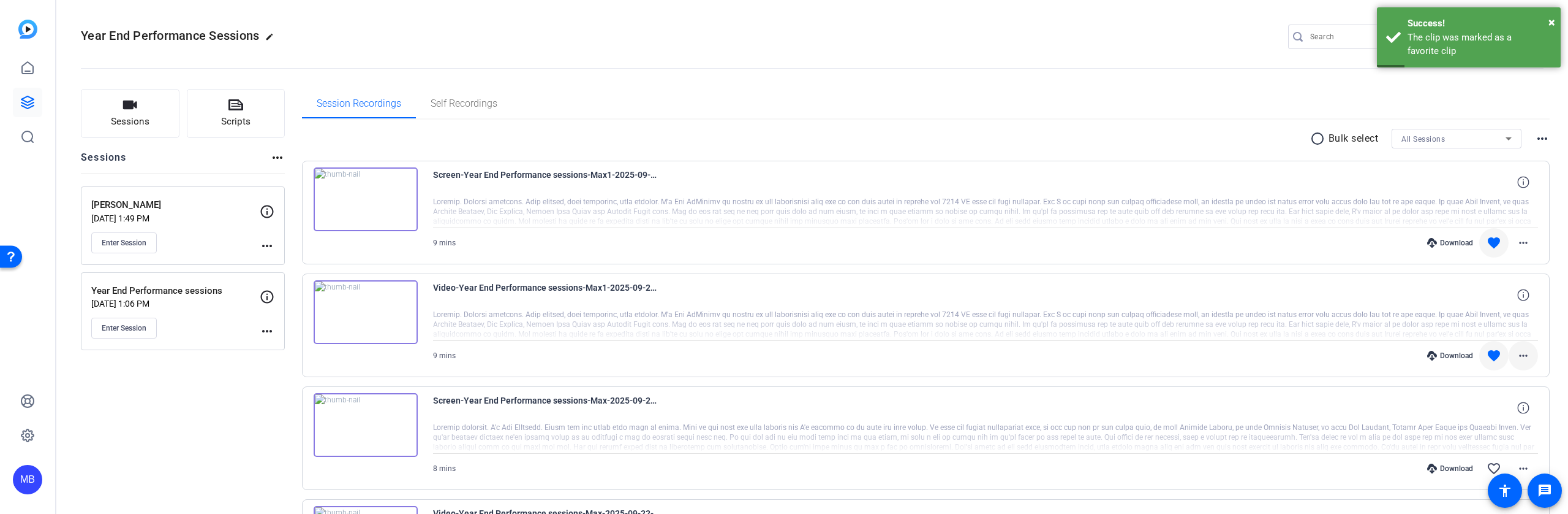
click at [1519, 356] on mat-icon "more_horiz" at bounding box center [1523, 355] width 15 height 15
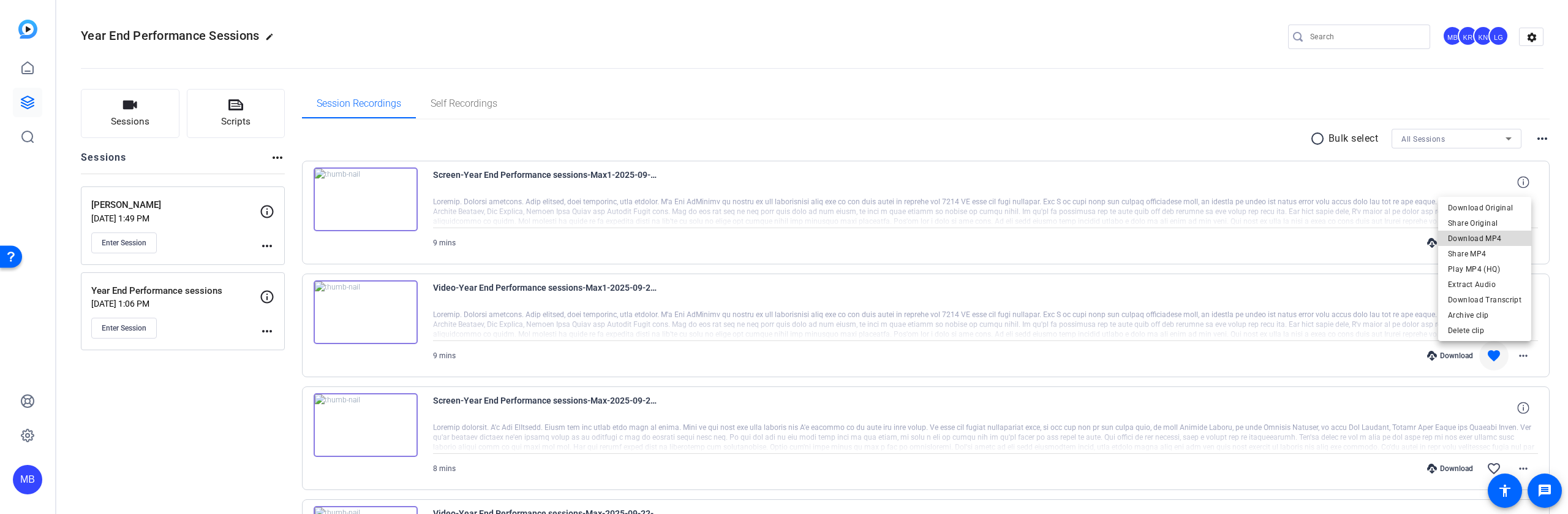
click at [1502, 236] on span "Download MP4" at bounding box center [1484, 238] width 73 height 15
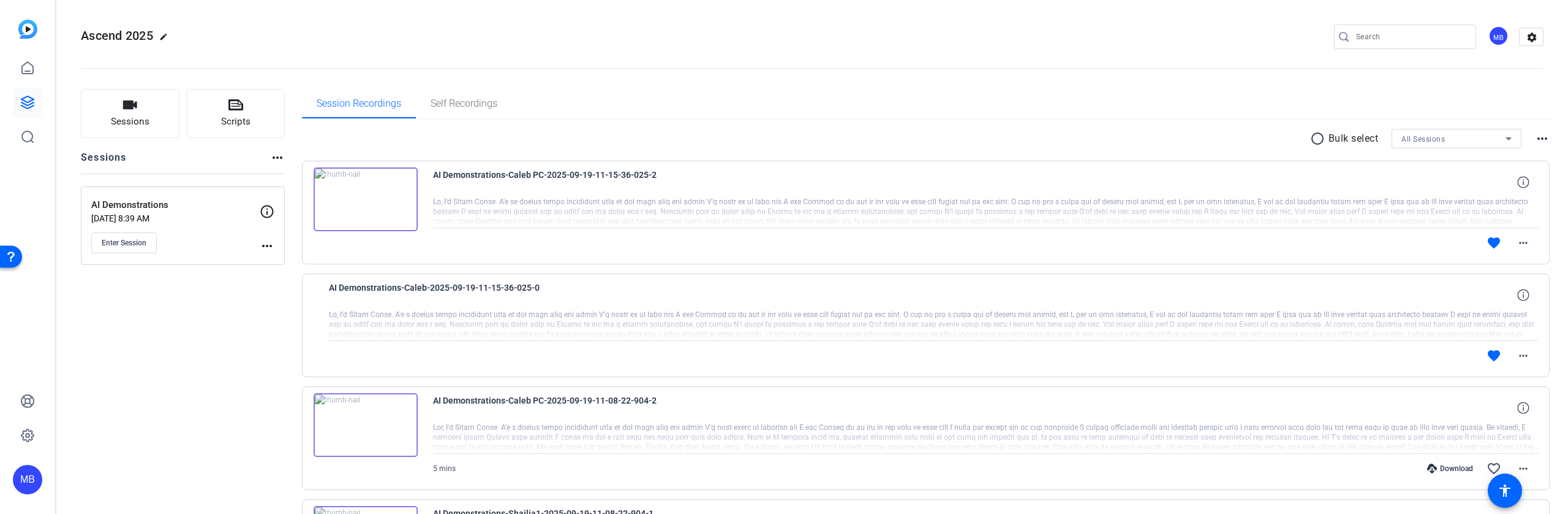
scroll to position [35, 0]
